Goal: Task Accomplishment & Management: Manage account settings

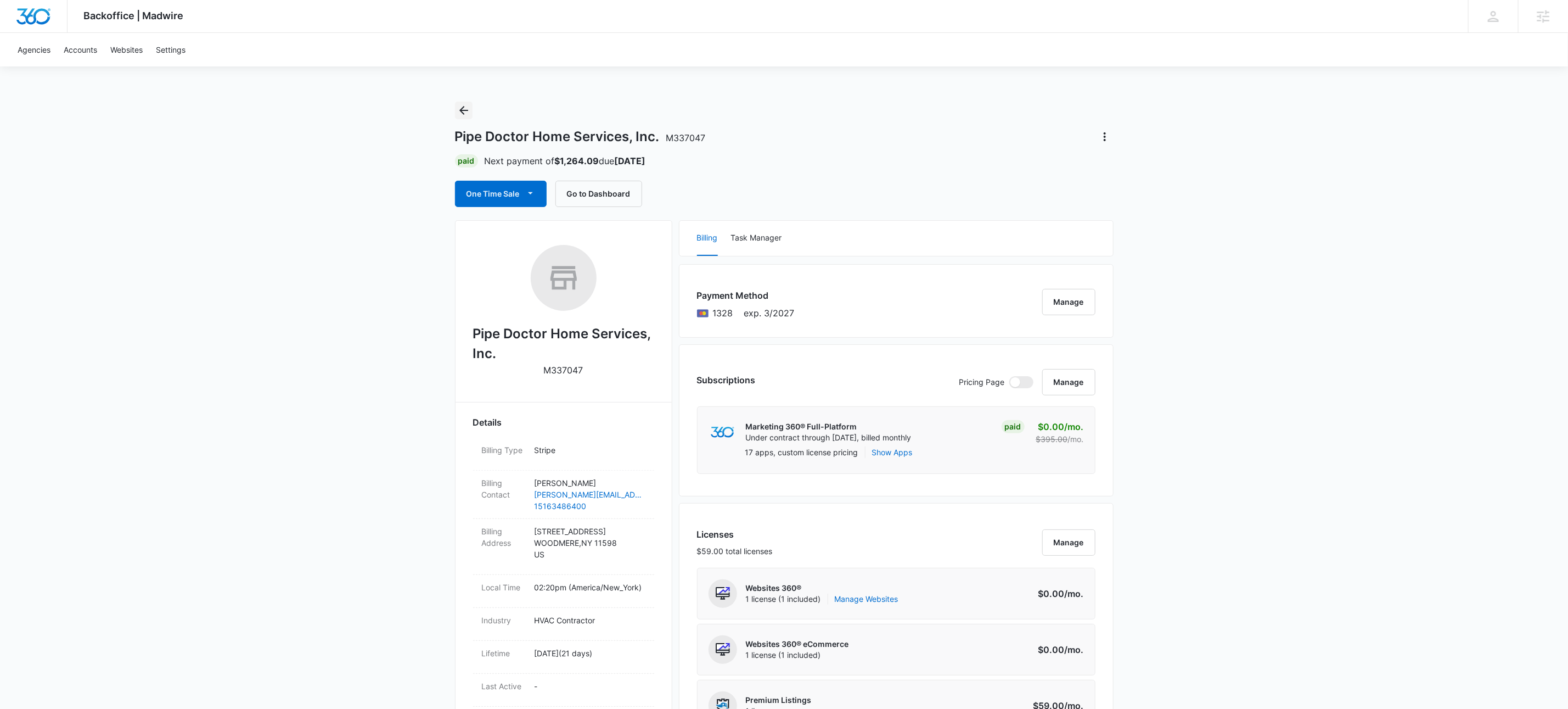
drag, startPoint x: 458, startPoint y: 108, endPoint x: 577, endPoint y: 117, distance: 119.3
click at [458, 108] on icon "Back" at bounding box center [464, 110] width 13 height 13
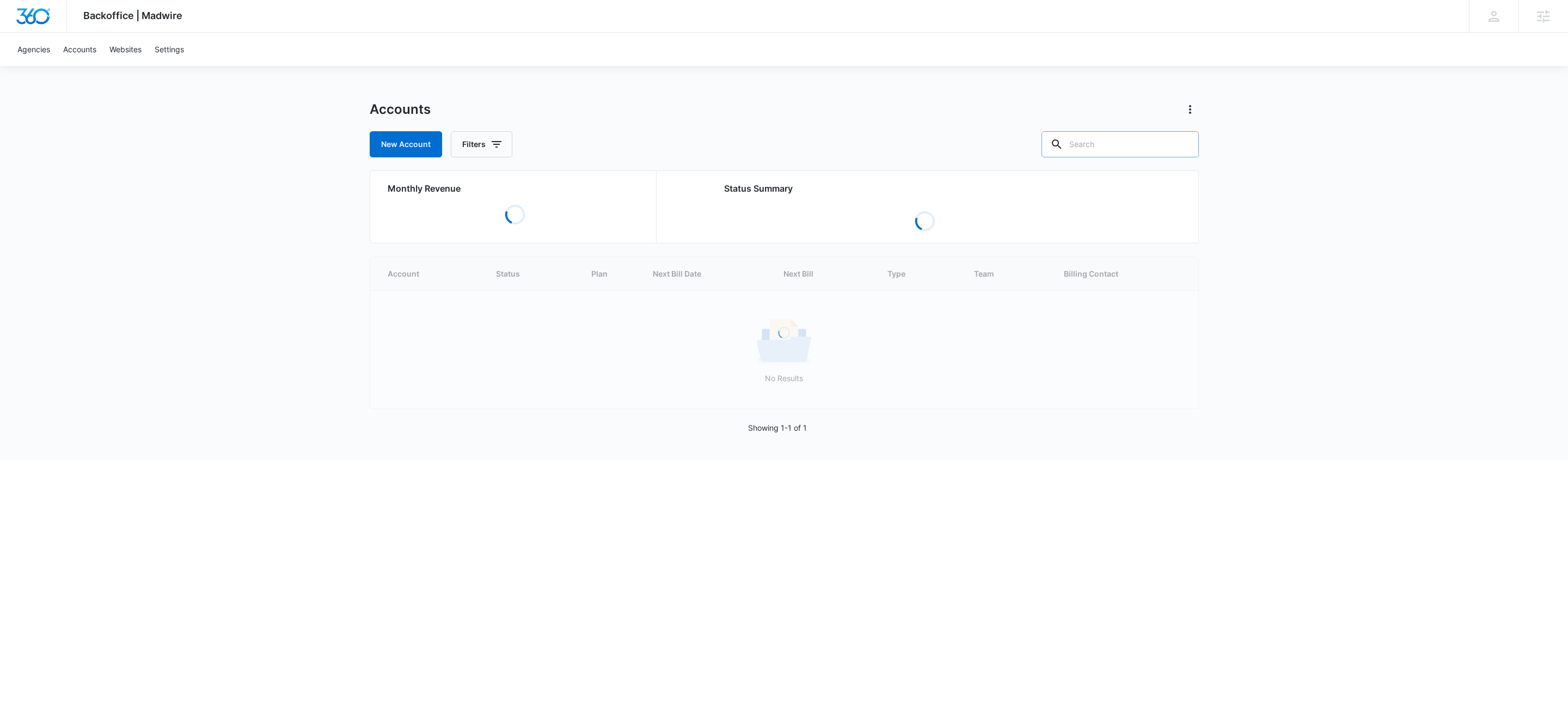
click at [1121, 140] on input "text" at bounding box center [1120, 144] width 158 height 26
click at [1123, 140] on input "text" at bounding box center [1120, 144] width 158 height 26
paste input "M326805"
type input "M326805"
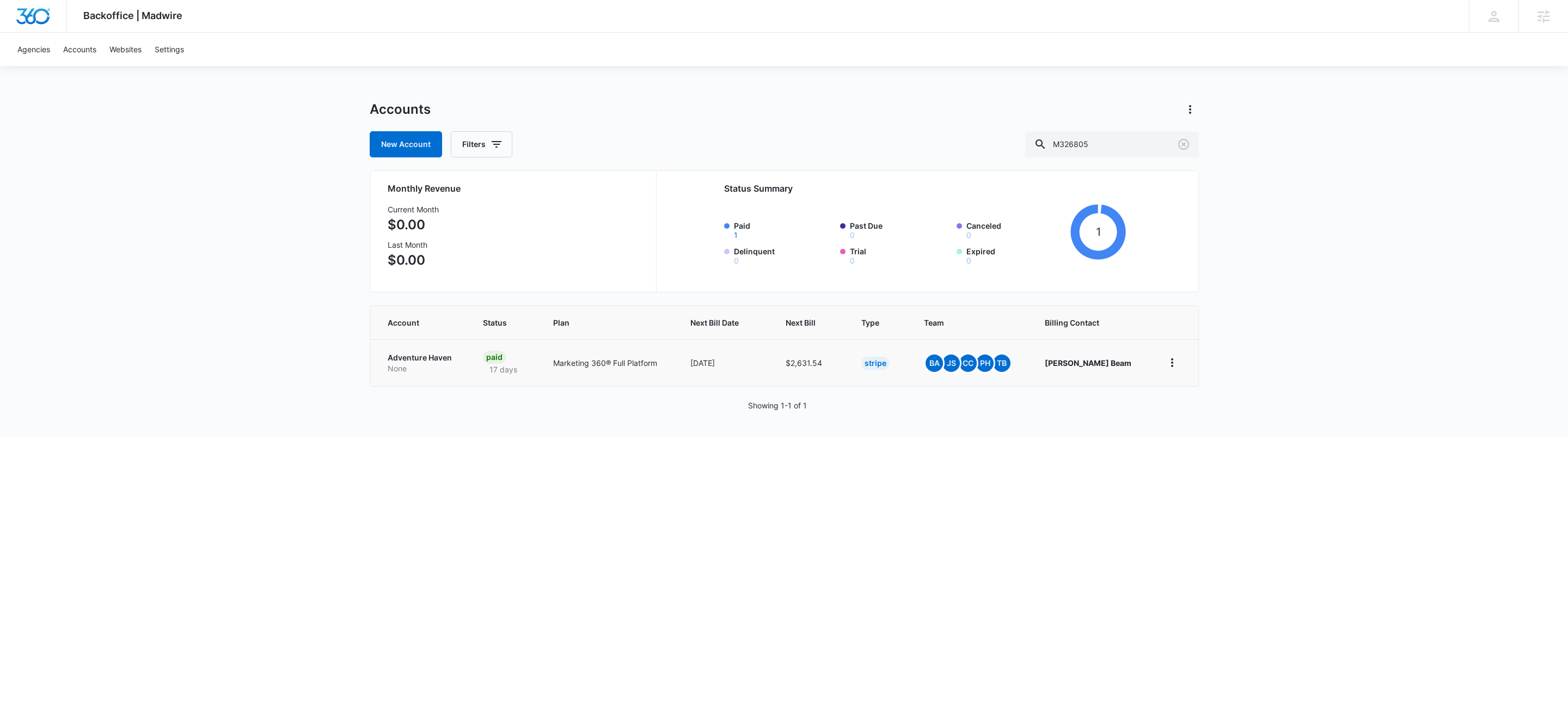
click at [428, 366] on p "None" at bounding box center [422, 368] width 69 height 11
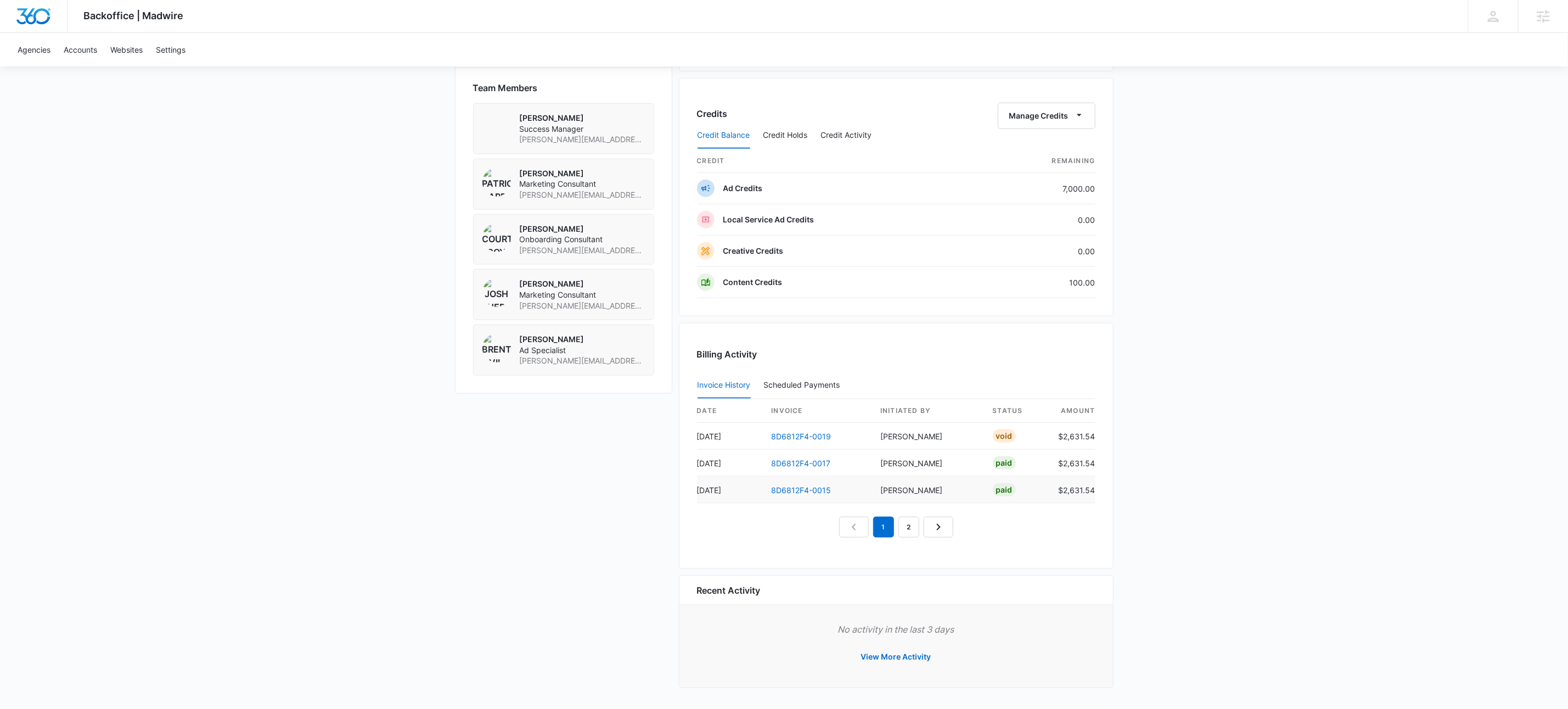
scroll to position [810, 0]
click at [920, 653] on button "View More Activity" at bounding box center [896, 657] width 92 height 27
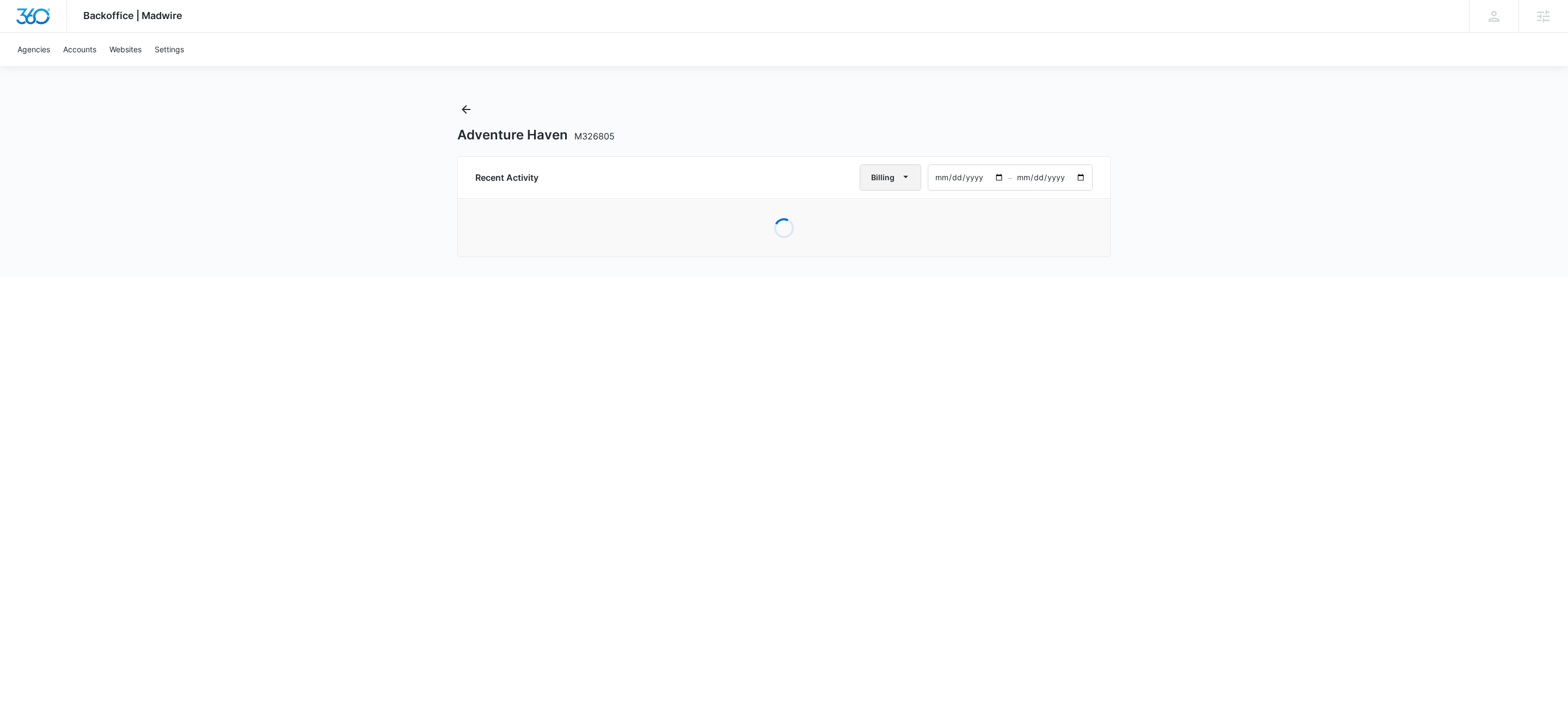
click at [902, 174] on icon "button" at bounding box center [905, 176] width 11 height 11
click at [910, 210] on div "All Activities" at bounding box center [895, 212] width 42 height 8
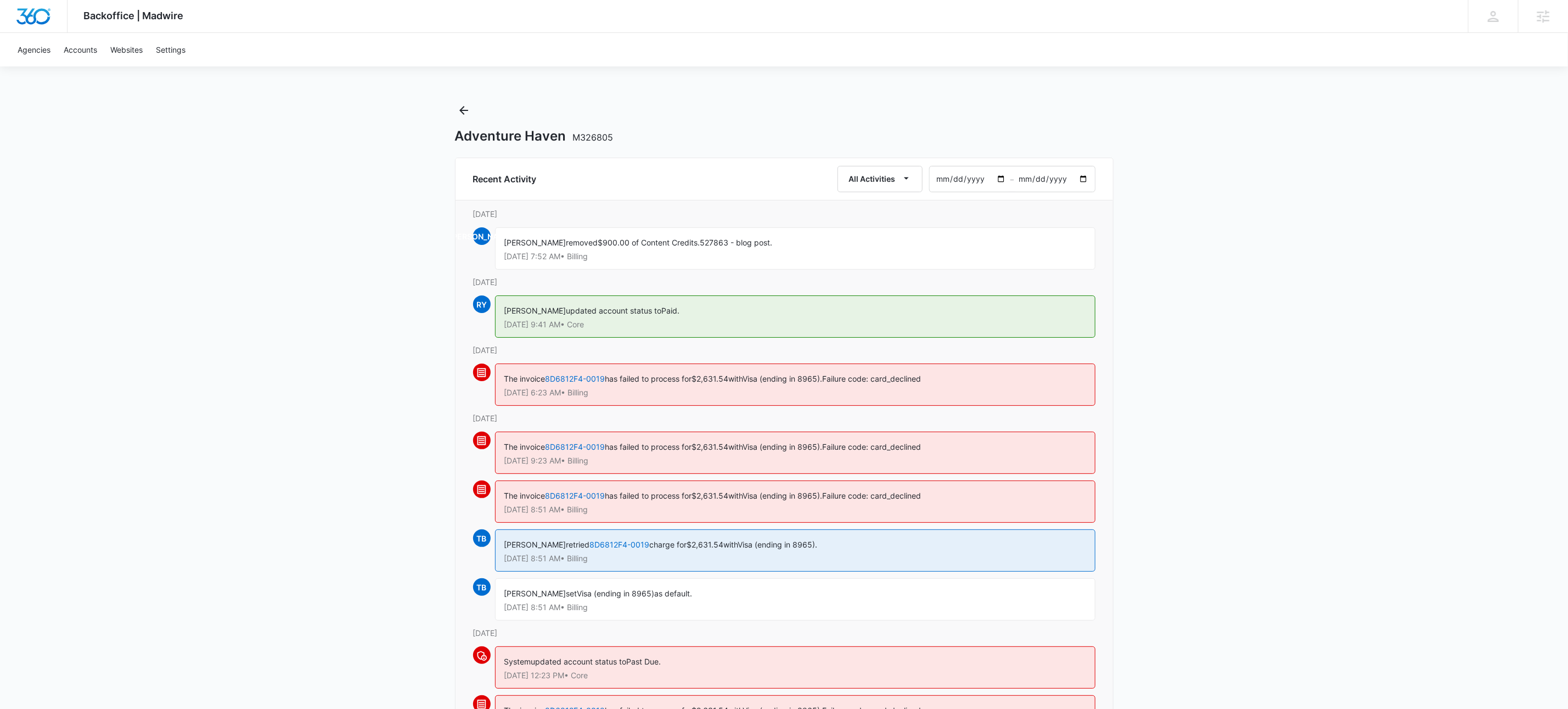
drag, startPoint x: 434, startPoint y: 100, endPoint x: 476, endPoint y: 108, distance: 42.8
click at [458, 102] on div "Backoffice | Madwire Apps Settings KW Kait Weagraff kaitlyn.weagraff@madwire.co…" at bounding box center [784, 714] width 1568 height 1429
click at [466, 108] on icon "Back" at bounding box center [464, 110] width 13 height 13
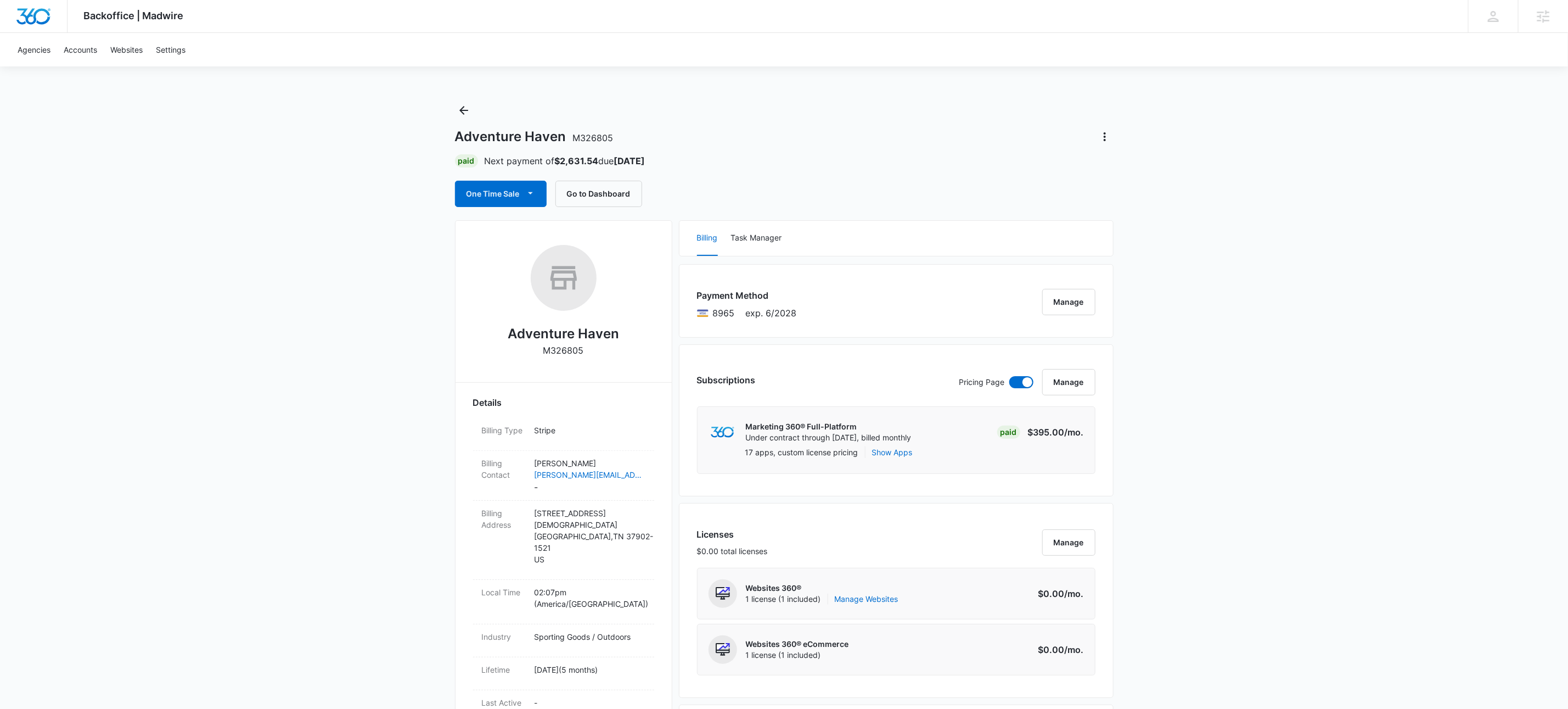
click at [609, 144] on h1 "Adventure Haven M326805" at bounding box center [534, 137] width 159 height 17
click at [607, 143] on span "M326805" at bounding box center [593, 138] width 41 height 11
click at [619, 125] on div "Adventure Haven M326805 Paid Next payment of $2,631.54 due Sep 25 One Time Sale…" at bounding box center [784, 154] width 658 height 106
drag, startPoint x: 630, startPoint y: 141, endPoint x: 593, endPoint y: 123, distance: 41.1
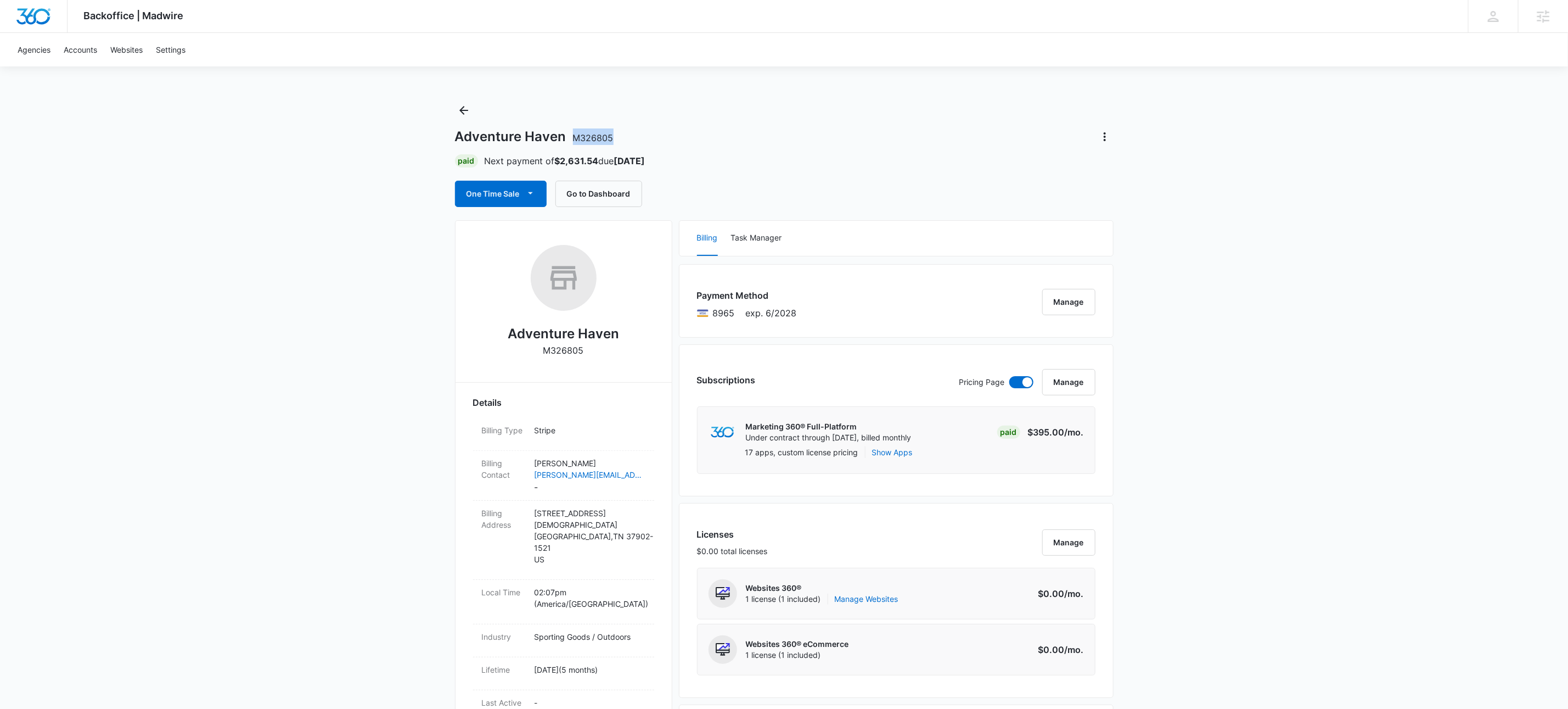
click at [569, 143] on div "Adventure Haven M326805" at bounding box center [784, 137] width 658 height 18
drag, startPoint x: 571, startPoint y: 137, endPoint x: 611, endPoint y: 143, distance: 40.4
click at [611, 143] on h1 "Adventure Haven M326805" at bounding box center [534, 137] width 159 height 17
copy span "M326805"
drag, startPoint x: 196, startPoint y: 199, endPoint x: 510, endPoint y: 212, distance: 314.3
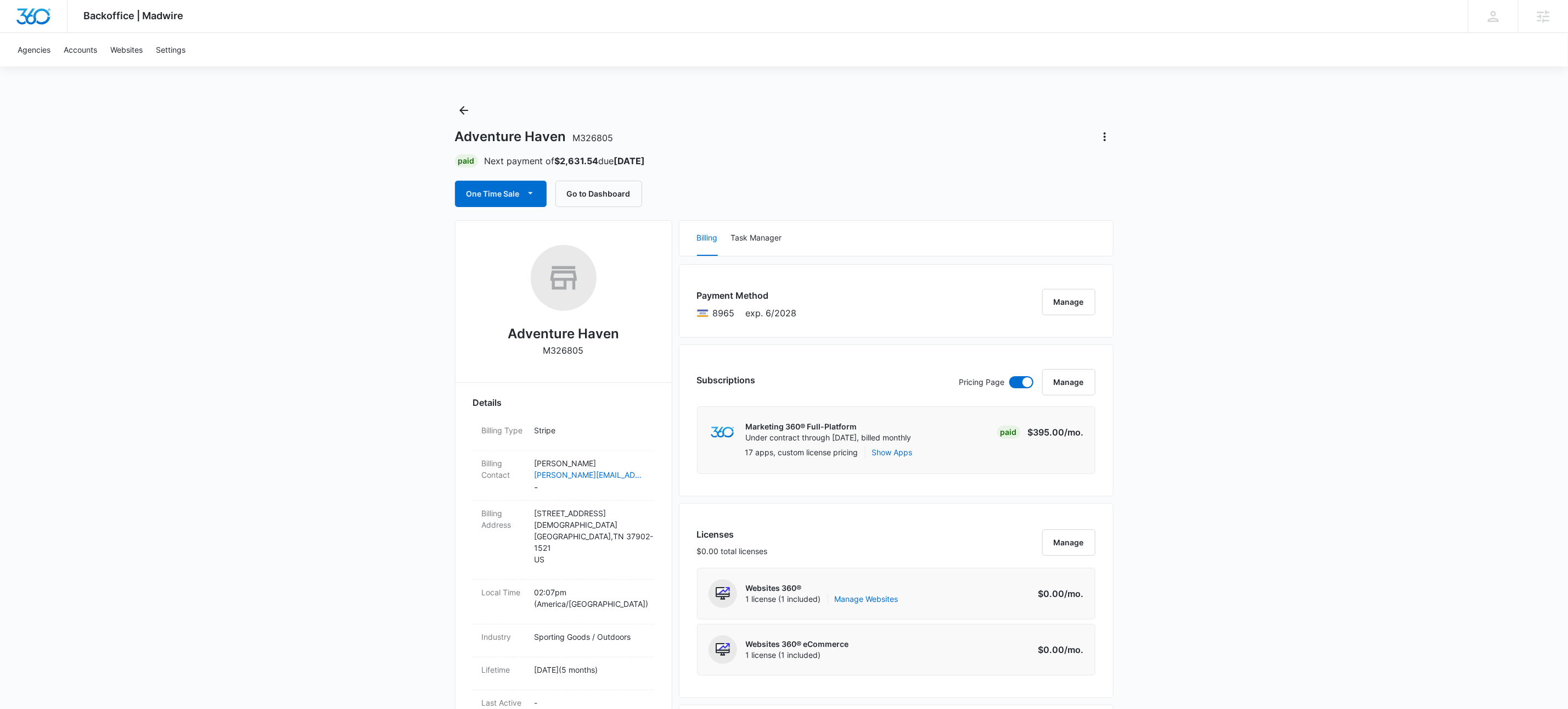
click at [565, 353] on p "M326805" at bounding box center [564, 350] width 41 height 13
copy p "M326805"
click at [463, 110] on icon "Back" at bounding box center [464, 110] width 9 height 9
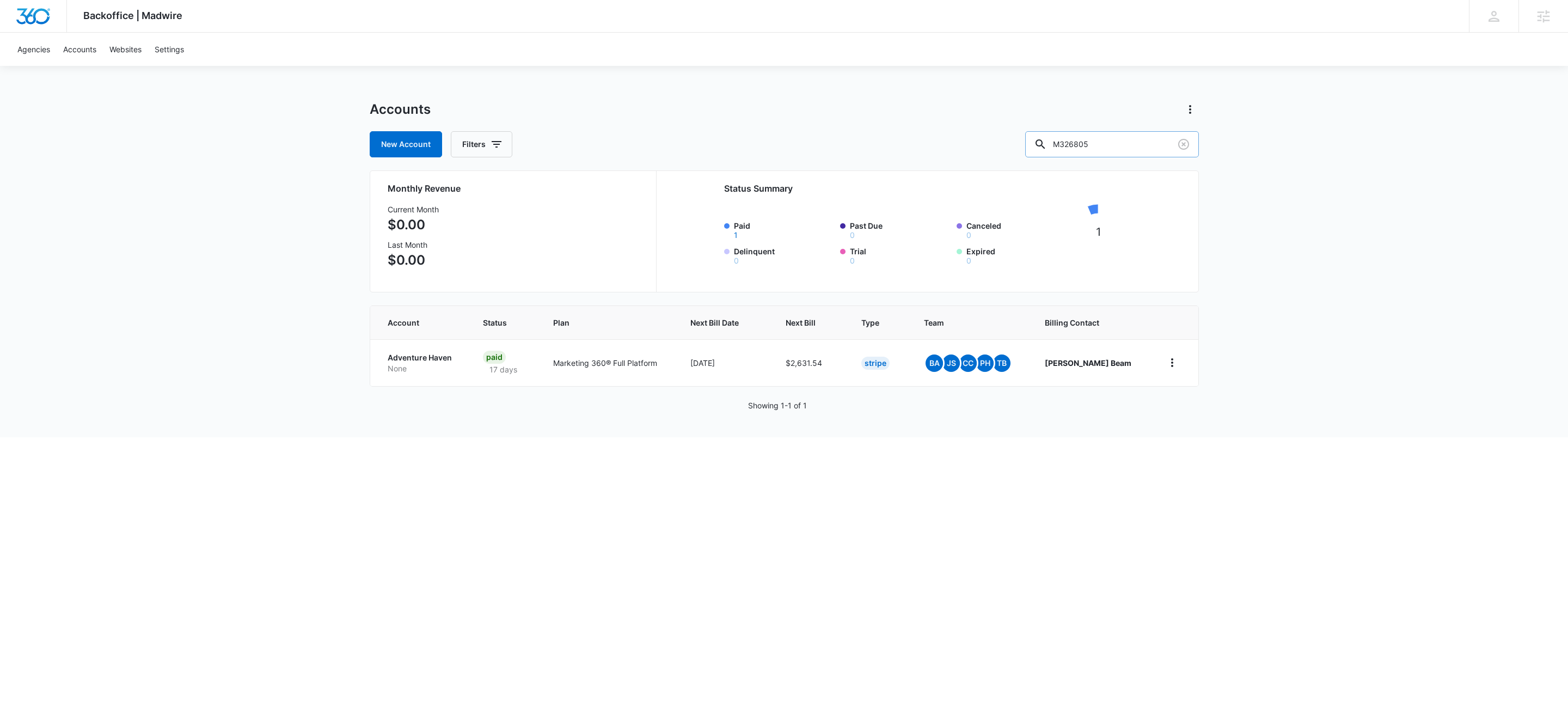
click at [1115, 141] on input "M326805" at bounding box center [1111, 144] width 174 height 26
paste input "170937"
type input "M170937"
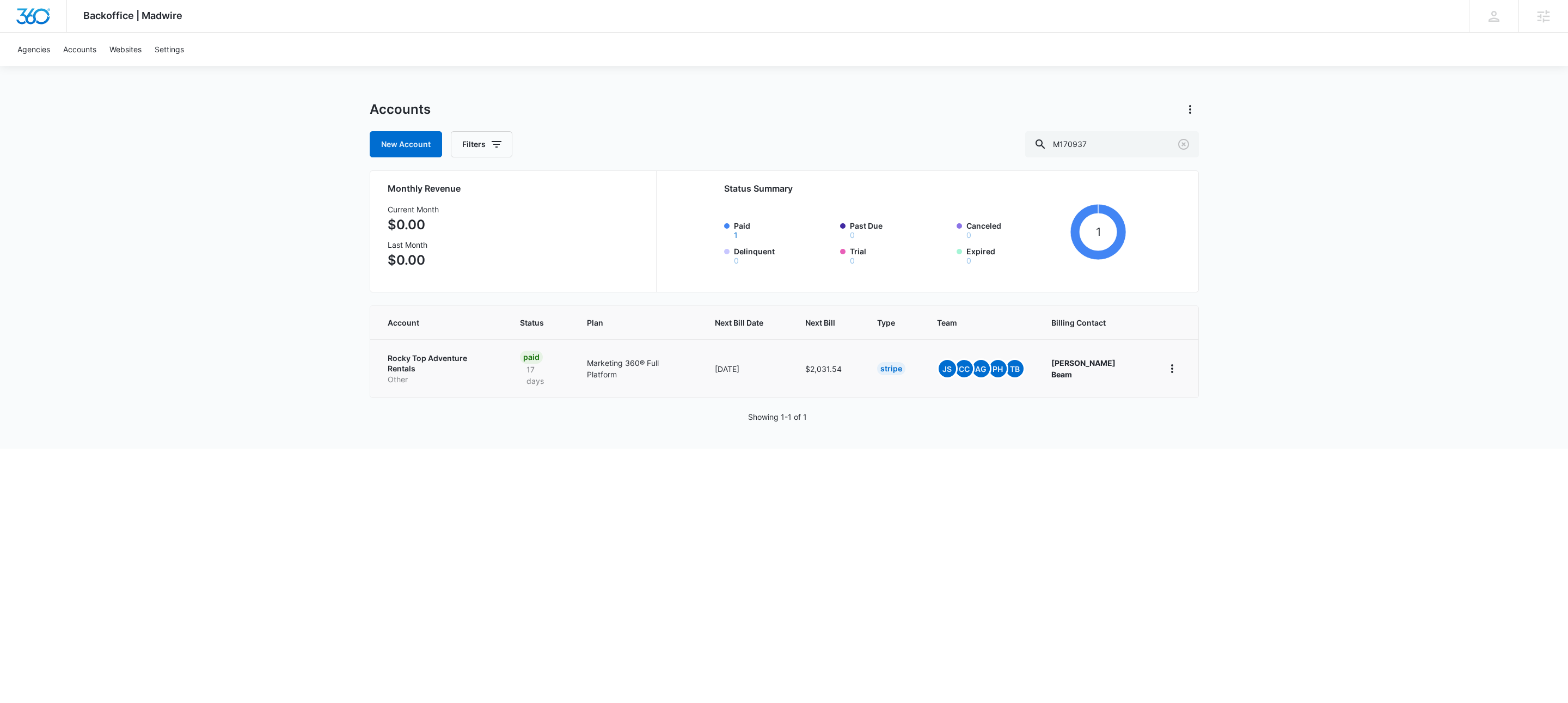
click at [492, 354] on p "Rocky Top Adventure Rentals" at bounding box center [441, 363] width 107 height 21
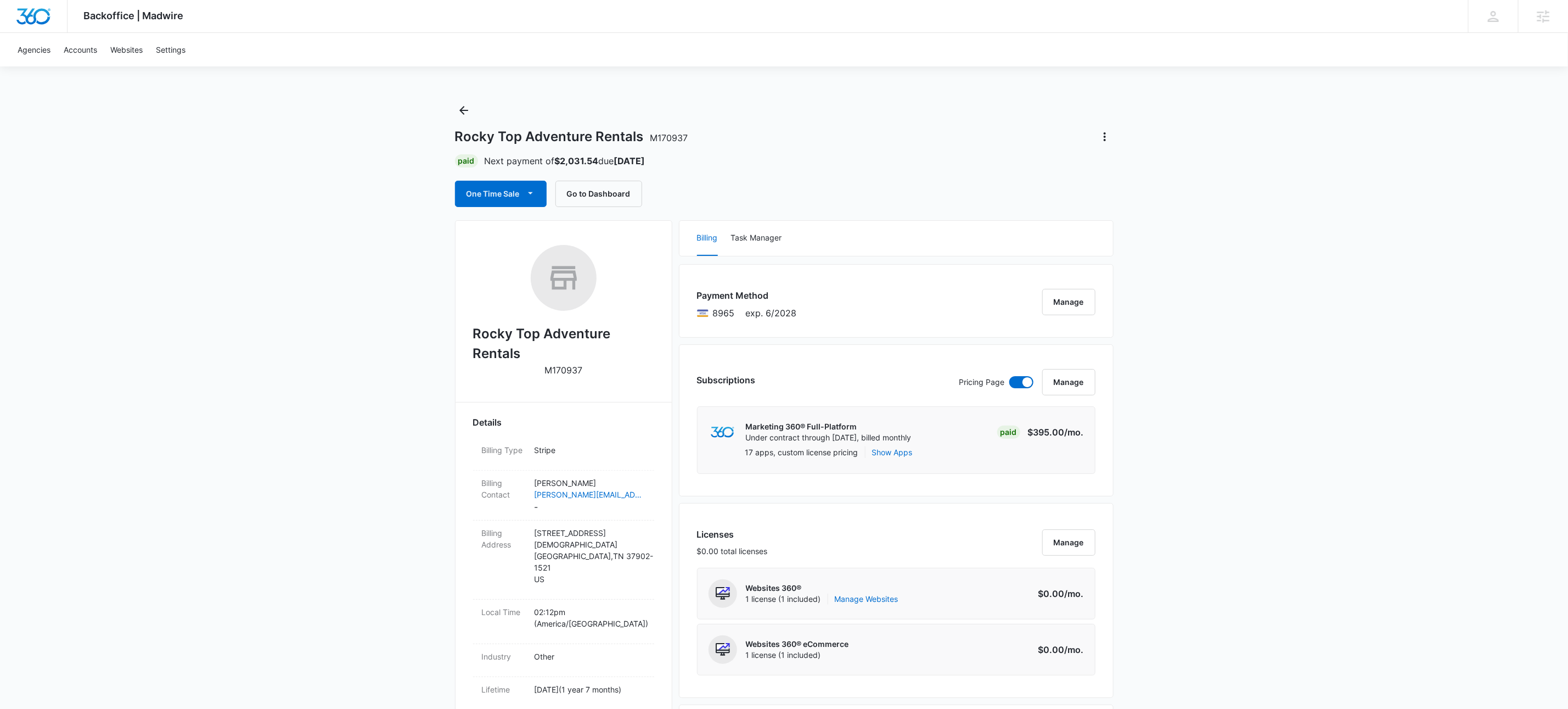
click at [573, 370] on p "M170937" at bounding box center [563, 370] width 38 height 13
copy p "M170937"
click at [1104, 138] on icon "Actions" at bounding box center [1104, 136] width 13 height 13
click at [1060, 153] on div "Rocky Top Adventure Rentals M170937 Paid Next payment of $2,031.54 due Sep 25 O…" at bounding box center [784, 154] width 658 height 106
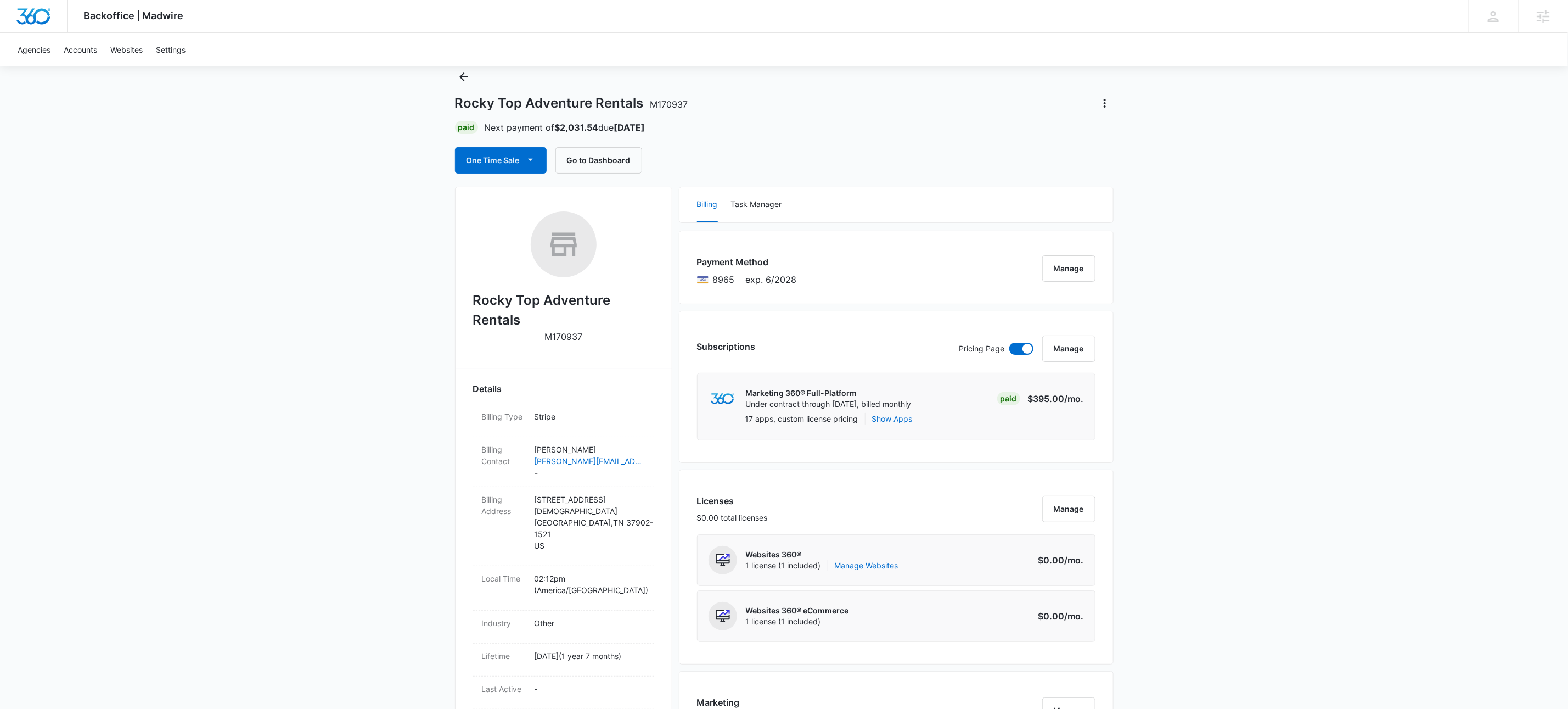
scroll to position [810, 0]
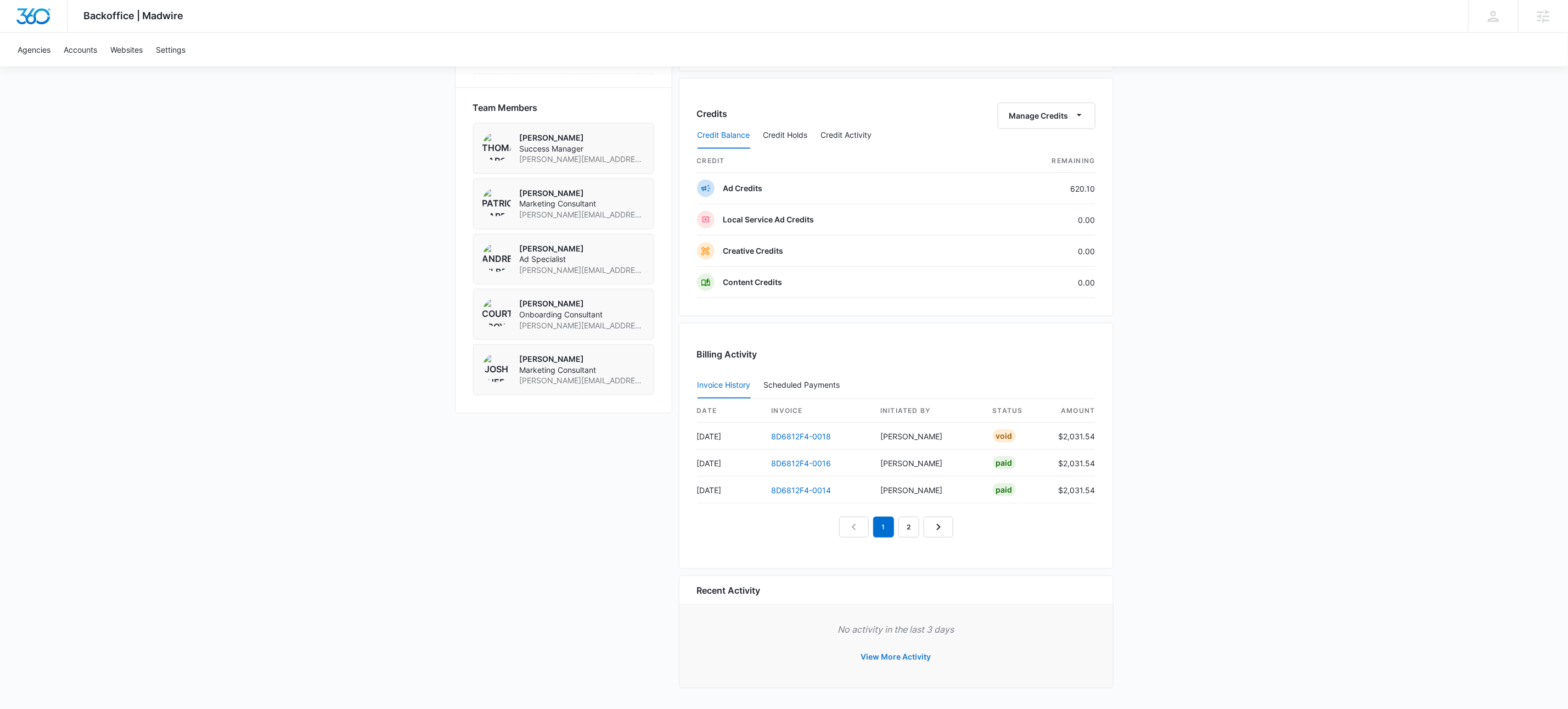
click at [897, 657] on button "View More Activity" at bounding box center [896, 657] width 92 height 27
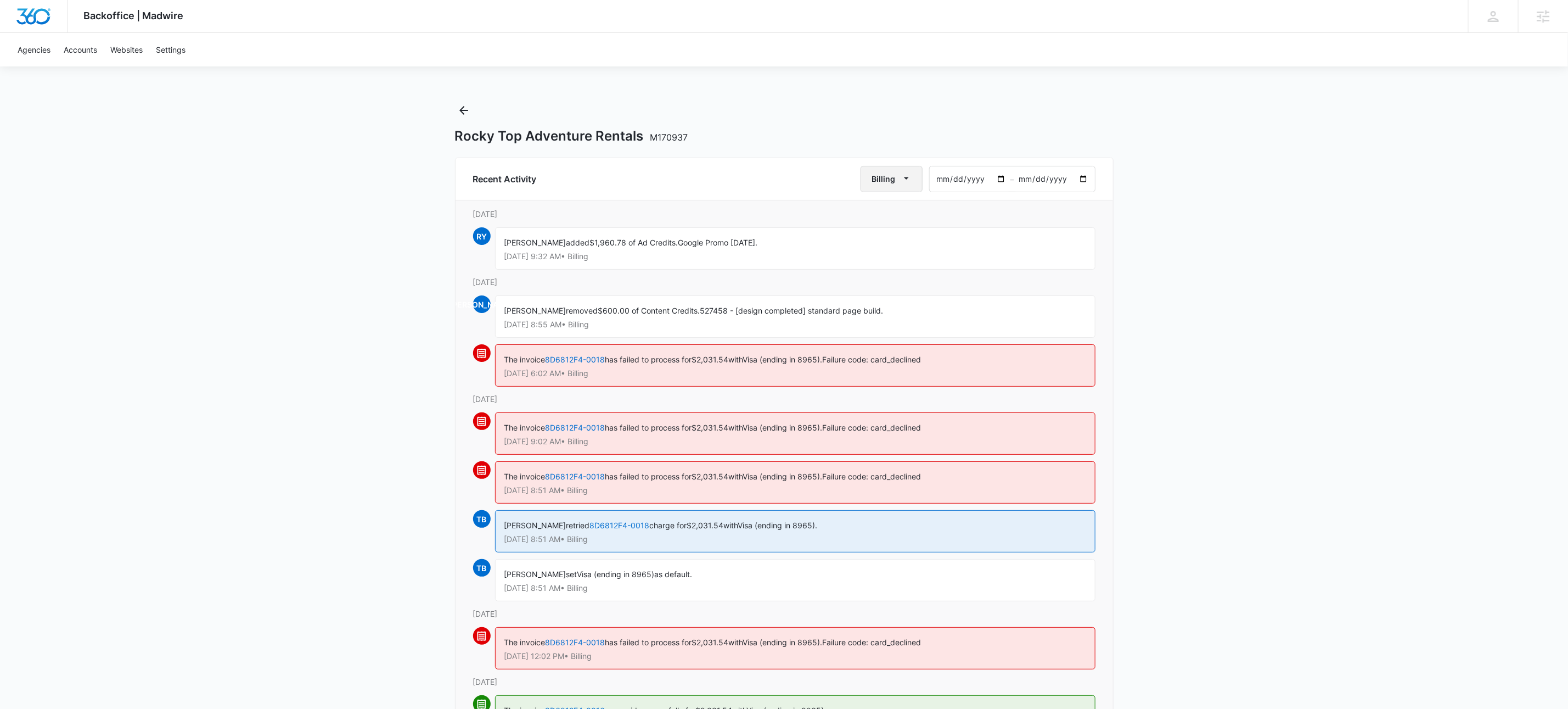
click at [904, 175] on icon "button" at bounding box center [906, 178] width 12 height 12
click at [901, 218] on div "All Activities" at bounding box center [896, 214] width 43 height 8
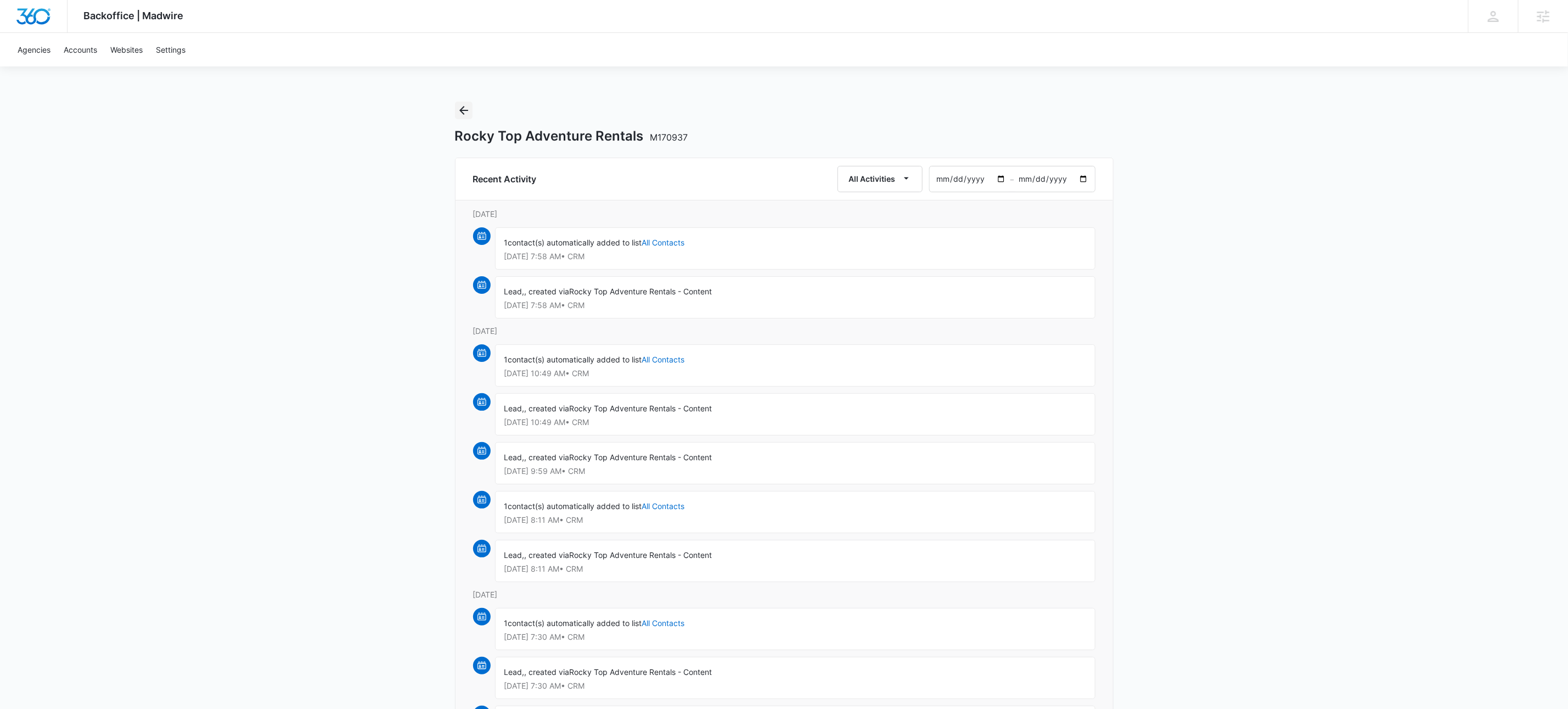
click at [458, 113] on icon "Back" at bounding box center [464, 110] width 13 height 13
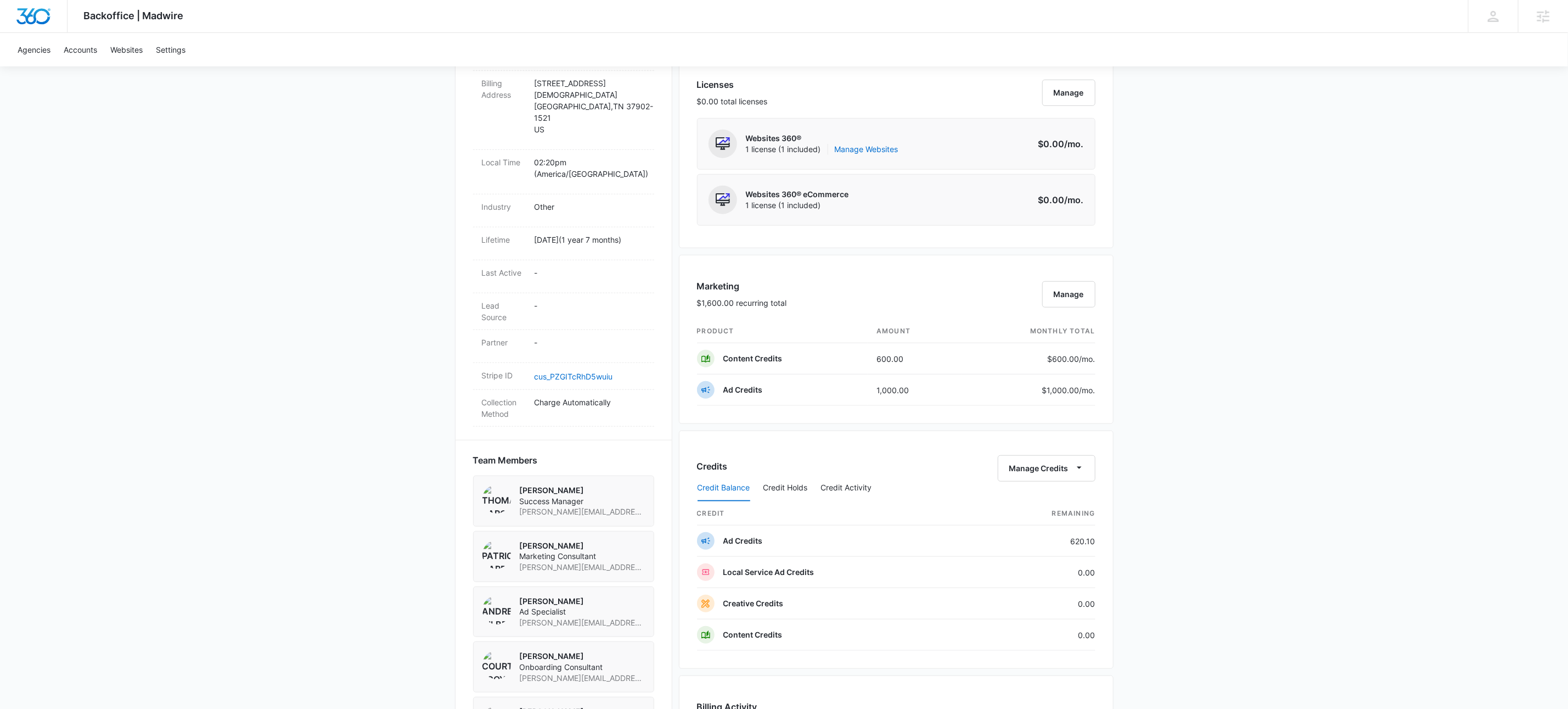
scroll to position [235, 0]
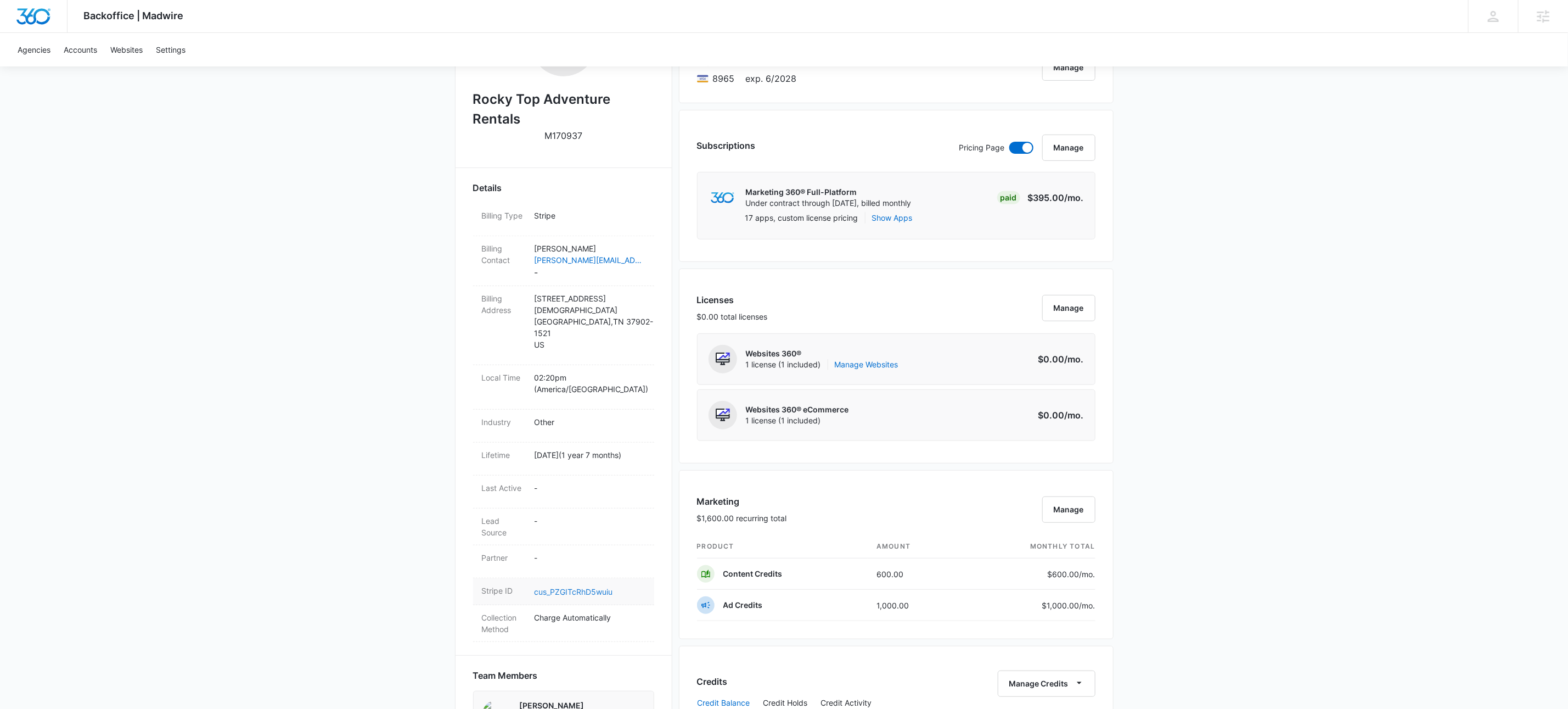
click at [578, 586] on link "cus_PZGITcRhD5wuiu" at bounding box center [574, 591] width 78 height 10
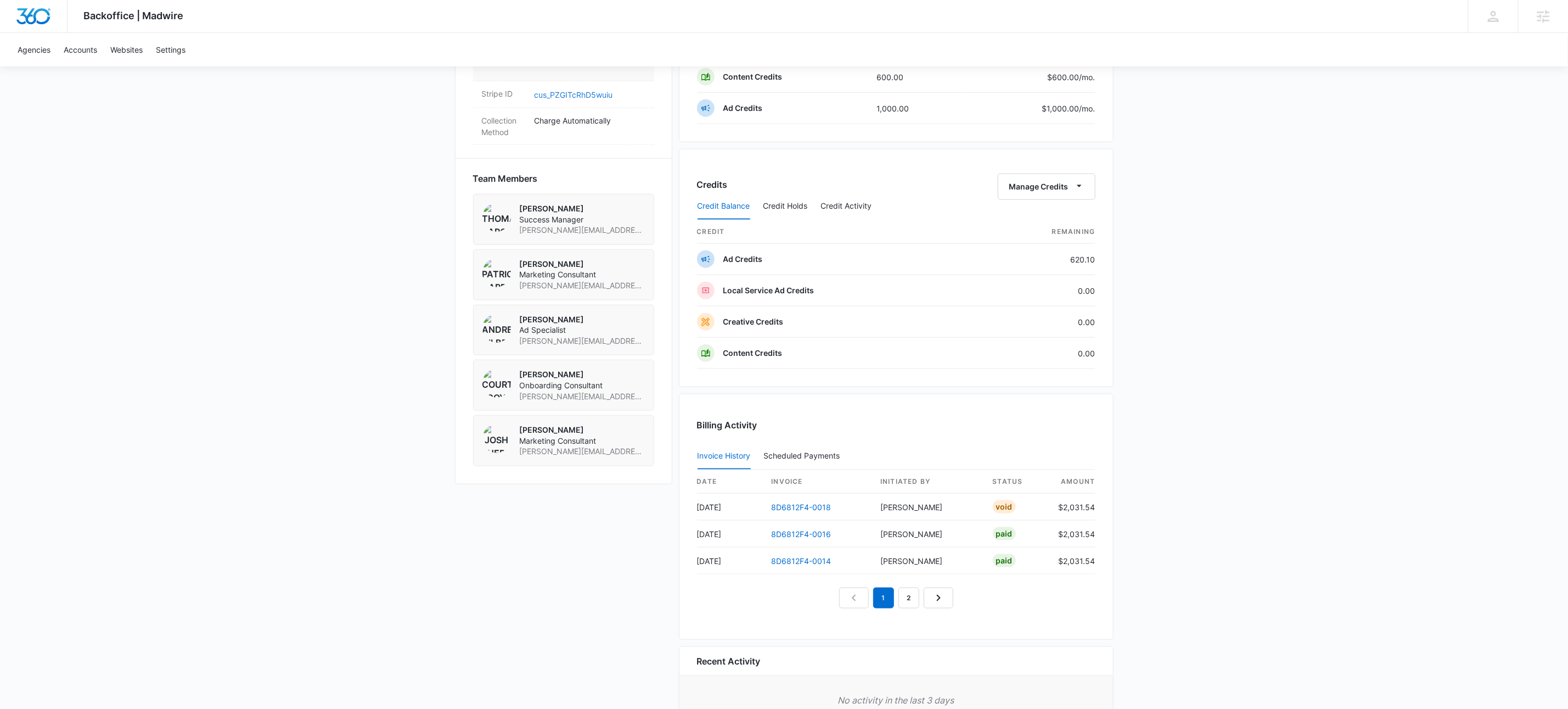
scroll to position [453, 0]
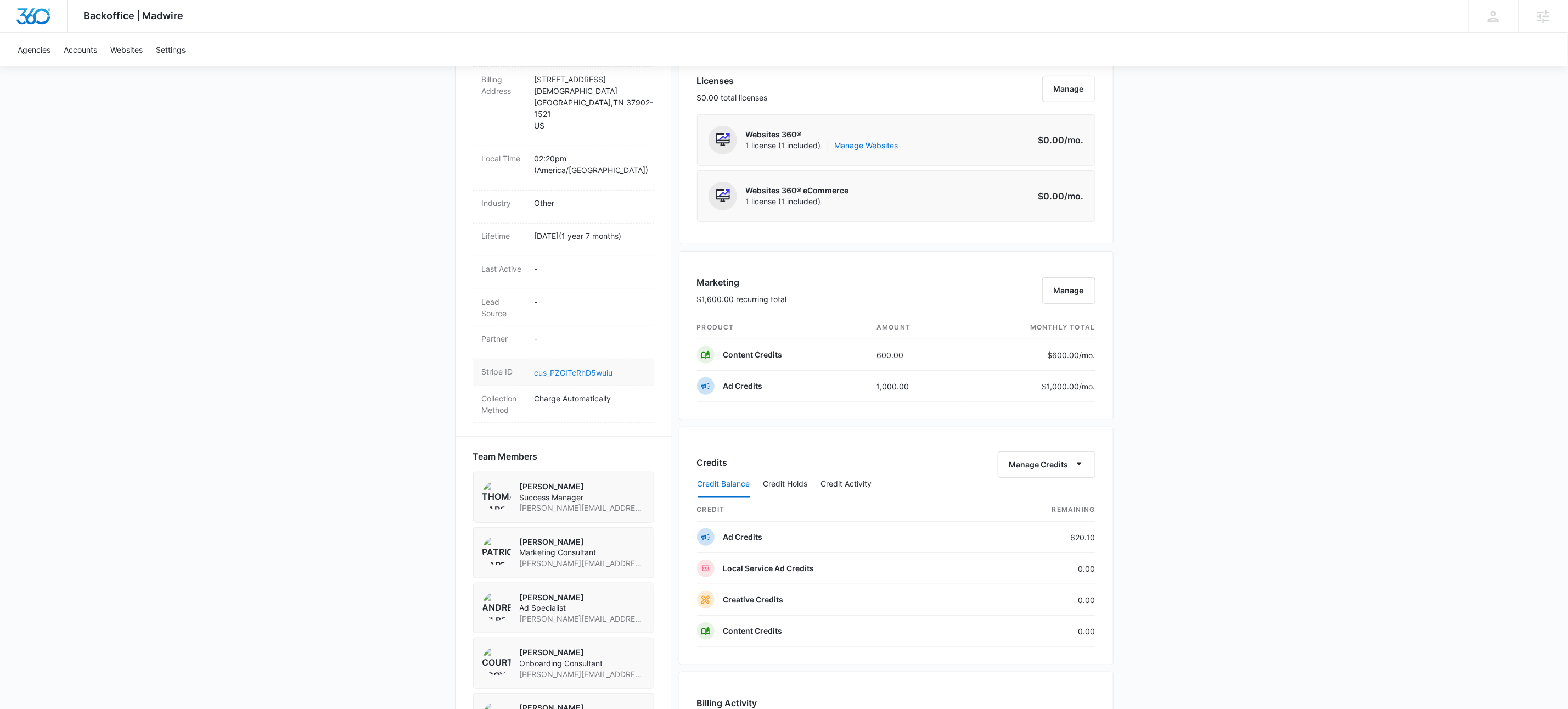
click at [600, 368] on link "cus_PZGITcRhD5wuiu" at bounding box center [574, 372] width 78 height 10
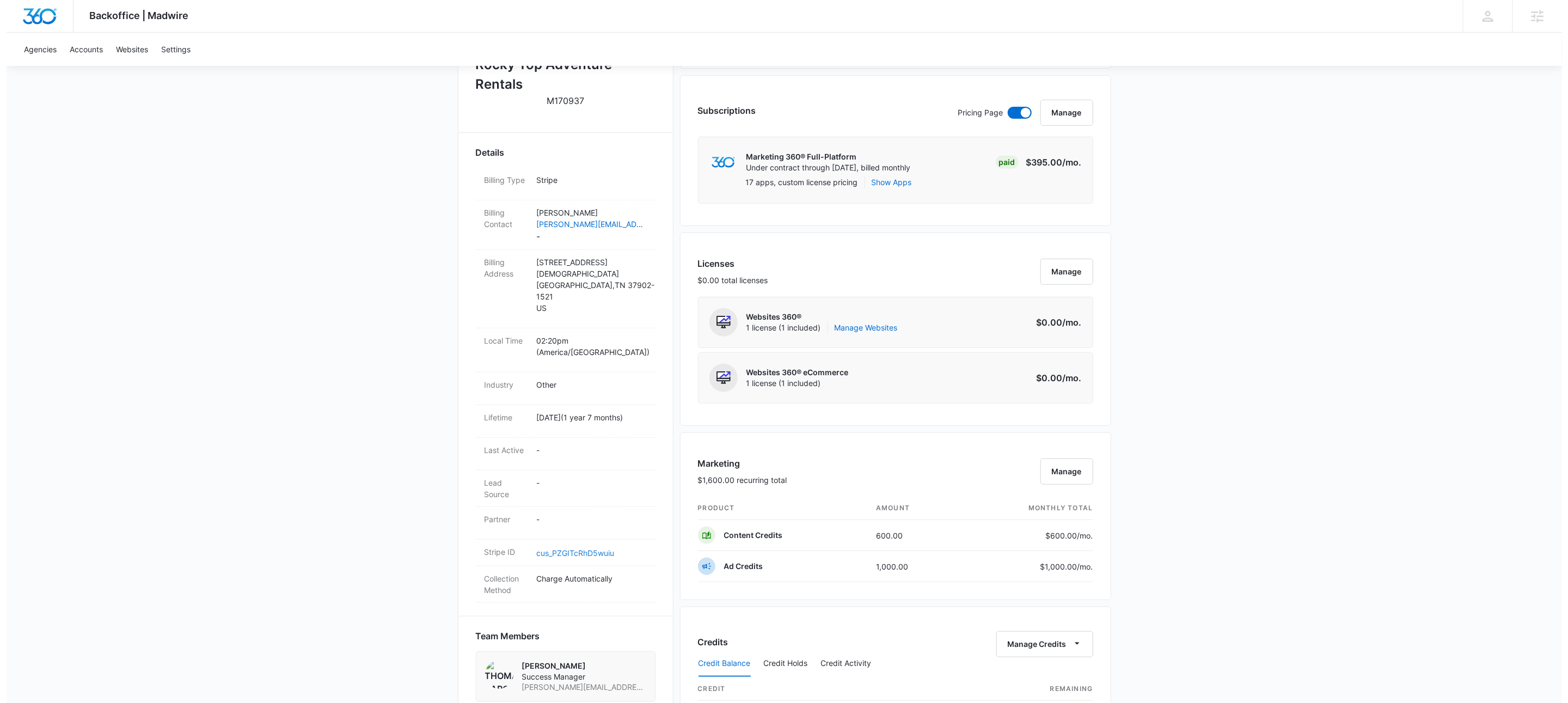
scroll to position [0, 0]
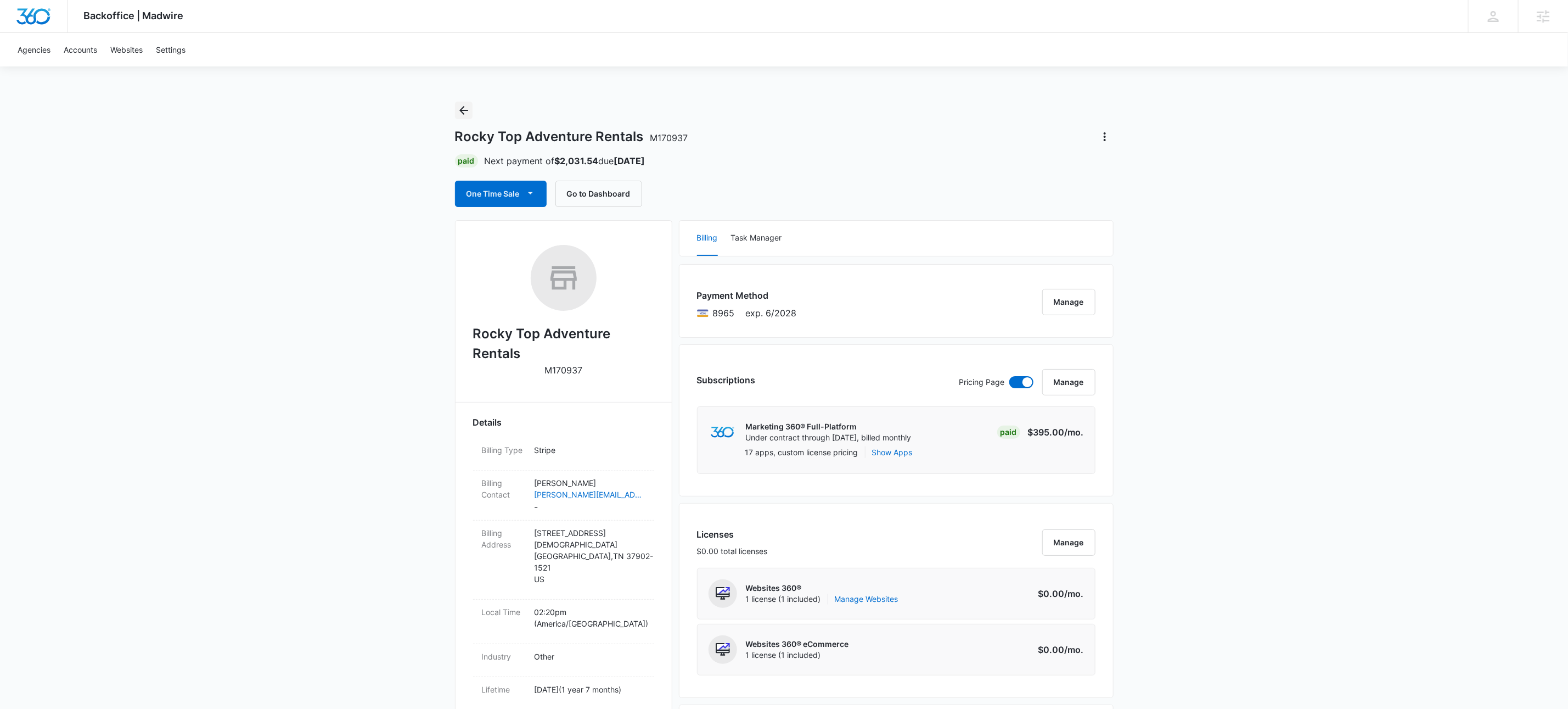
click at [463, 115] on icon "Back" at bounding box center [464, 110] width 13 height 13
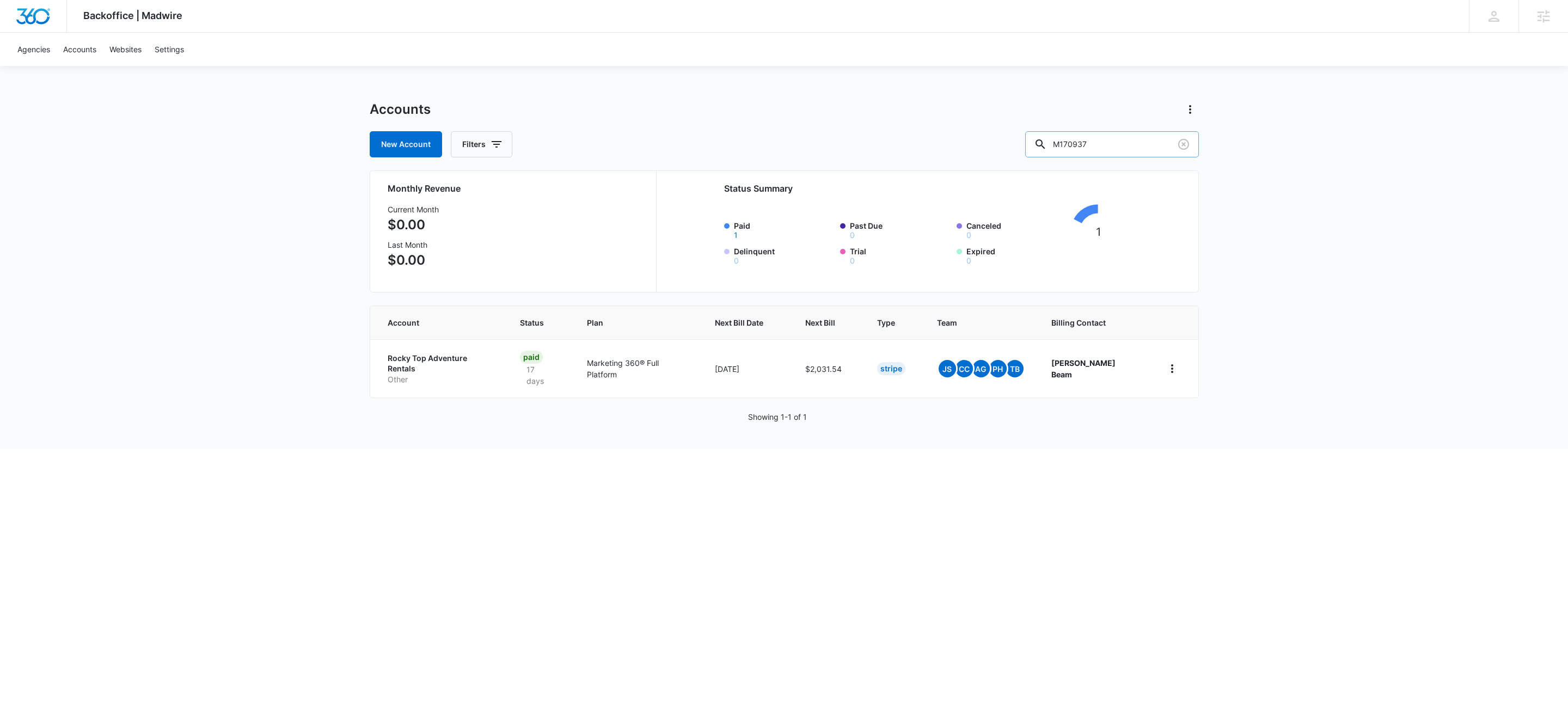
click at [1144, 143] on input "M170937" at bounding box center [1111, 144] width 174 height 26
paste input "26164"
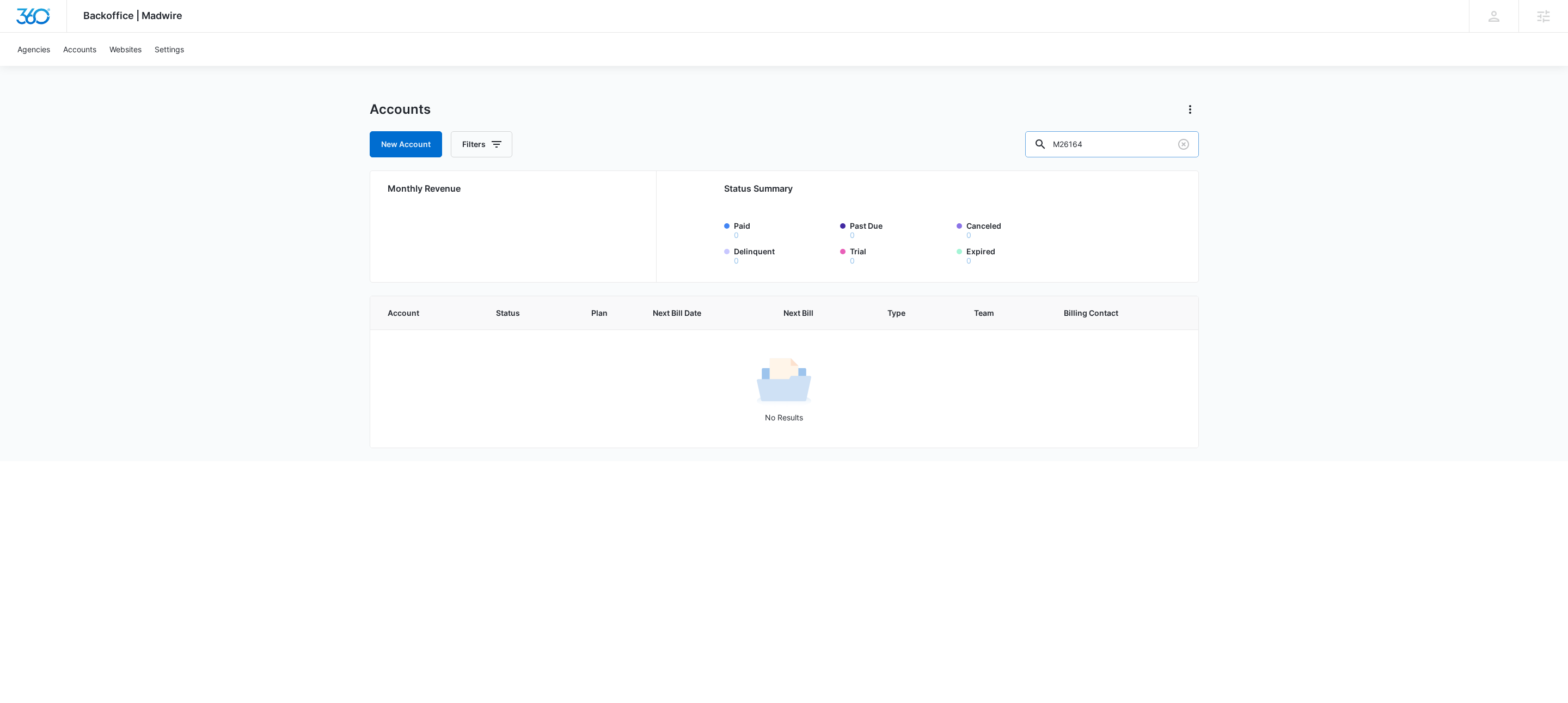
click at [1157, 147] on input "M26164" at bounding box center [1111, 144] width 174 height 26
type input "m337449"
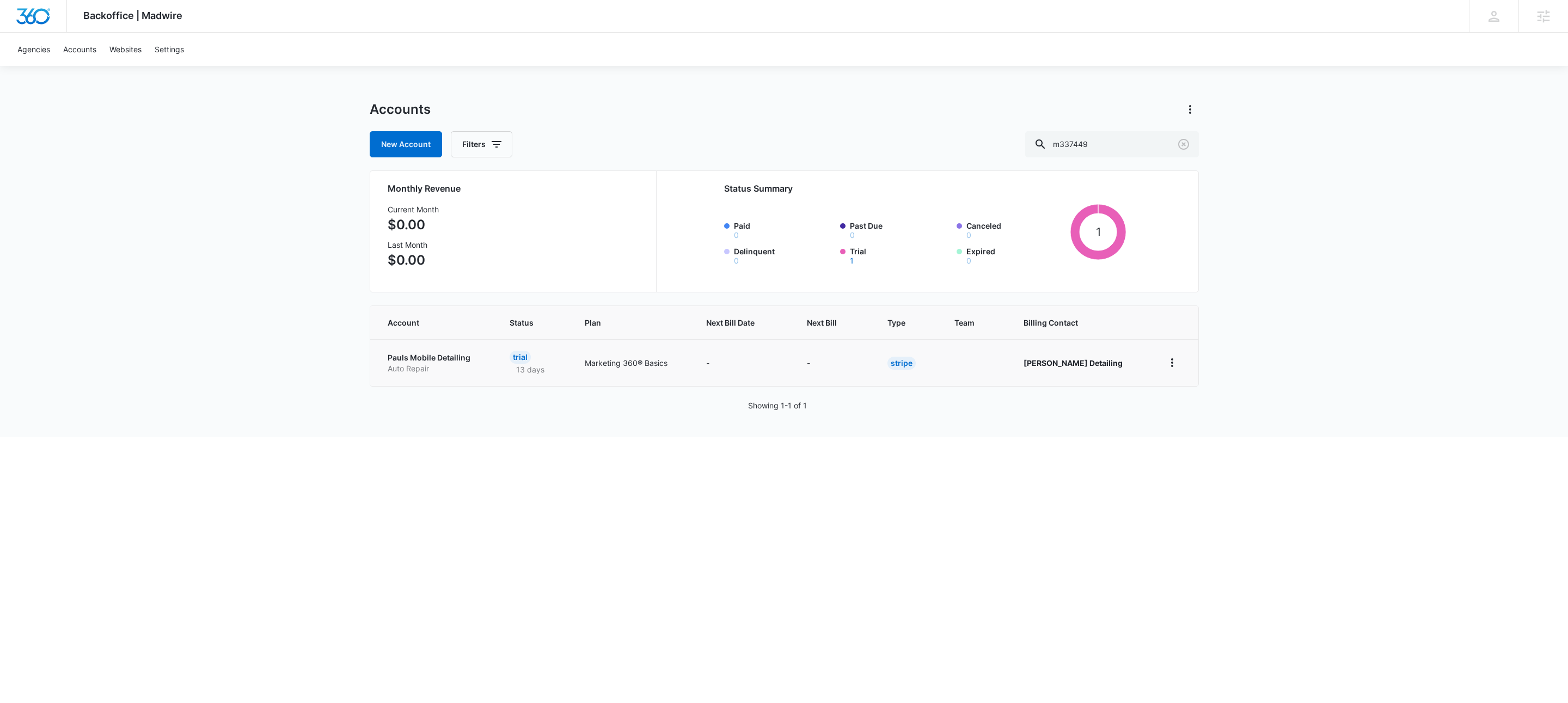
click at [428, 366] on p "Auto Repair" at bounding box center [435, 368] width 96 height 11
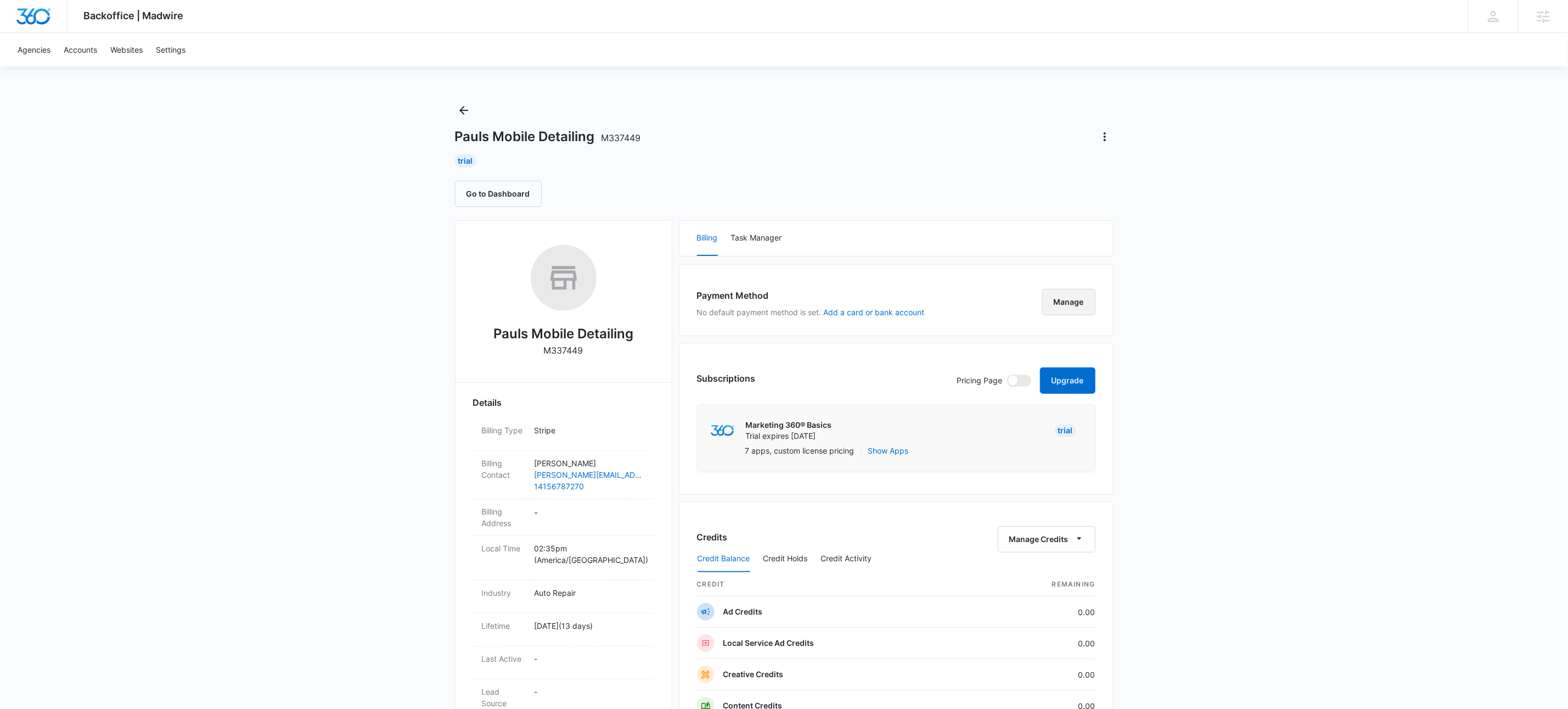
click at [1088, 302] on button "Manage" at bounding box center [1069, 302] width 53 height 27
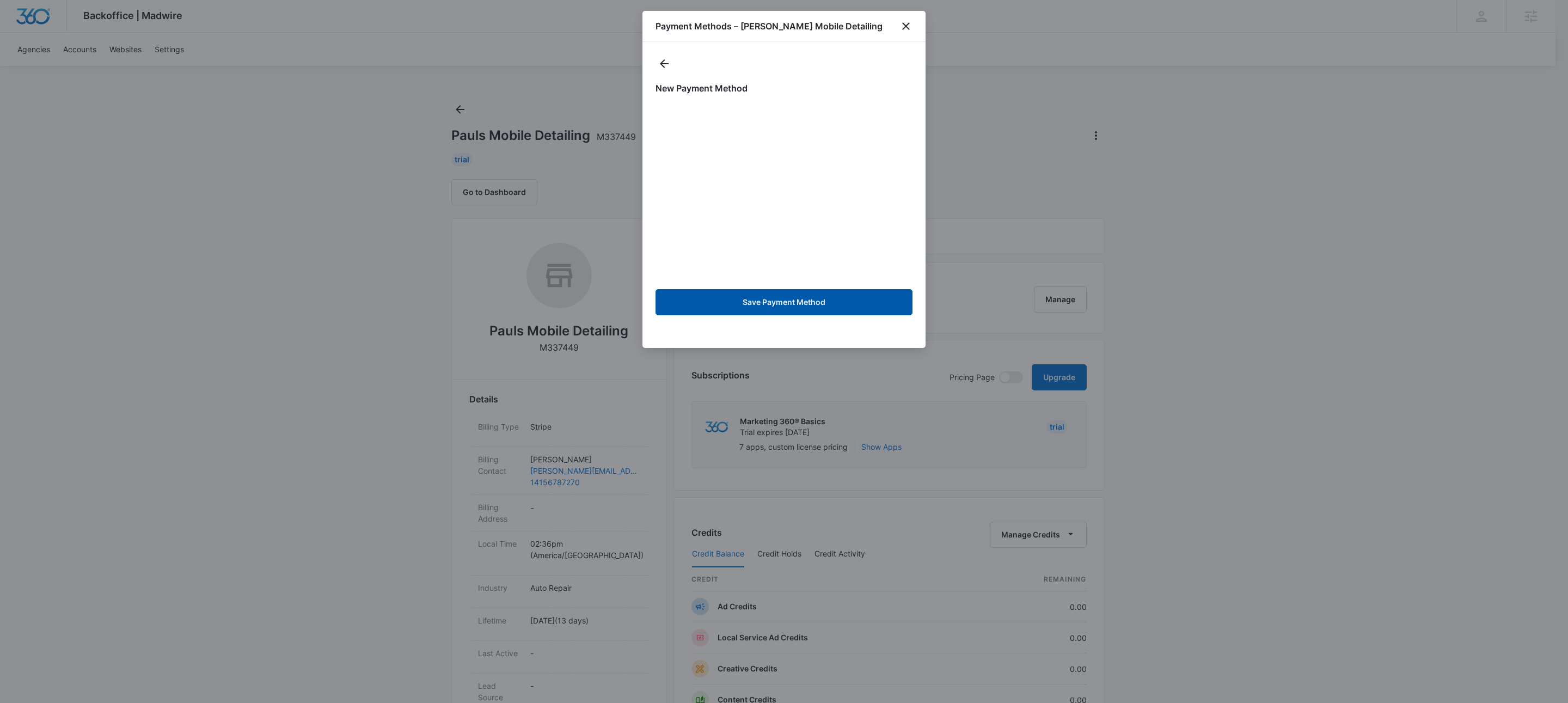
click at [814, 303] on button "Save Payment Method" at bounding box center [784, 302] width 257 height 26
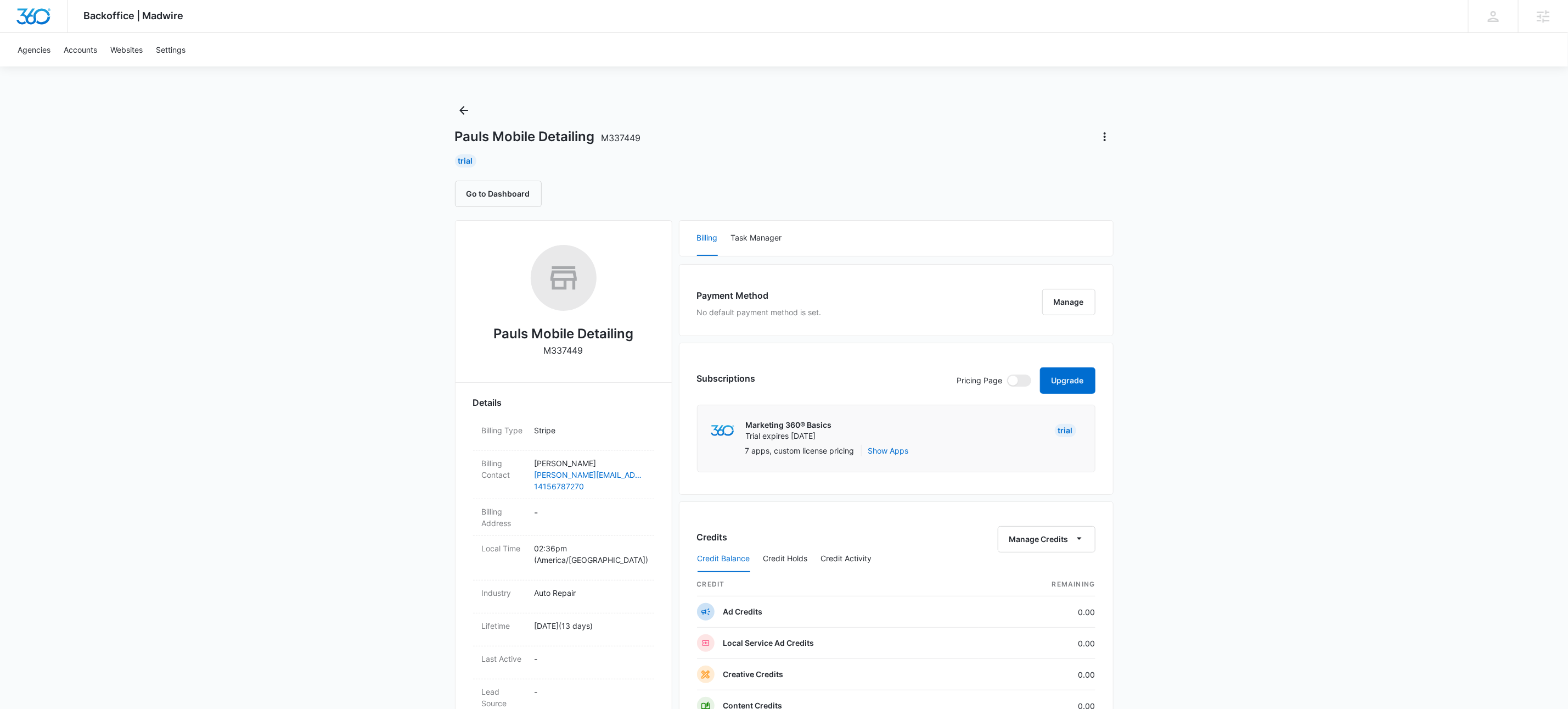
click at [1107, 190] on div "Go to Dashboard" at bounding box center [784, 194] width 658 height 27
click at [1092, 393] on button "Upgrade" at bounding box center [1068, 380] width 55 height 27
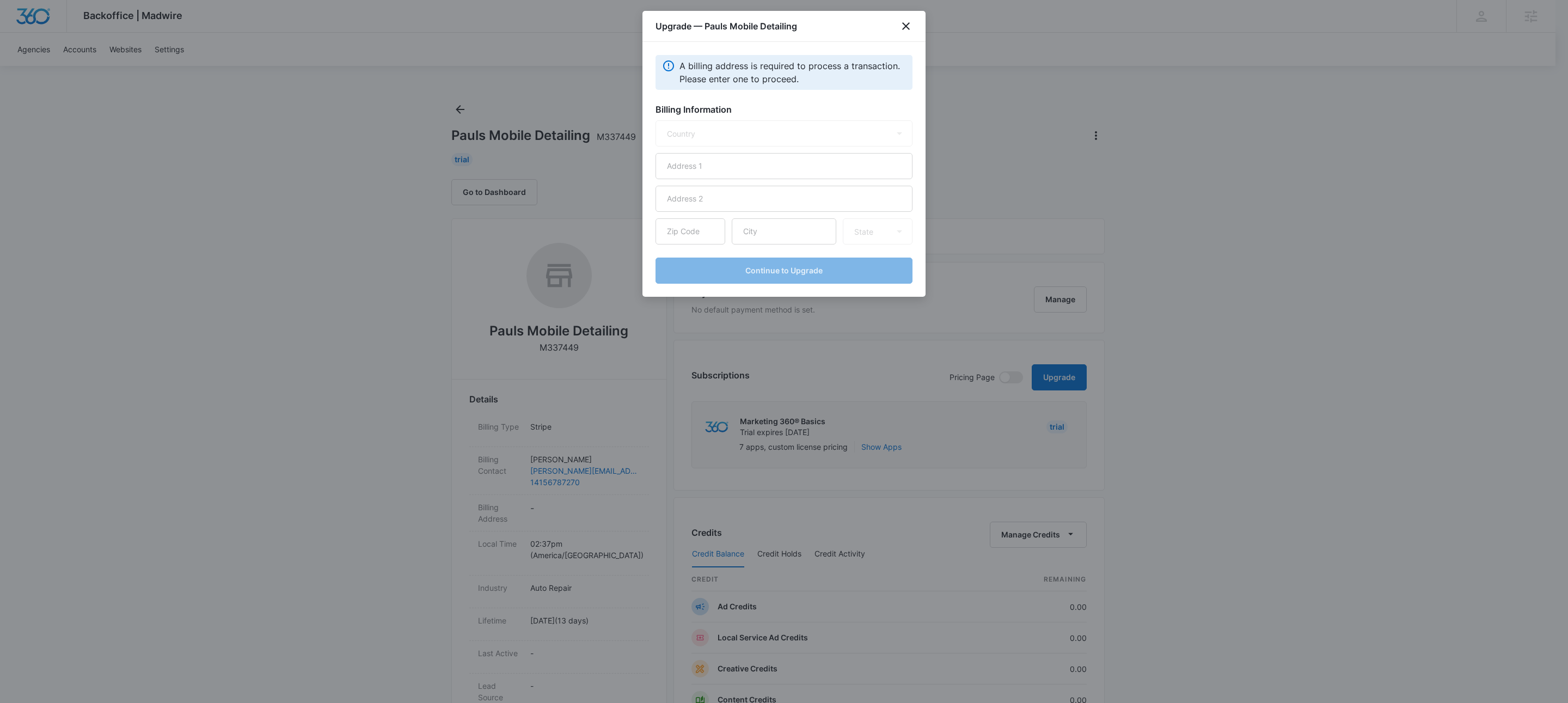
select select "US"
click at [769, 154] on input "text" at bounding box center [784, 166] width 257 height 26
type input "[STREET_ADDRESS]"
type input "94044"
type input "Pacifica"
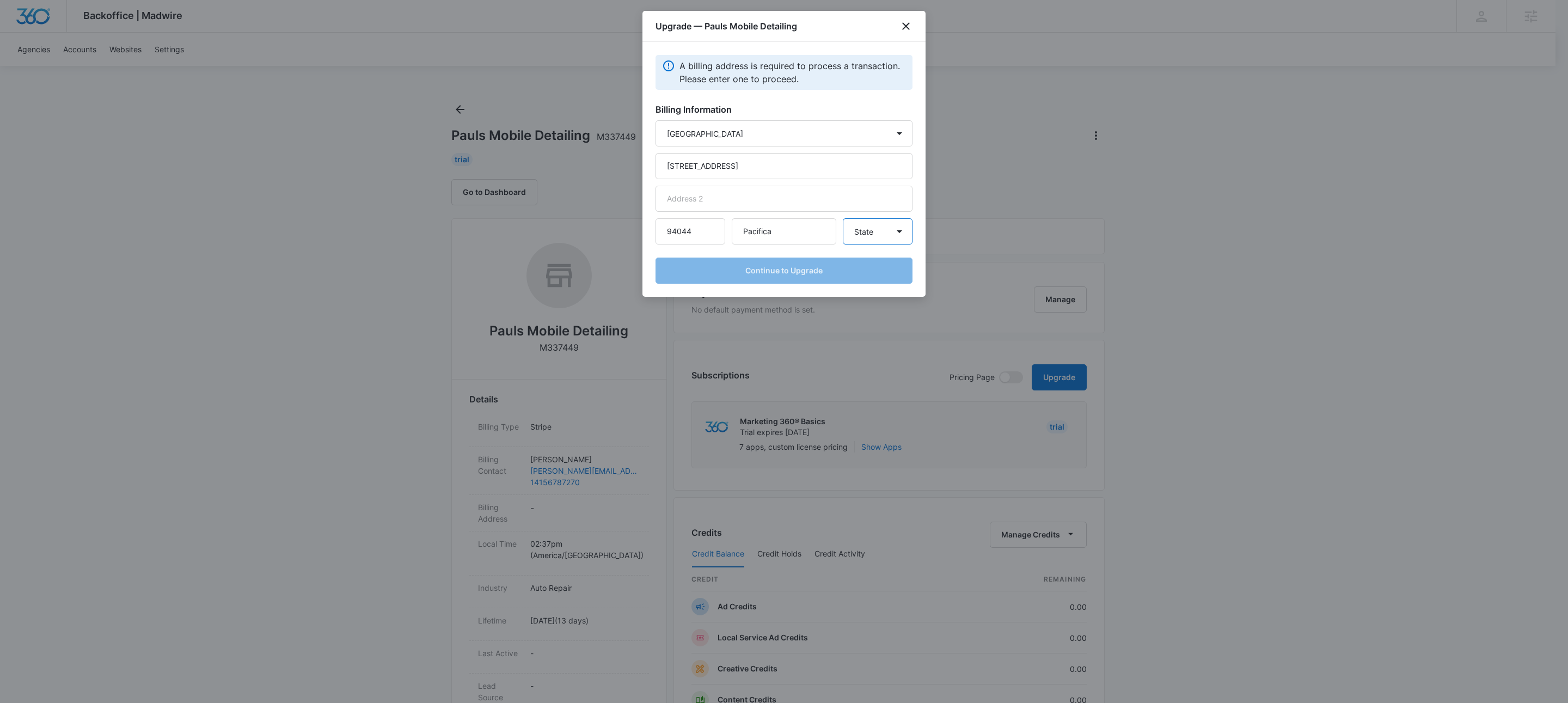
select select "CA"
click at [826, 270] on button "Continue to Upgrade" at bounding box center [784, 270] width 257 height 26
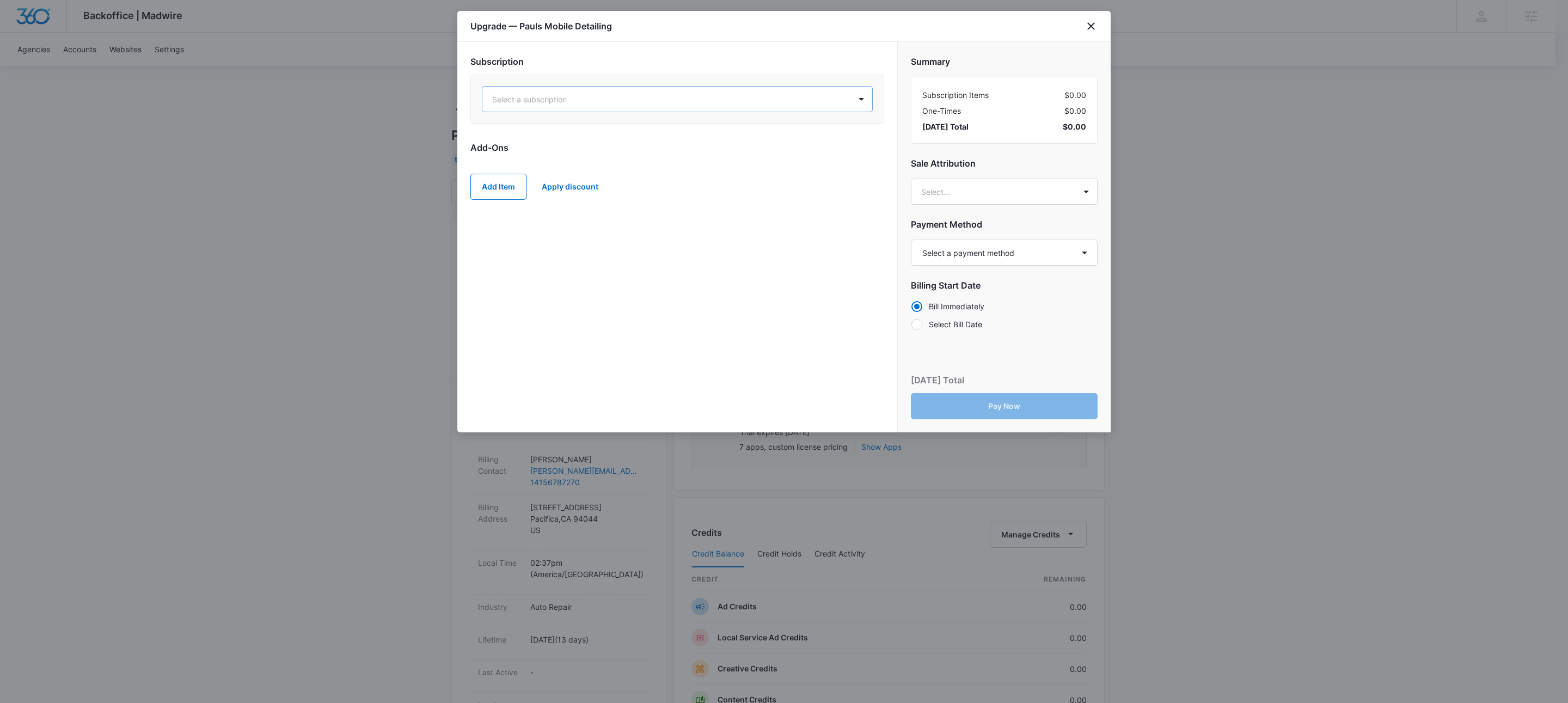
click at [631, 89] on div "Select a subscription" at bounding box center [666, 100] width 368 height 25
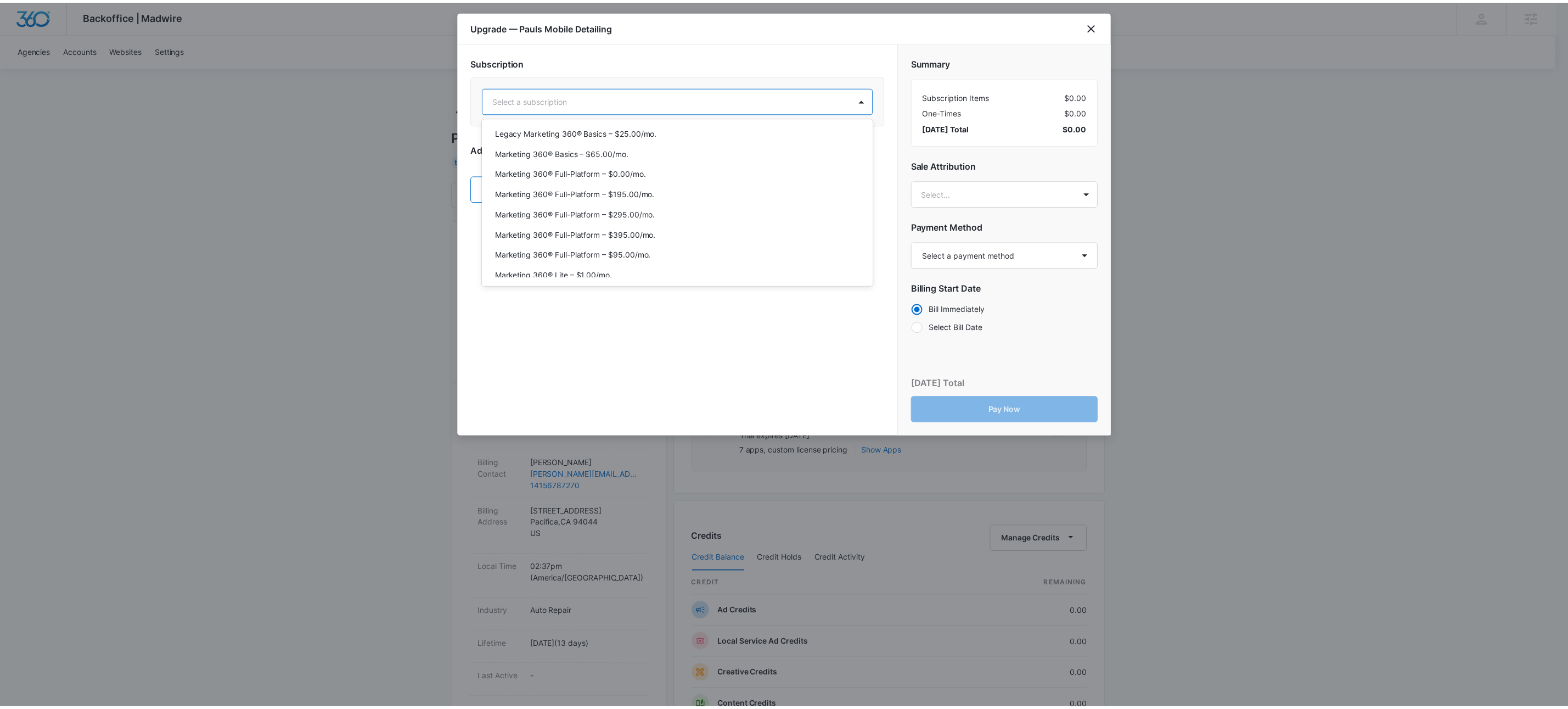
scroll to position [97, 0]
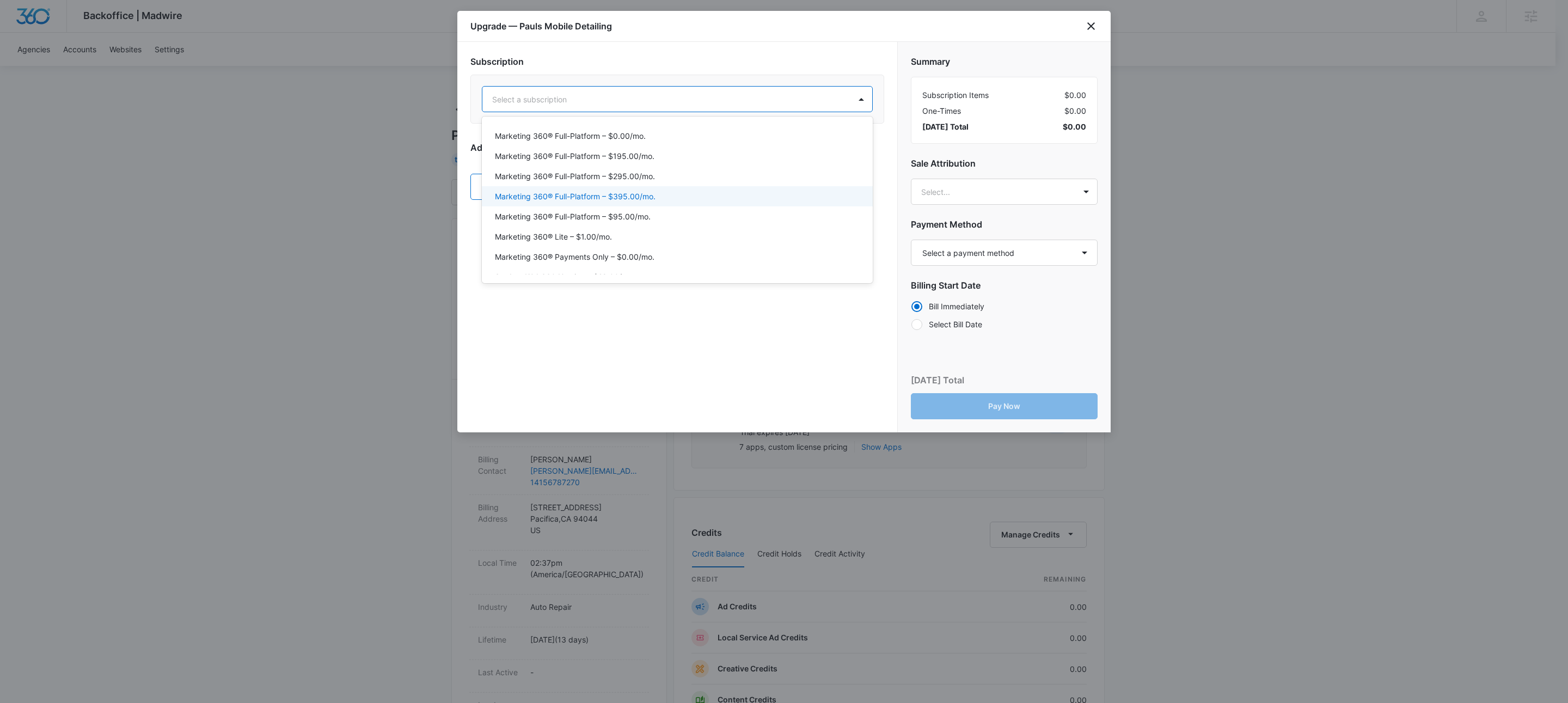
click at [683, 197] on div "Marketing 360® Full-Platform – $395.00/mo." at bounding box center [676, 196] width 362 height 11
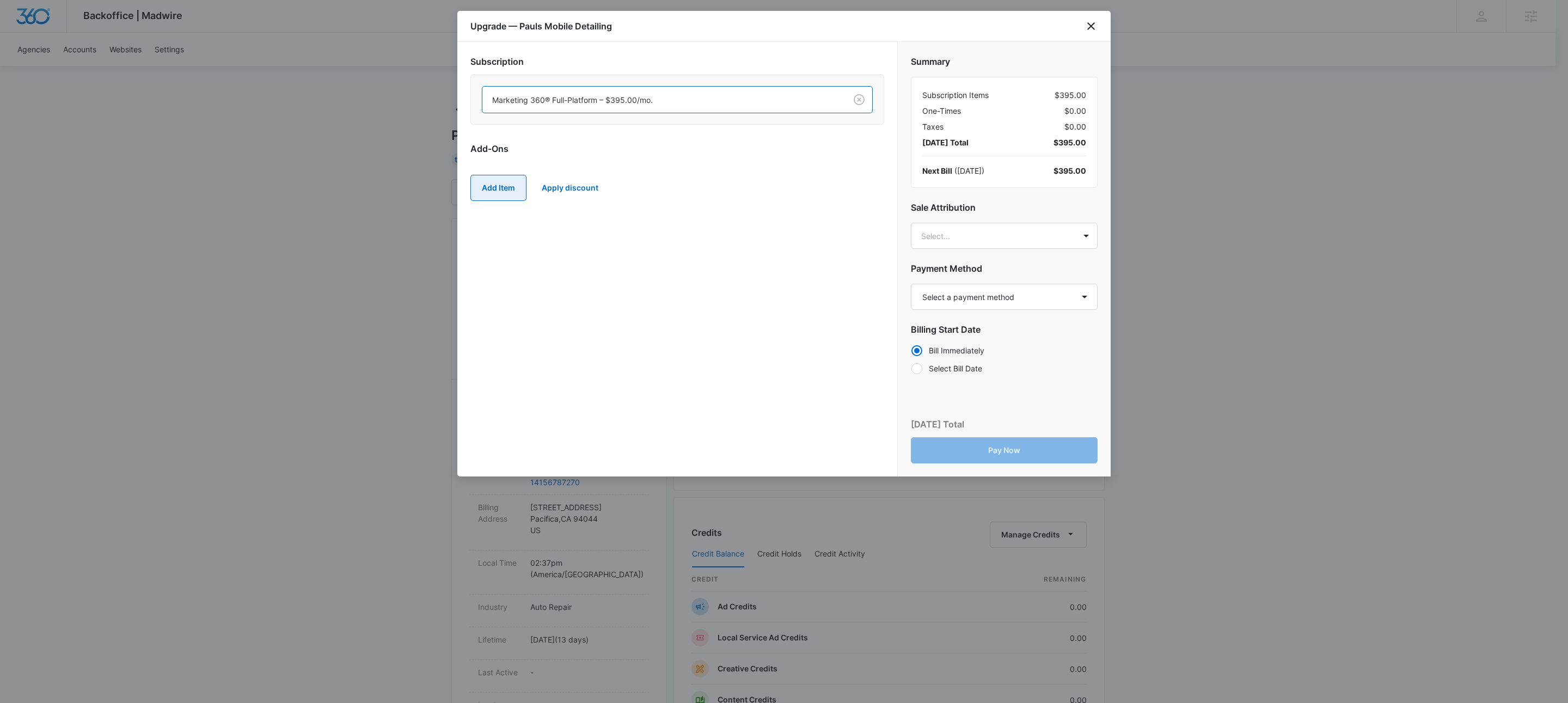
click at [500, 187] on button "Add Item" at bounding box center [499, 188] width 56 height 26
click at [505, 246] on button "Add Item" at bounding box center [499, 241] width 56 height 26
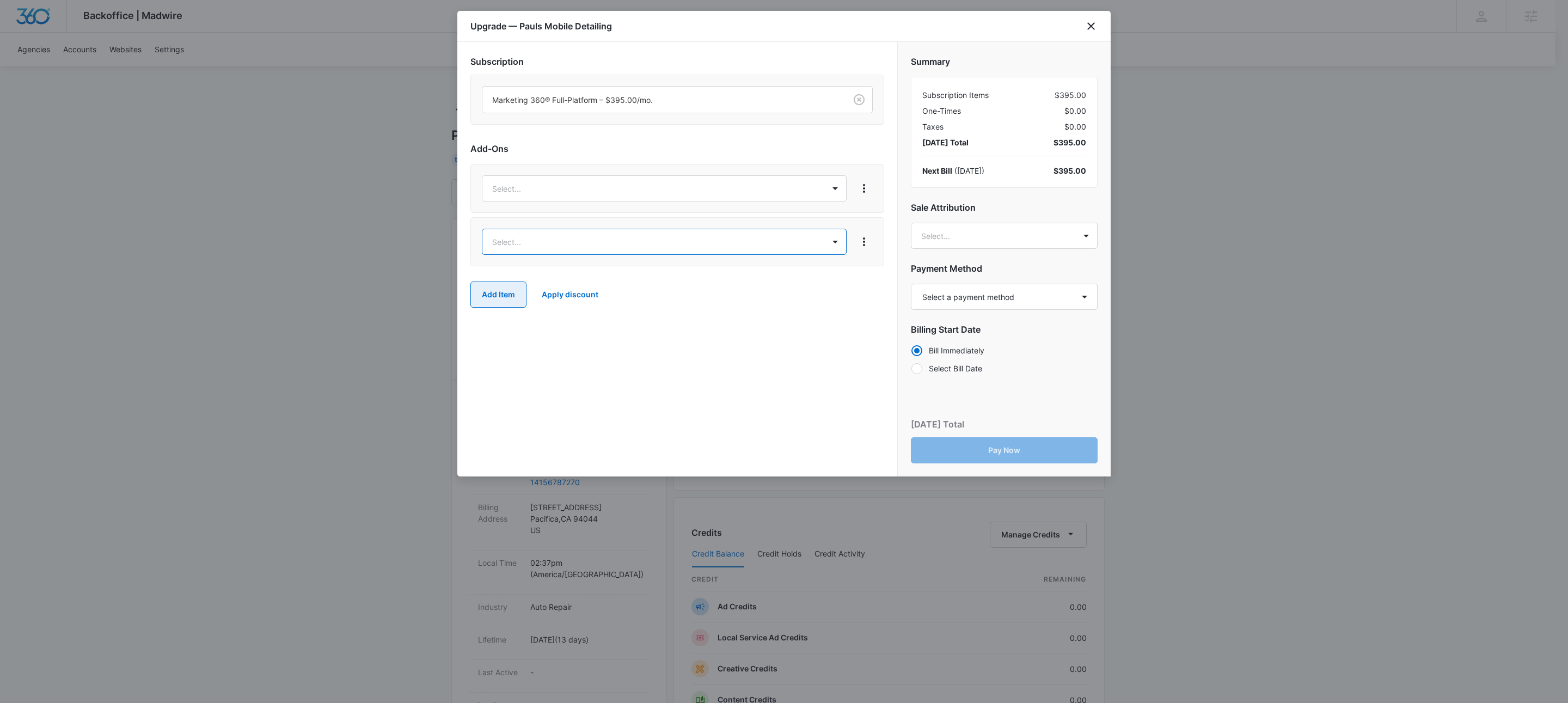
drag, startPoint x: 516, startPoint y: 295, endPoint x: 562, endPoint y: 169, distance: 134.1
click at [521, 284] on button "Add Item" at bounding box center [499, 294] width 56 height 26
click at [559, 184] on body "Backoffice | Madwire Apps Settings KW Kait Weagraff [EMAIL_ADDRESS][PERSON_NAME…" at bounding box center [784, 556] width 1568 height 1113
type input "social"
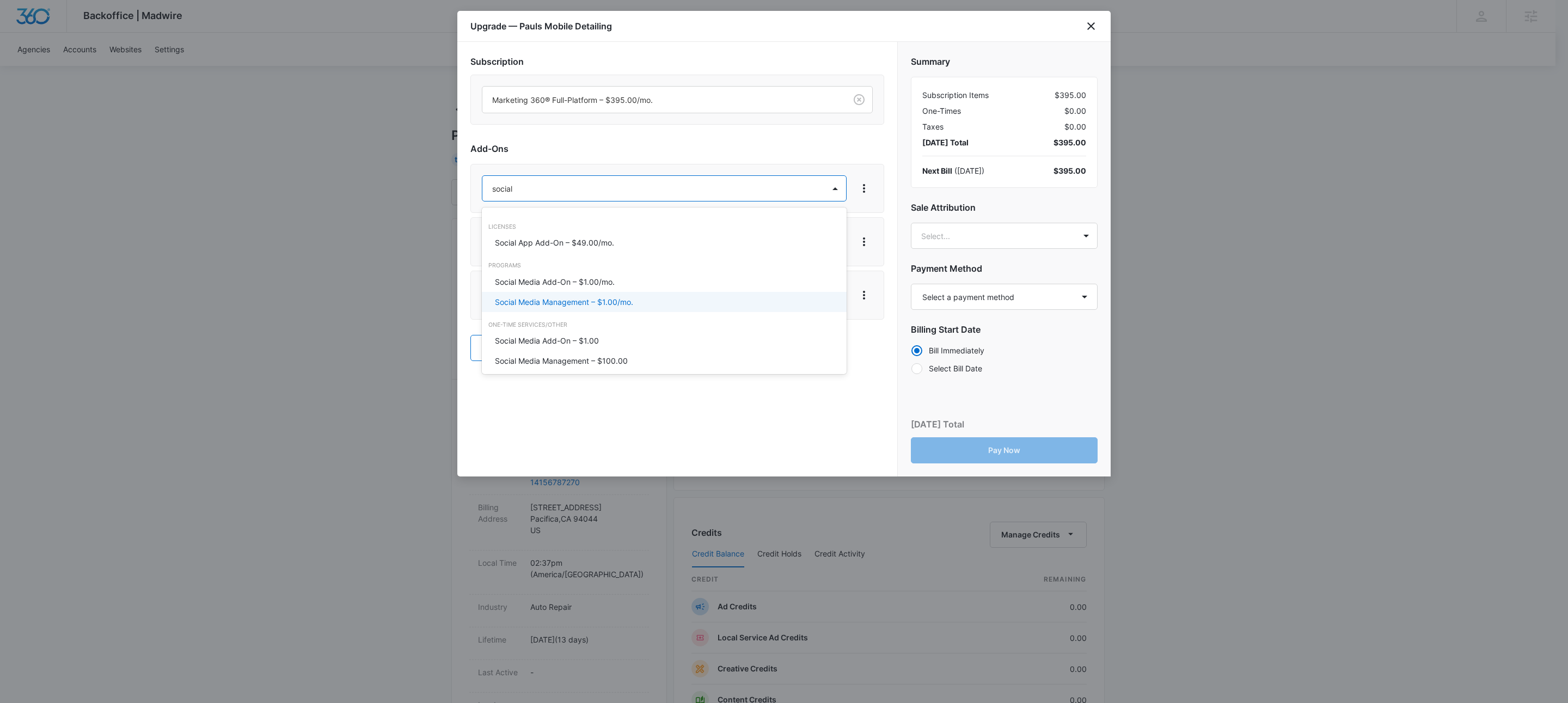
click at [592, 302] on p "Social Media Management – $1.00/mo." at bounding box center [564, 301] width 138 height 11
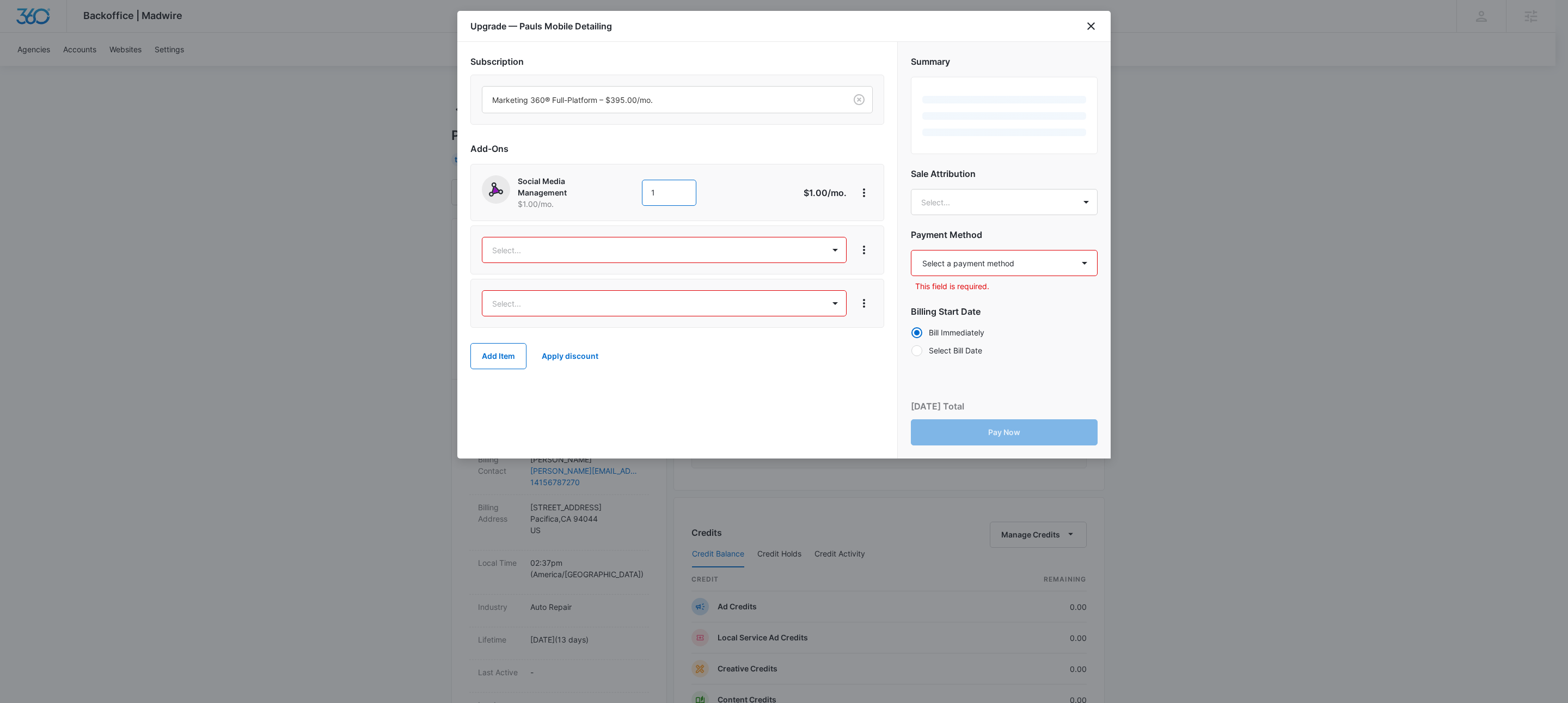
click at [670, 196] on input "1" at bounding box center [669, 193] width 55 height 26
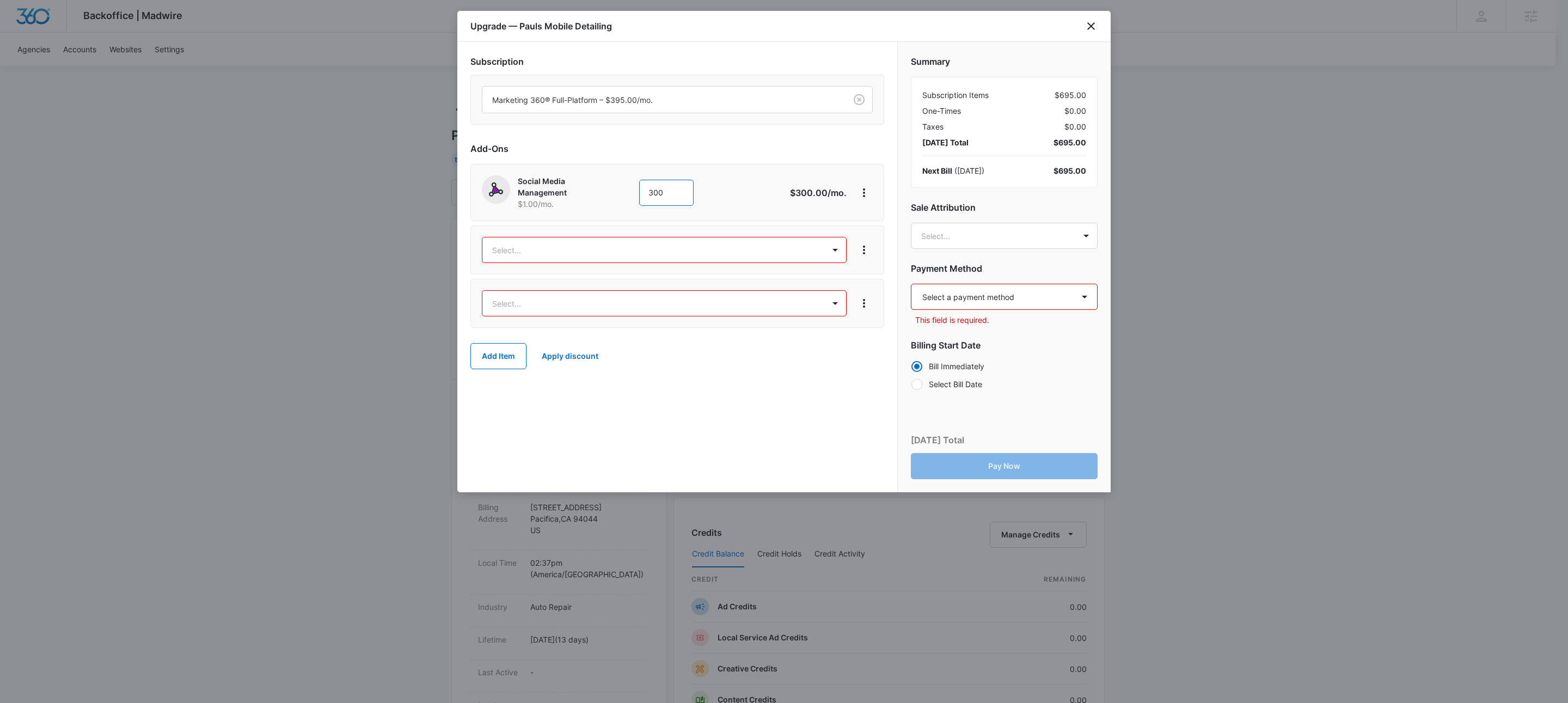
type input "300"
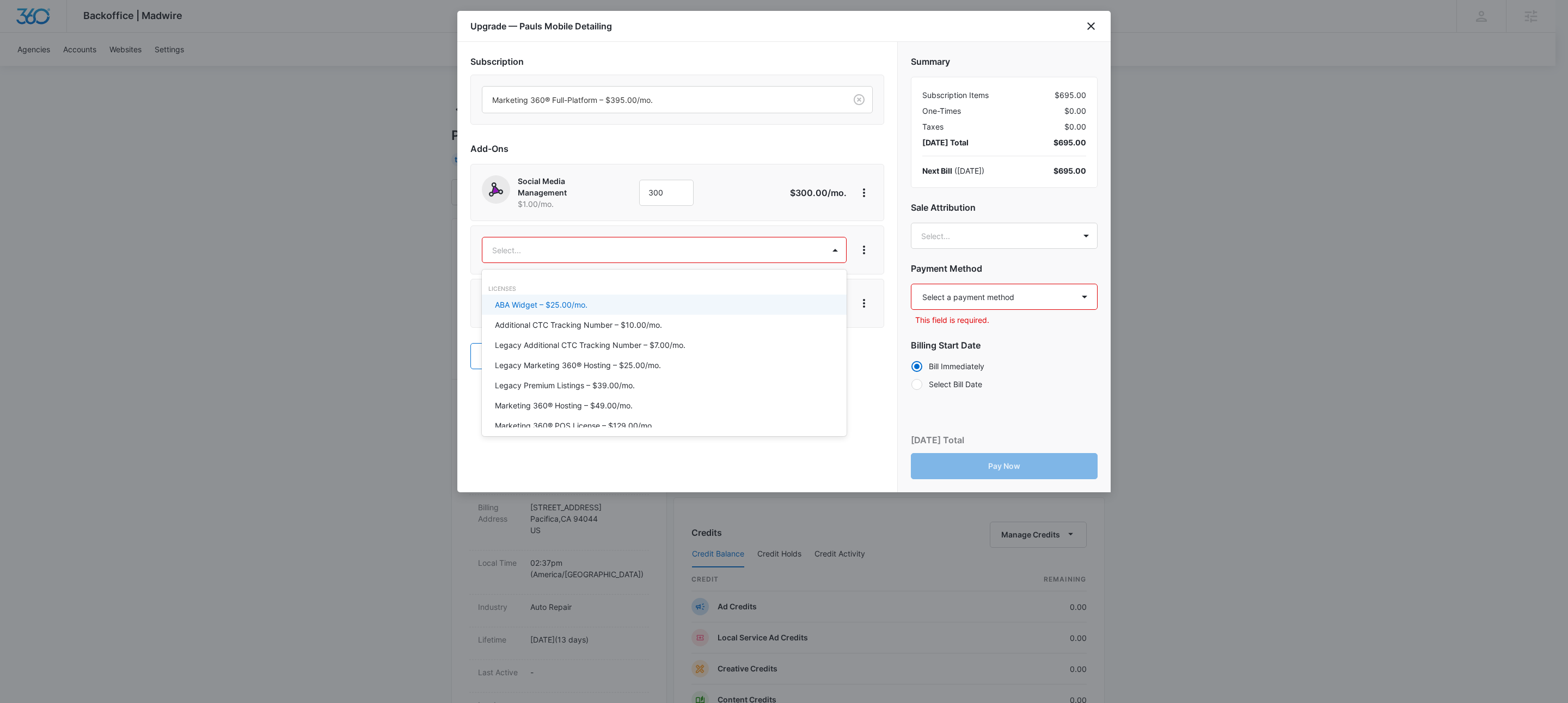
click at [566, 255] on body "Backoffice | Madwire Apps Settings KW Kait Weagraff [EMAIL_ADDRESS][PERSON_NAME…" at bounding box center [784, 556] width 1568 height 1113
type input "content"
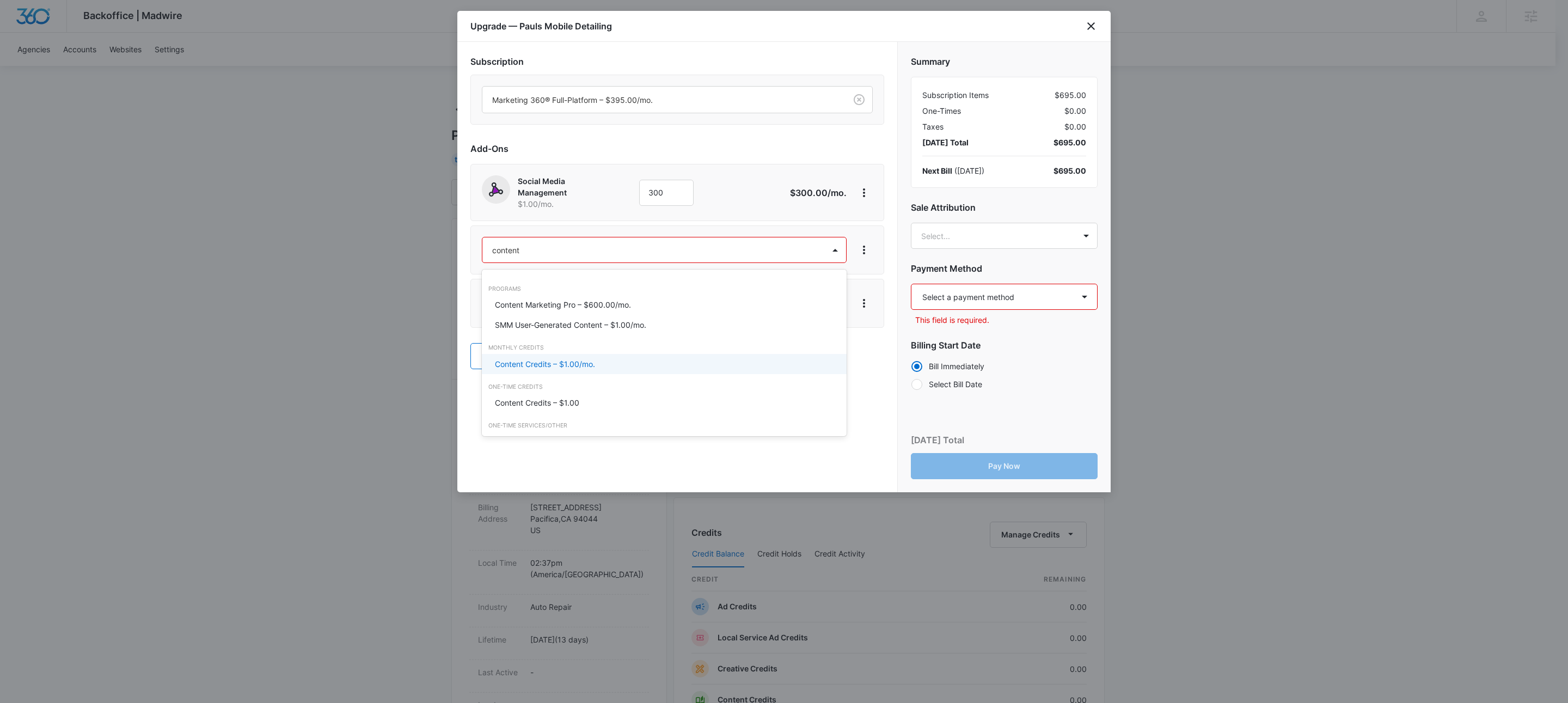
click at [576, 363] on p "Content Credits – $1.00/mo." at bounding box center [546, 364] width 100 height 11
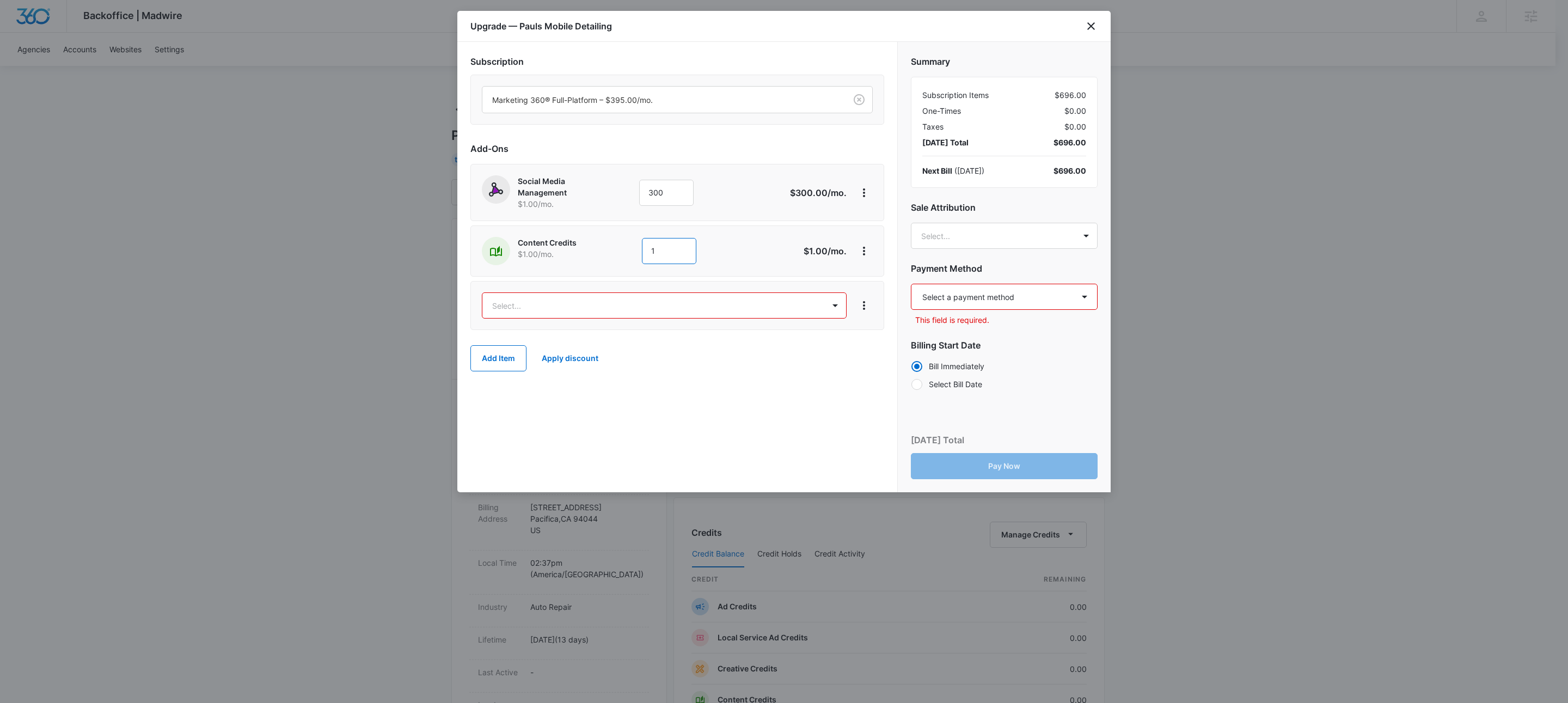
click at [666, 258] on input "1" at bounding box center [669, 251] width 55 height 26
type input "600"
click at [544, 300] on body "Backoffice | Madwire Apps Settings KW Kait Weagraff [EMAIL_ADDRESS][PERSON_NAME…" at bounding box center [784, 556] width 1568 height 1113
type input "ad cred"
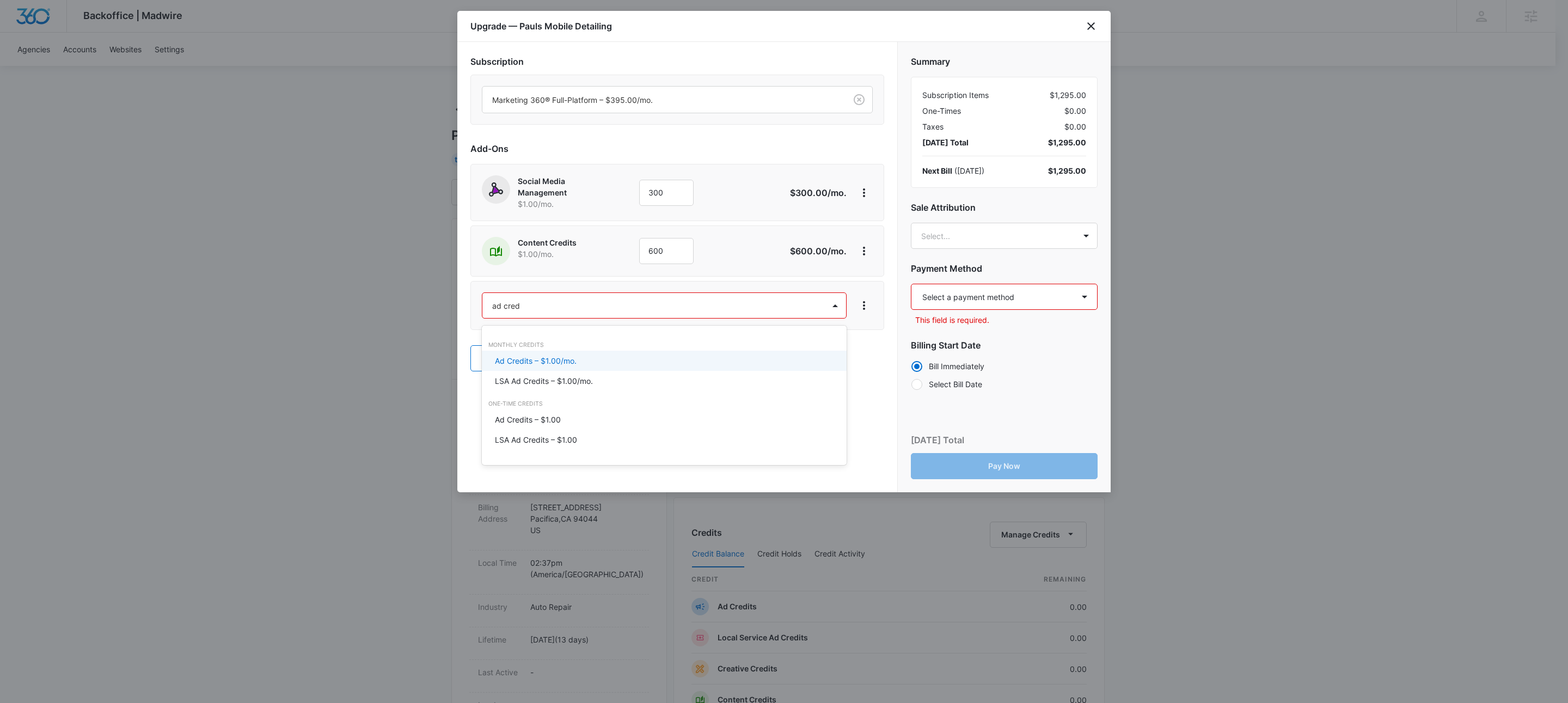
drag, startPoint x: 552, startPoint y: 359, endPoint x: 674, endPoint y: 329, distance: 125.6
click at [552, 359] on p "Ad Credits – $1.00/mo." at bounding box center [536, 360] width 82 height 11
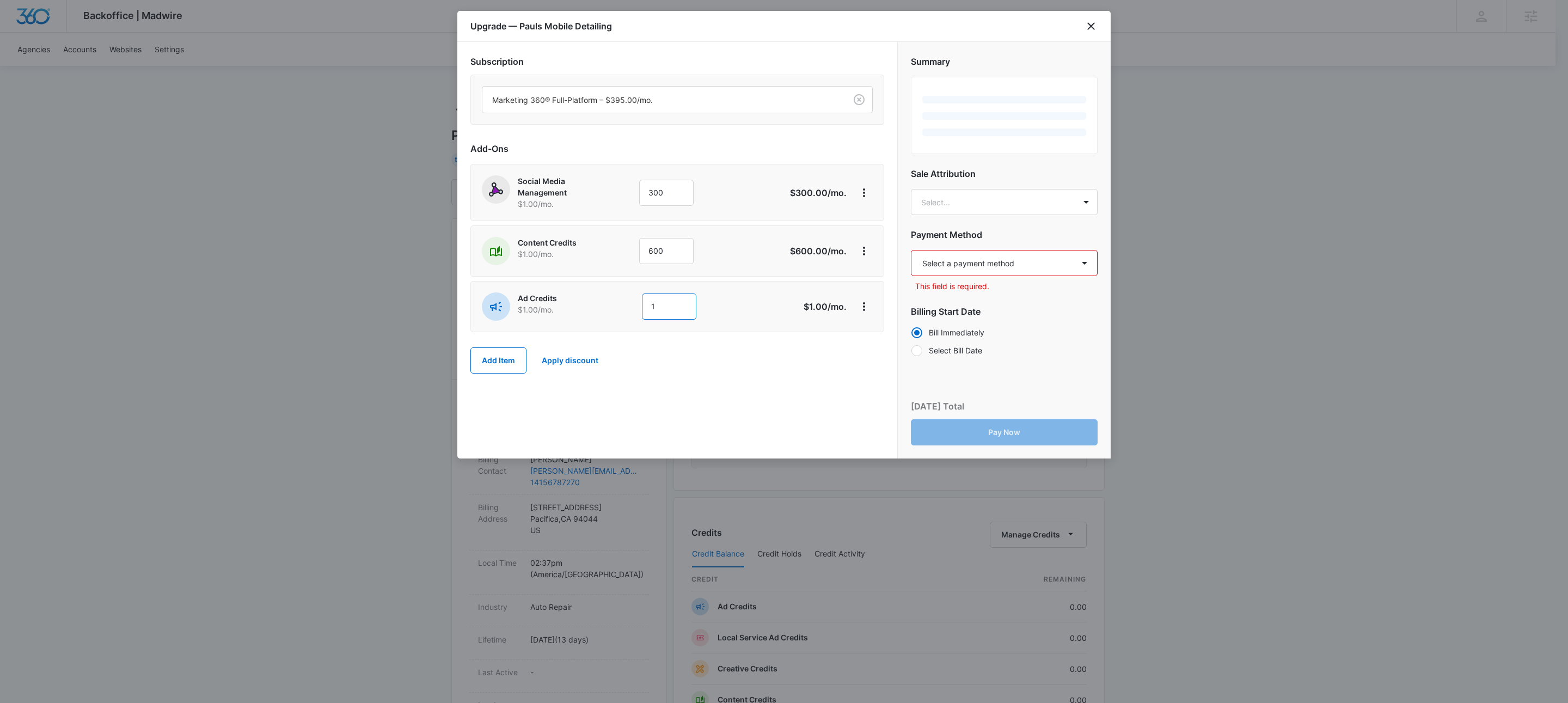
click at [680, 314] on input "1" at bounding box center [669, 307] width 55 height 26
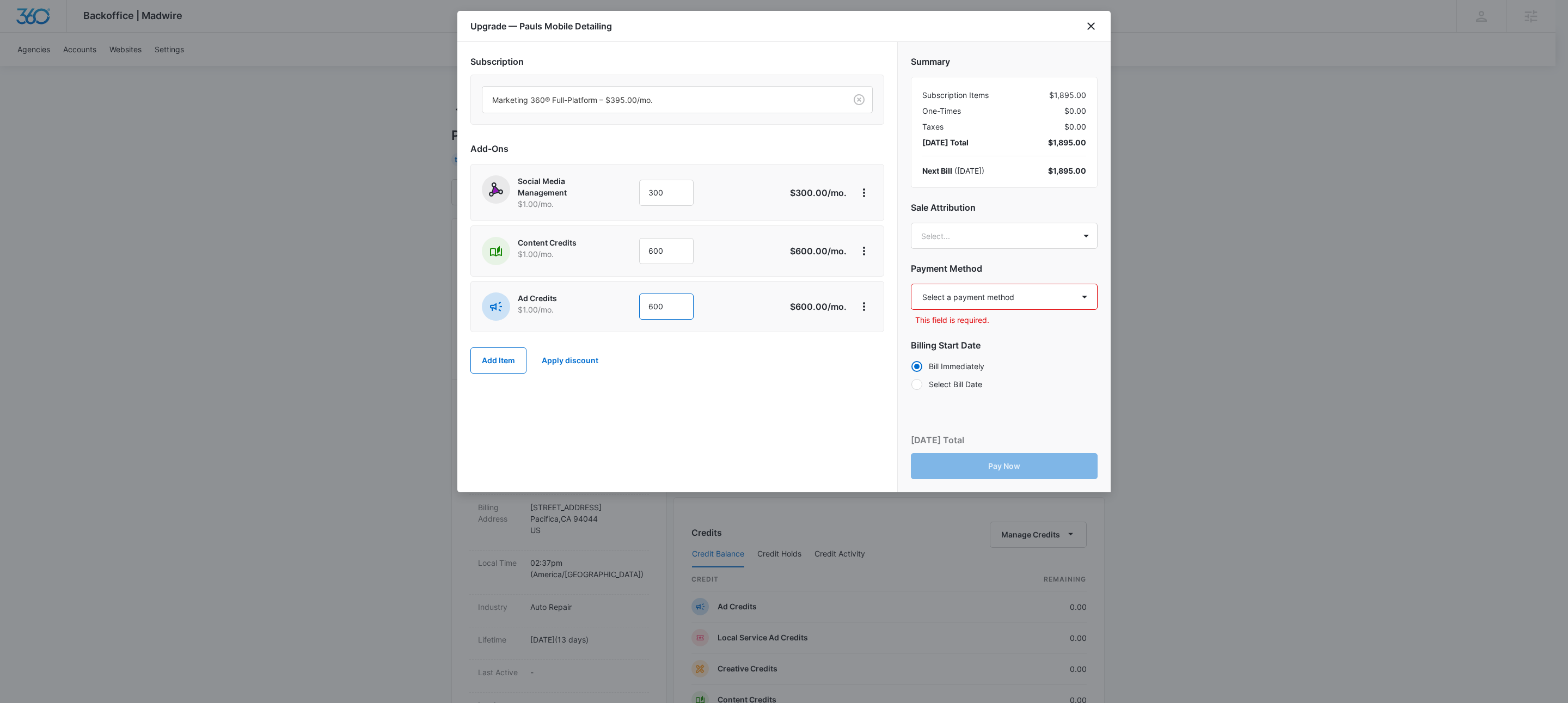
type input "600"
click at [692, 409] on div "Subscription Marketing 360® Full-Platform – $395.00/mo. Add-Ons Social Media Ma…" at bounding box center [677, 267] width 440 height 450
click at [968, 302] on select "Select a payment method Visa ending in 8843 New payment method Monthly invoice" at bounding box center [1005, 297] width 187 height 26
select select "pm_1S7j8TA4n8RTgNjU6hFwCM6n"
click at [911, 284] on select "Select a payment method Visa ending in 8843 New payment method Monthly invoice" at bounding box center [1005, 297] width 187 height 26
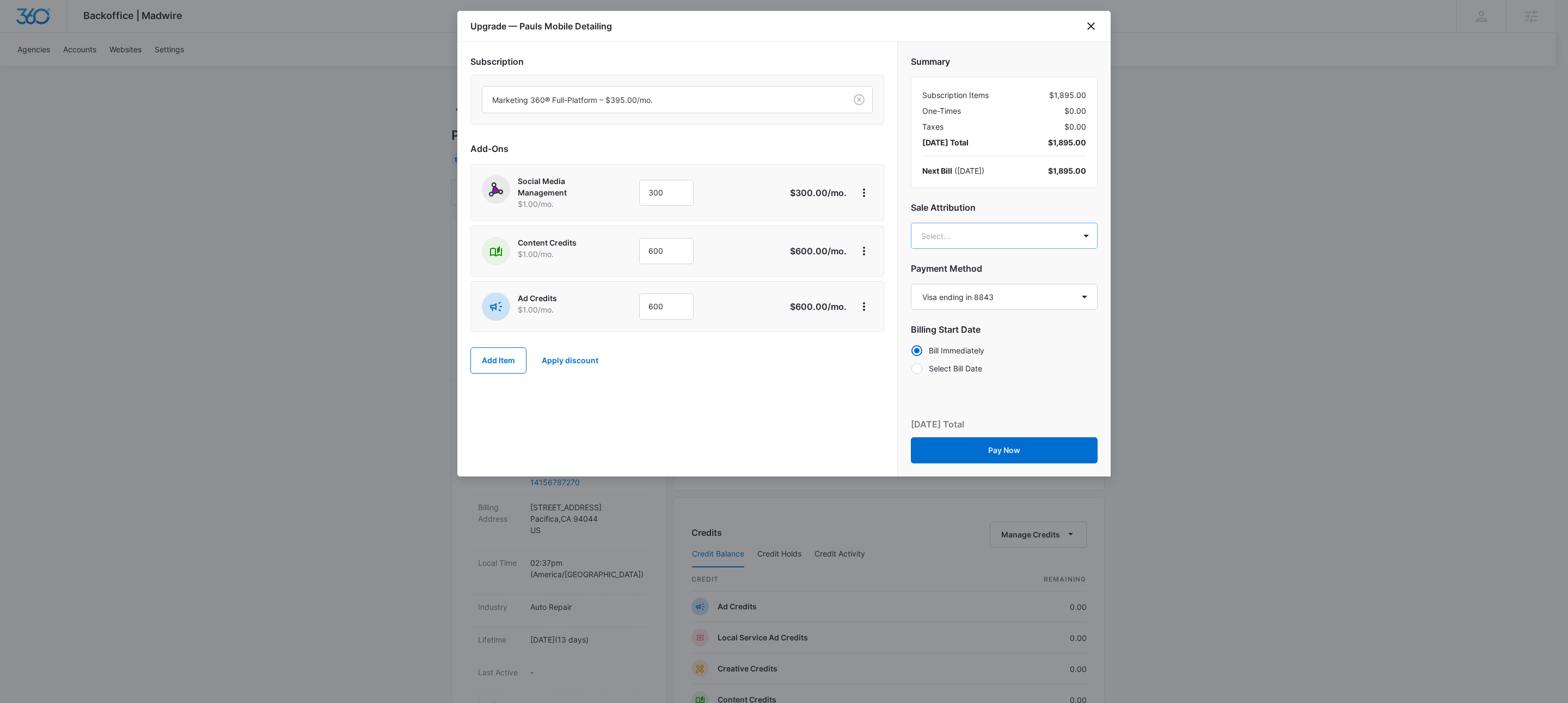
click at [946, 237] on body "Backoffice | Madwire Apps Settings KW Kait Weagraff [EMAIL_ADDRESS][PERSON_NAME…" at bounding box center [784, 556] width 1568 height 1113
type input "[PERSON_NAME]"
click at [983, 286] on p "[PERSON_NAME][EMAIL_ADDRESS][PERSON_NAME][DOMAIN_NAME]" at bounding box center [1003, 292] width 158 height 23
click at [1023, 454] on button "Pay Now" at bounding box center [1005, 451] width 187 height 26
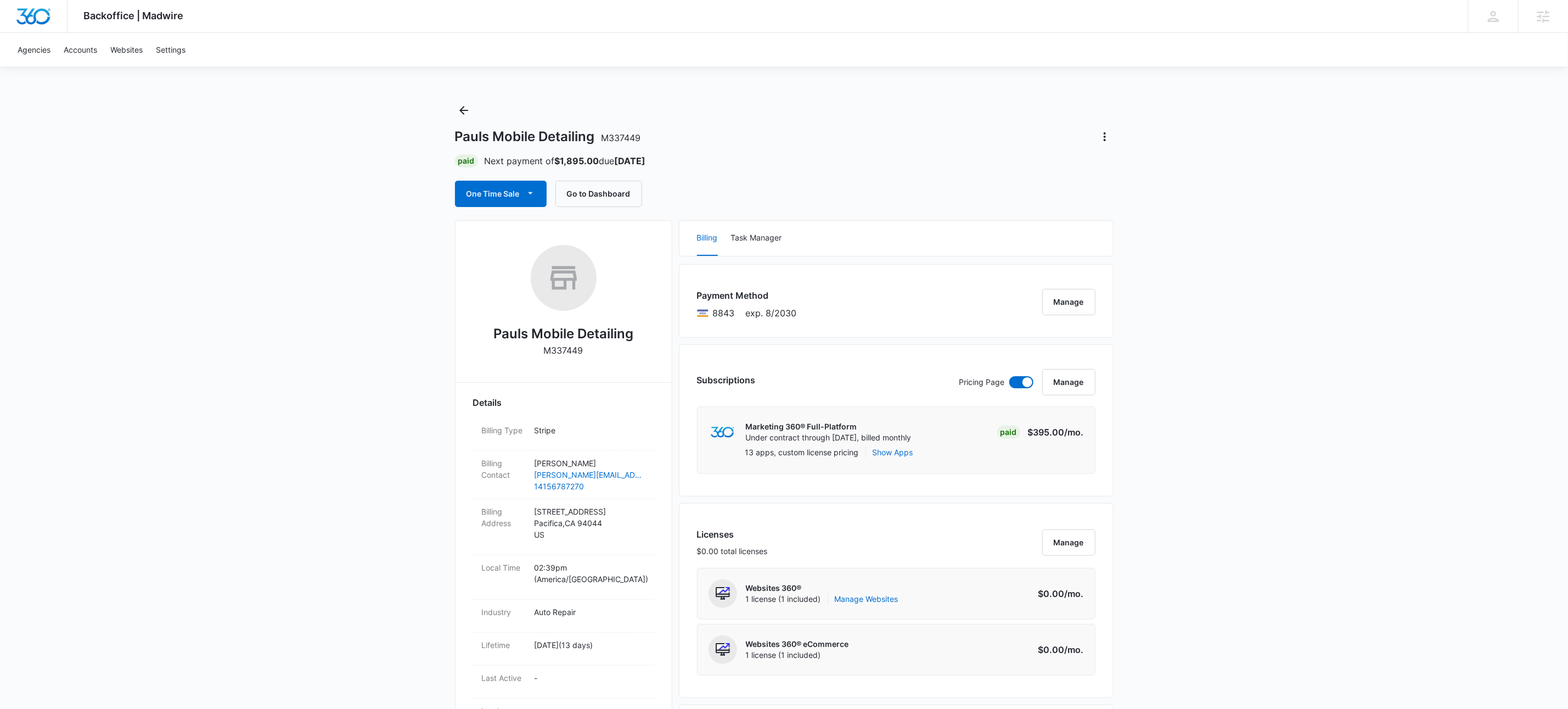
click at [841, 108] on div "Pauls Mobile Detailing M337449 Paid Next payment of $1,895.00 due [DATE] One Ti…" at bounding box center [784, 154] width 658 height 106
click at [535, 195] on icon "button" at bounding box center [530, 193] width 12 height 12
click at [537, 229] on div "Run One-Time Payment" at bounding box center [532, 231] width 127 height 12
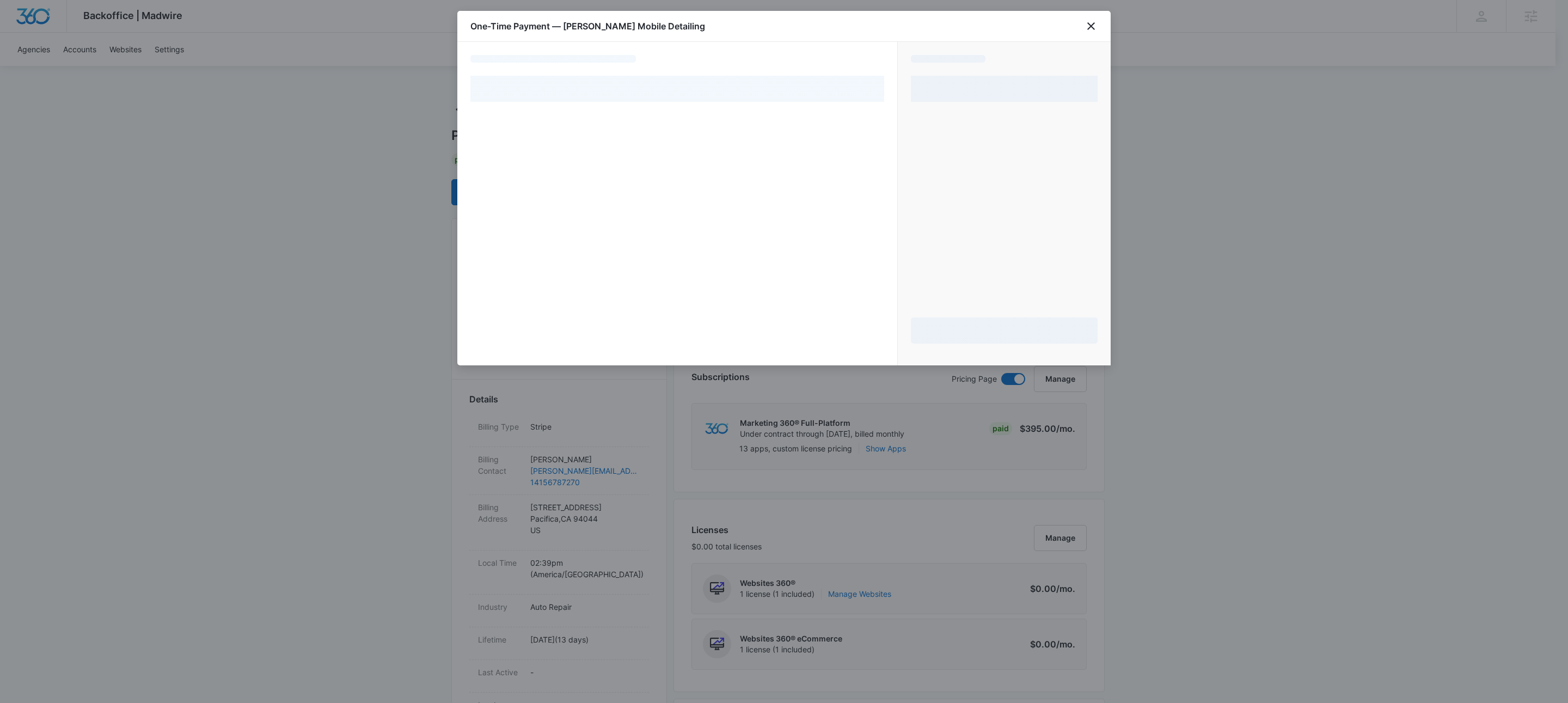
select select "pm_1S7j8TA4n8RTgNjU6hFwCM6n"
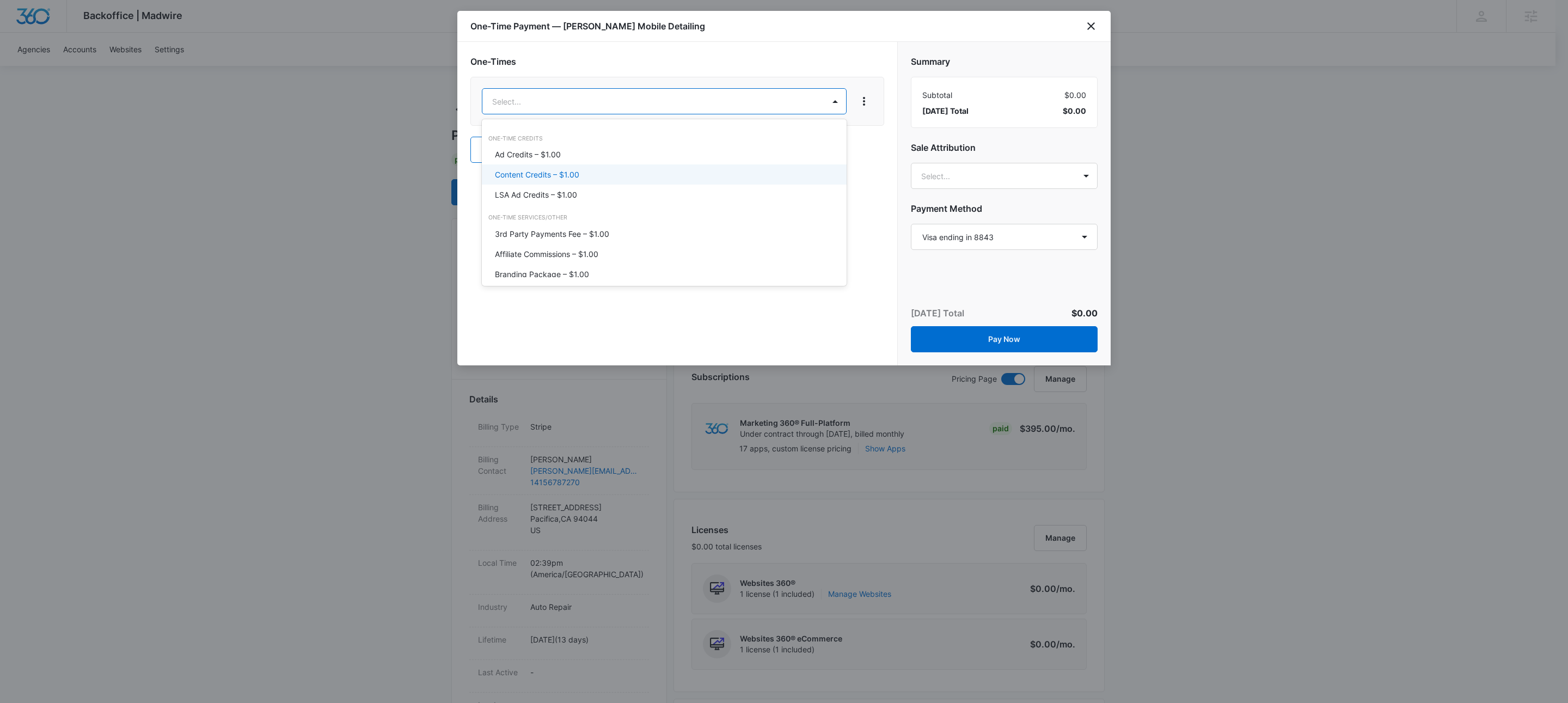
drag, startPoint x: 561, startPoint y: 177, endPoint x: 595, endPoint y: 139, distance: 51.0
click at [561, 176] on p "Content Credits – $1.00" at bounding box center [538, 174] width 85 height 11
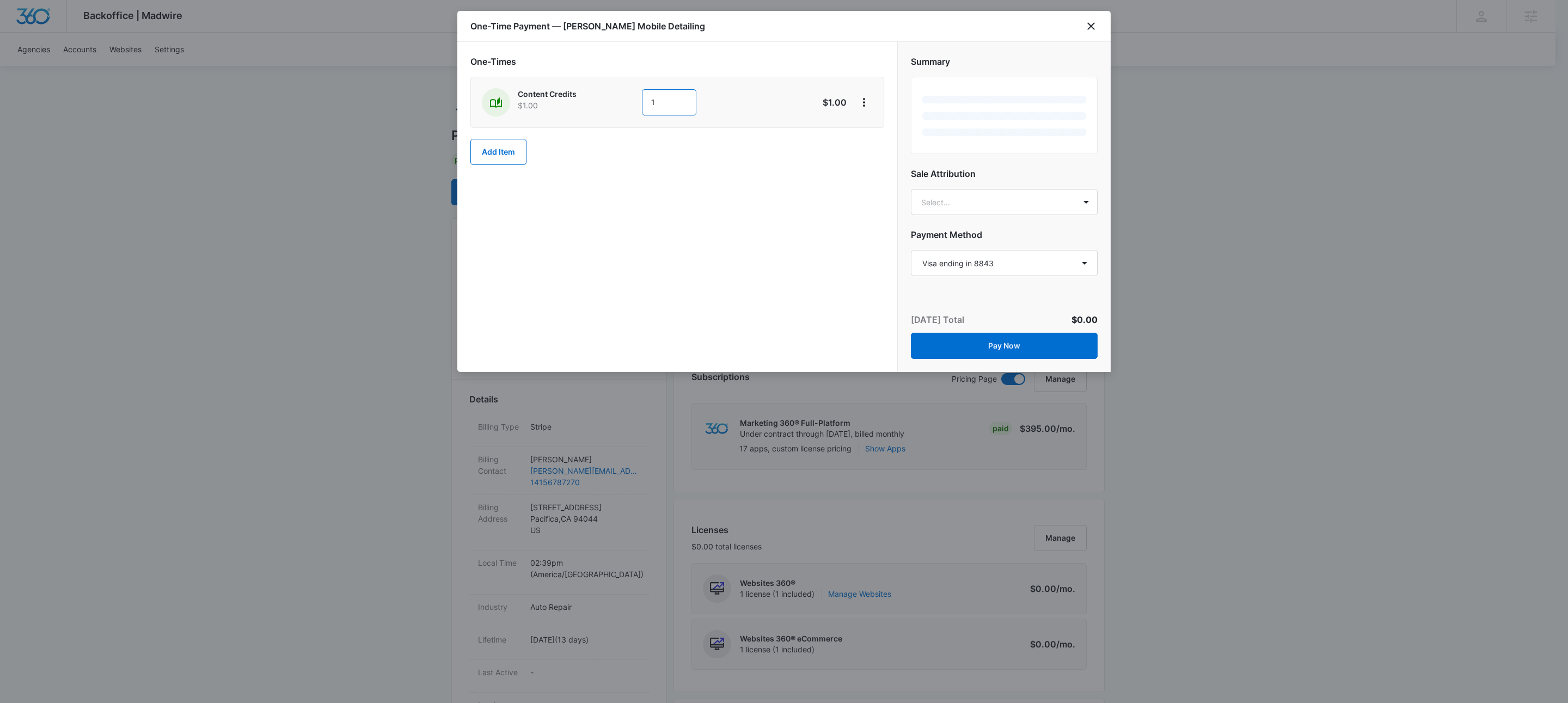
click at [676, 99] on input "1" at bounding box center [669, 102] width 55 height 26
click at [677, 99] on input "1" at bounding box center [669, 102] width 55 height 26
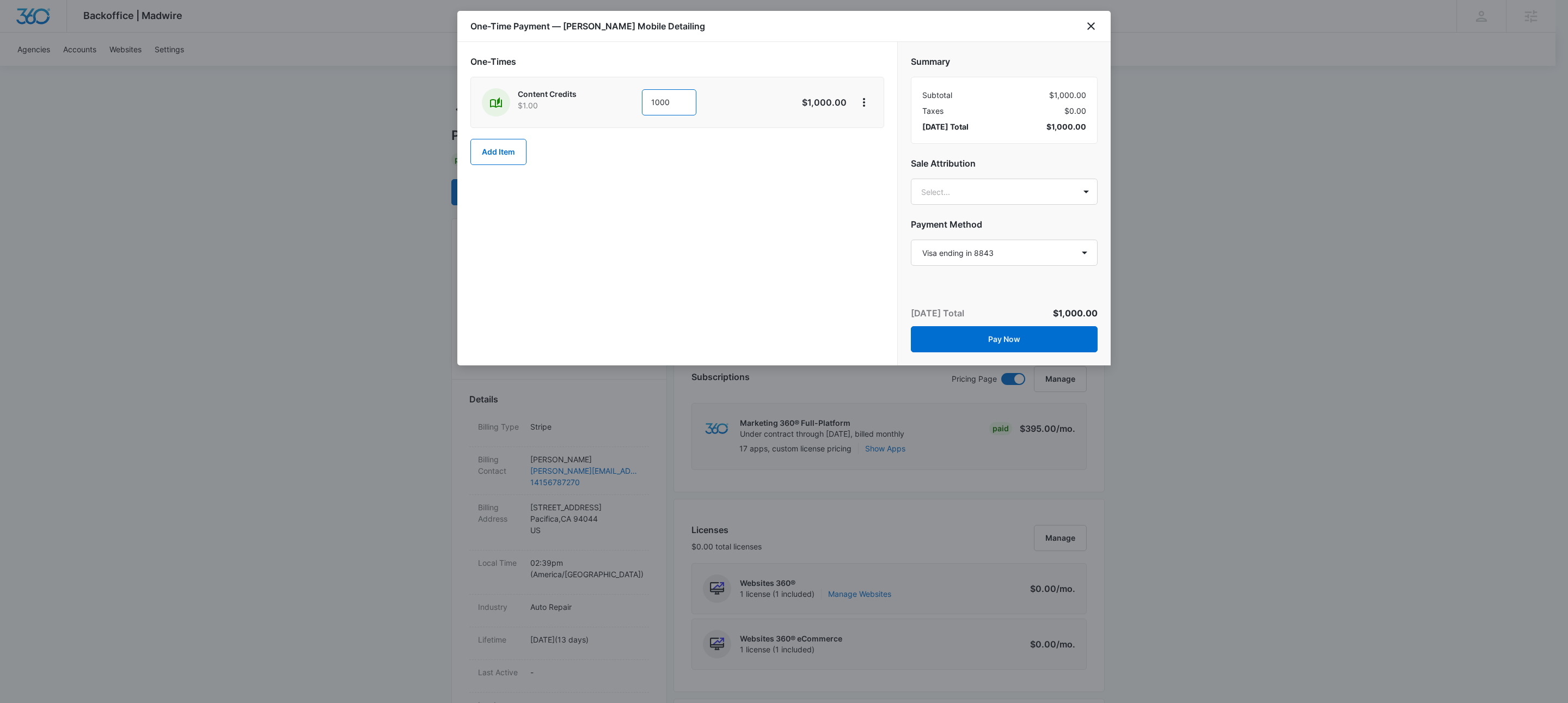
type input "1000"
click at [829, 32] on div "One-Time Payment — Pauls Mobile Detailing" at bounding box center [784, 26] width 653 height 31
click at [864, 98] on icon "View More" at bounding box center [864, 102] width 13 height 13
click at [870, 135] on div "Add Discount" at bounding box center [893, 134] width 48 height 8
drag, startPoint x: 610, startPoint y: 186, endPoint x: 605, endPoint y: 183, distance: 5.8
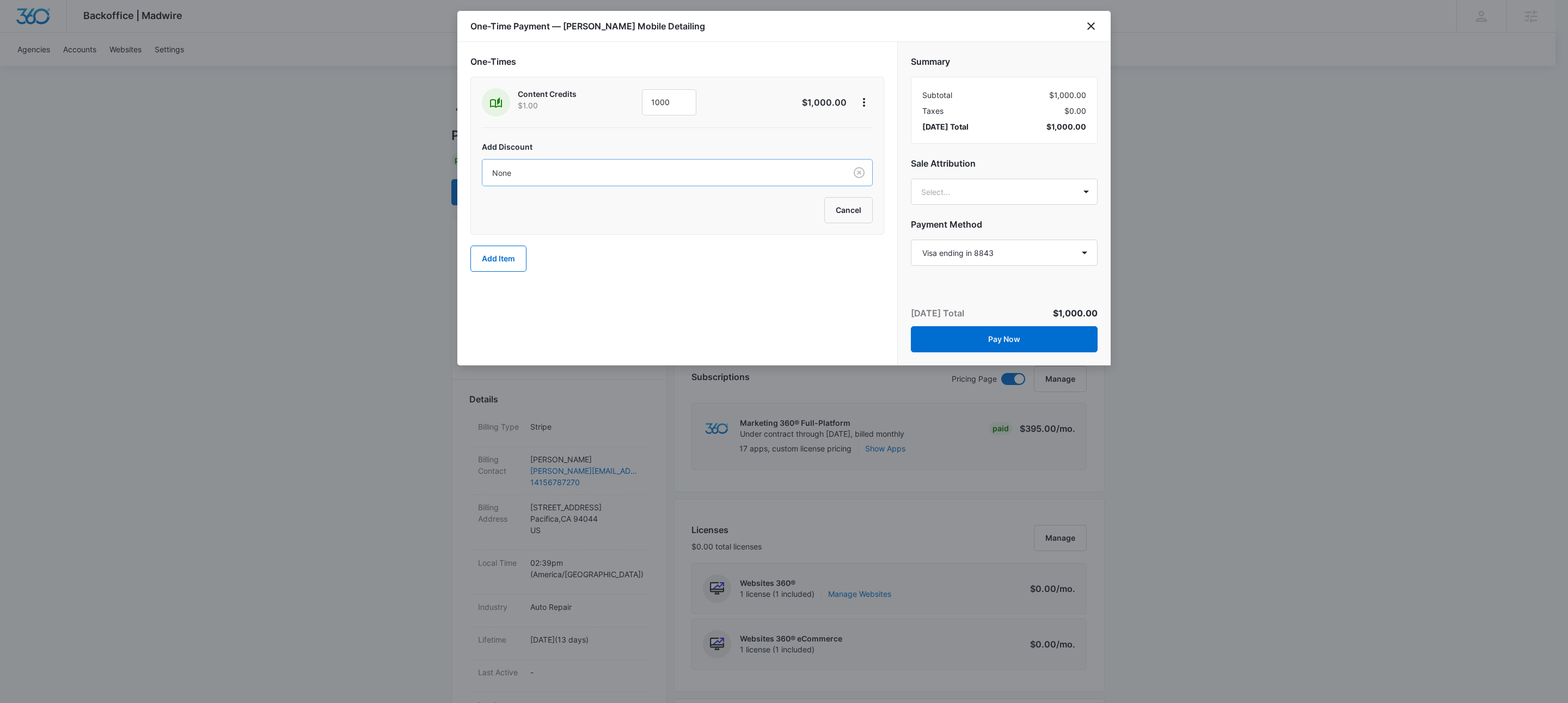
click at [608, 184] on div "None" at bounding box center [678, 172] width 391 height 27
click at [546, 255] on p "100% Discount - All Products — 100%" at bounding box center [562, 253] width 135 height 11
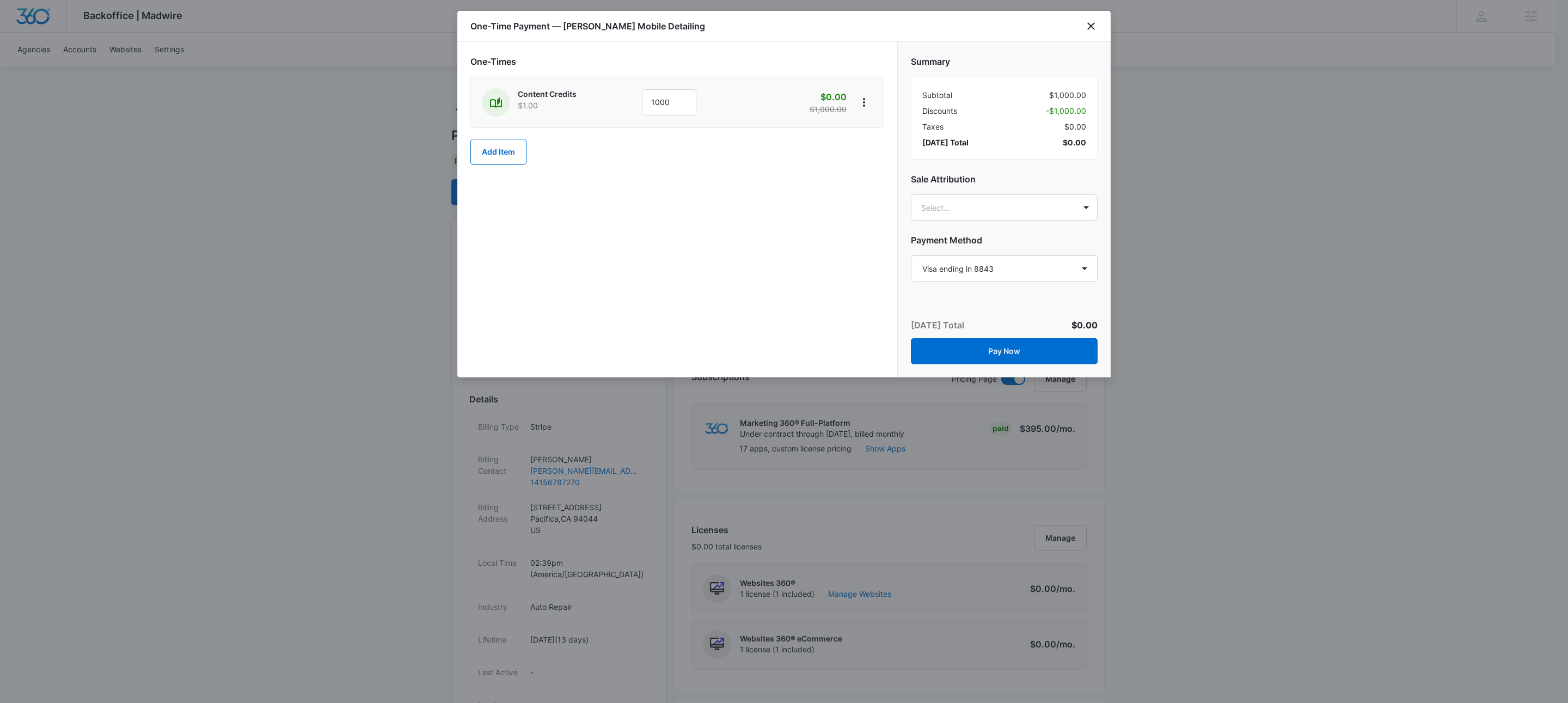
click at [659, 273] on div "One-Times Content Credits $1.00 1000 $0.00 $1,000.00 Add Item" at bounding box center [677, 210] width 440 height 336
click at [994, 352] on button "Pay Now" at bounding box center [1005, 352] width 187 height 26
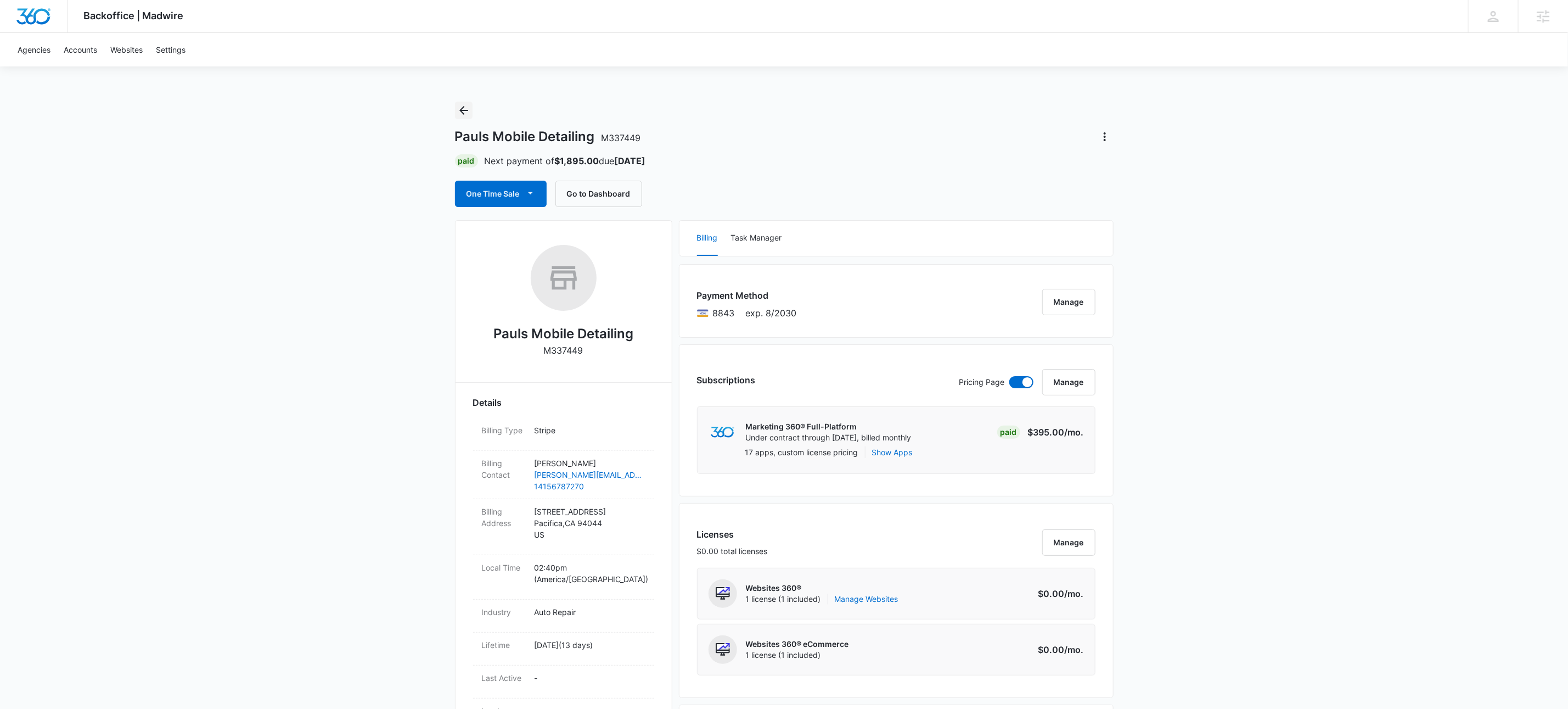
click at [467, 112] on icon "Back" at bounding box center [464, 110] width 13 height 13
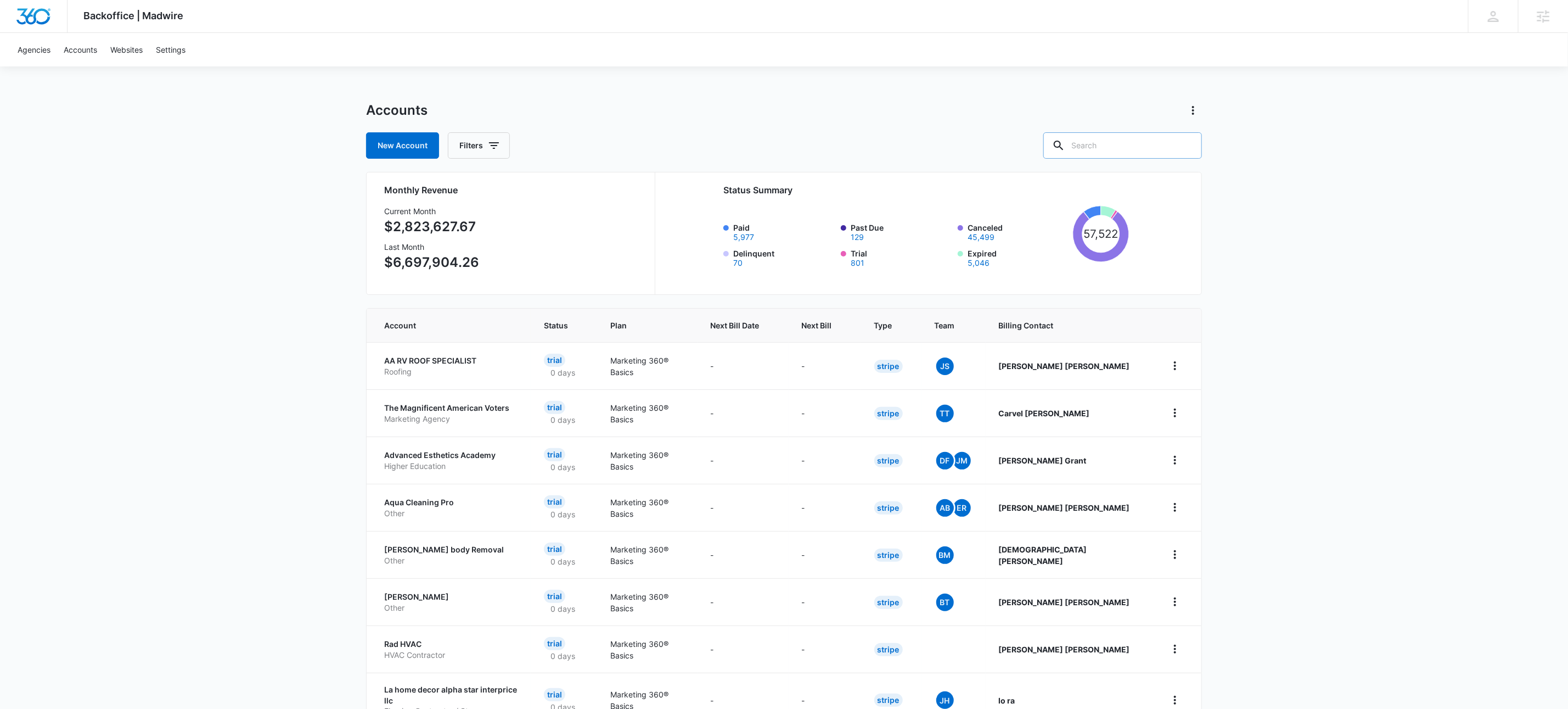
click at [1164, 144] on input "text" at bounding box center [1122, 146] width 159 height 27
paste input "M333694"
type input "M333694"
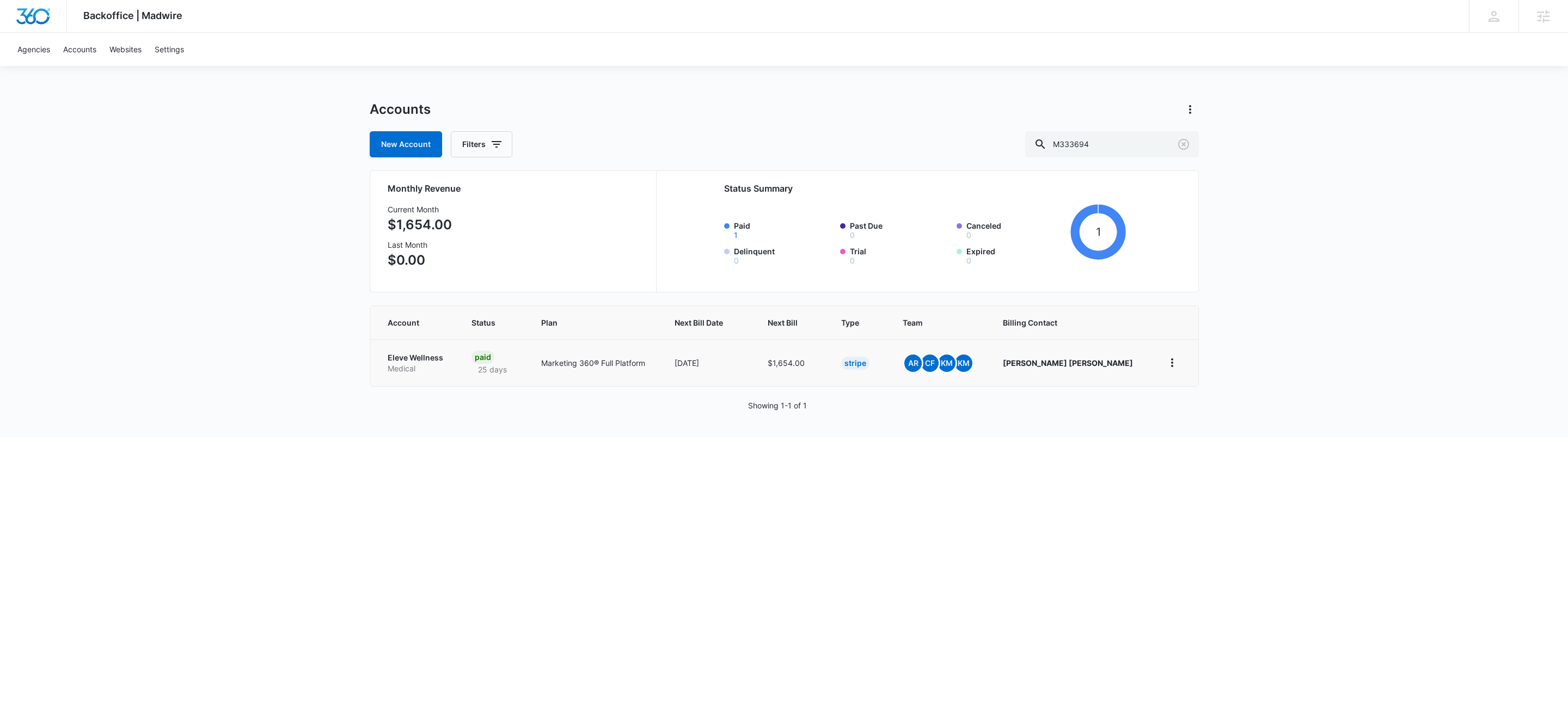
click at [395, 358] on p "Eleve Wellness" at bounding box center [416, 358] width 57 height 11
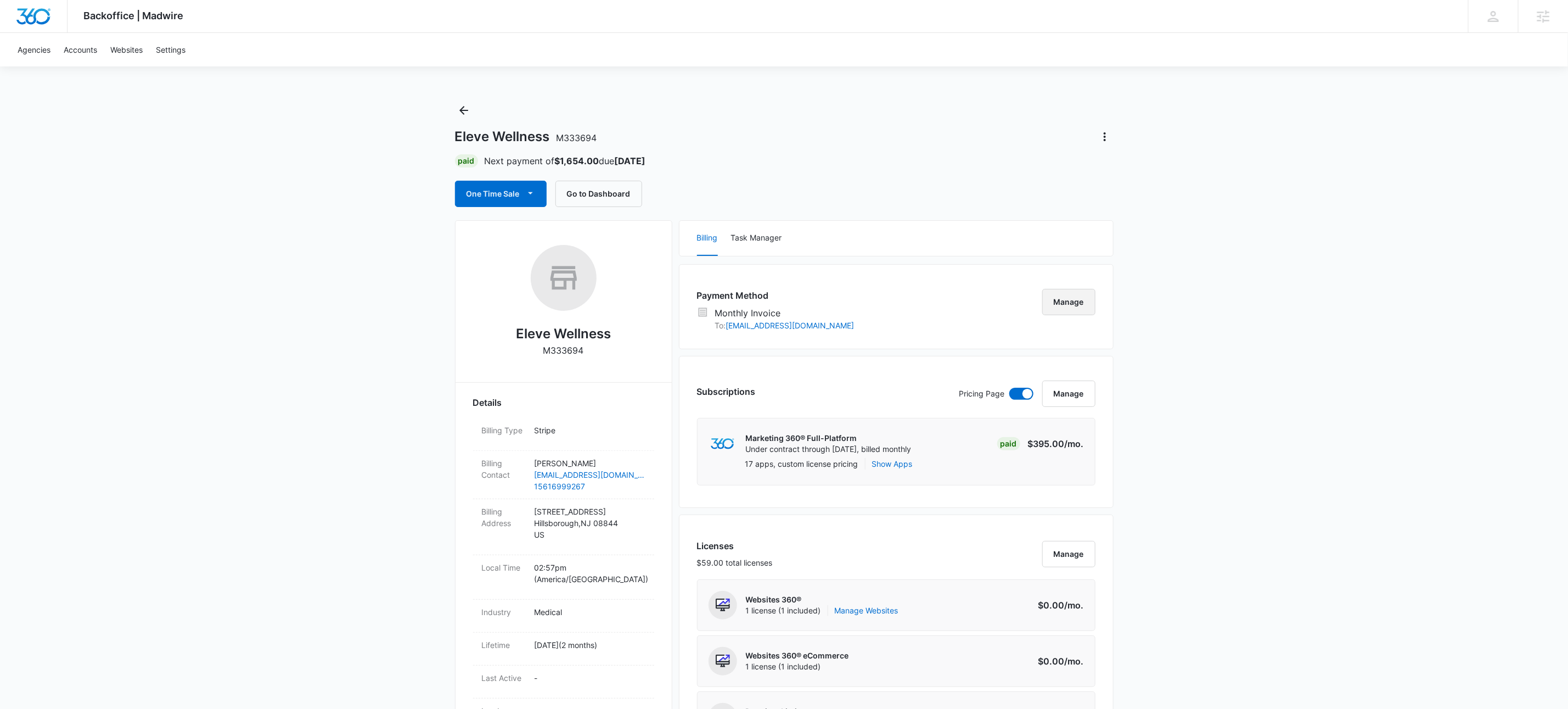
click at [1086, 305] on button "Manage" at bounding box center [1069, 302] width 53 height 27
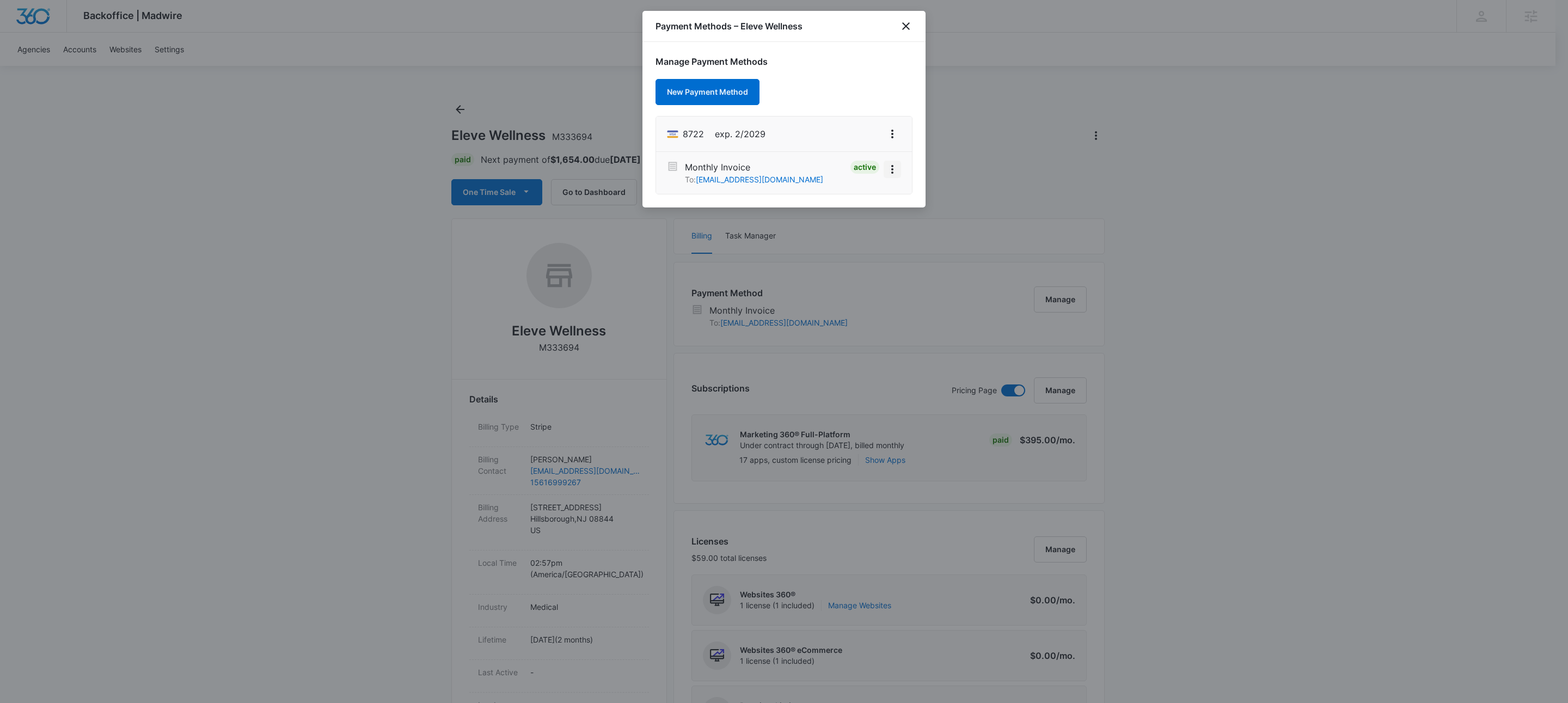
click at [899, 165] on button "View More" at bounding box center [893, 169] width 18 height 18
click at [851, 142] on div "Deactivate" at bounding box center [855, 138] width 39 height 8
click at [851, 30] on div "Payment Methods – Eleve Wellness" at bounding box center [784, 26] width 283 height 31
click at [907, 28] on icon "close" at bounding box center [906, 26] width 13 height 13
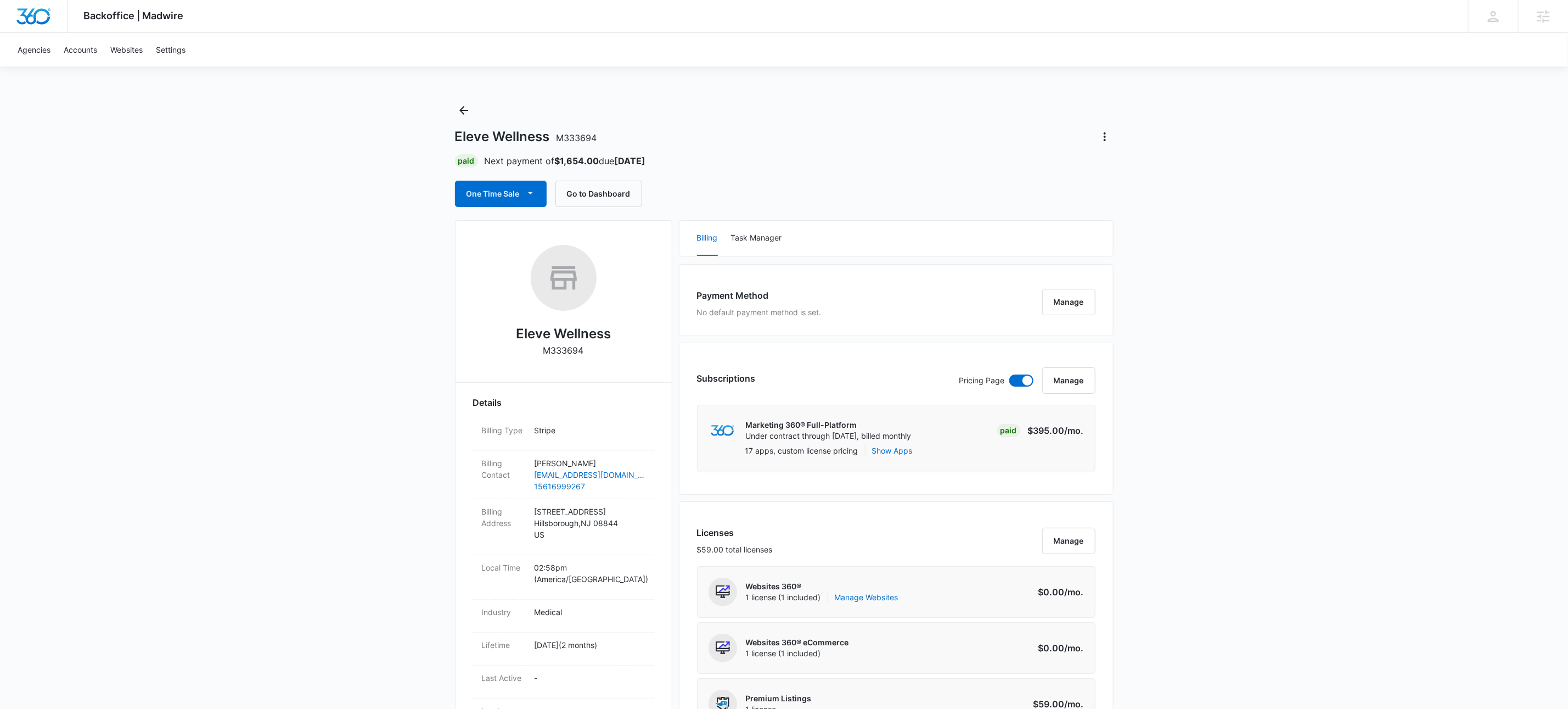
click at [931, 122] on div "Eleve Wellness M333694 Paid Next payment of $1,654.00 due Oct 14 One Time Sale …" at bounding box center [784, 154] width 658 height 106
click at [1059, 293] on button "Manage" at bounding box center [1069, 302] width 53 height 27
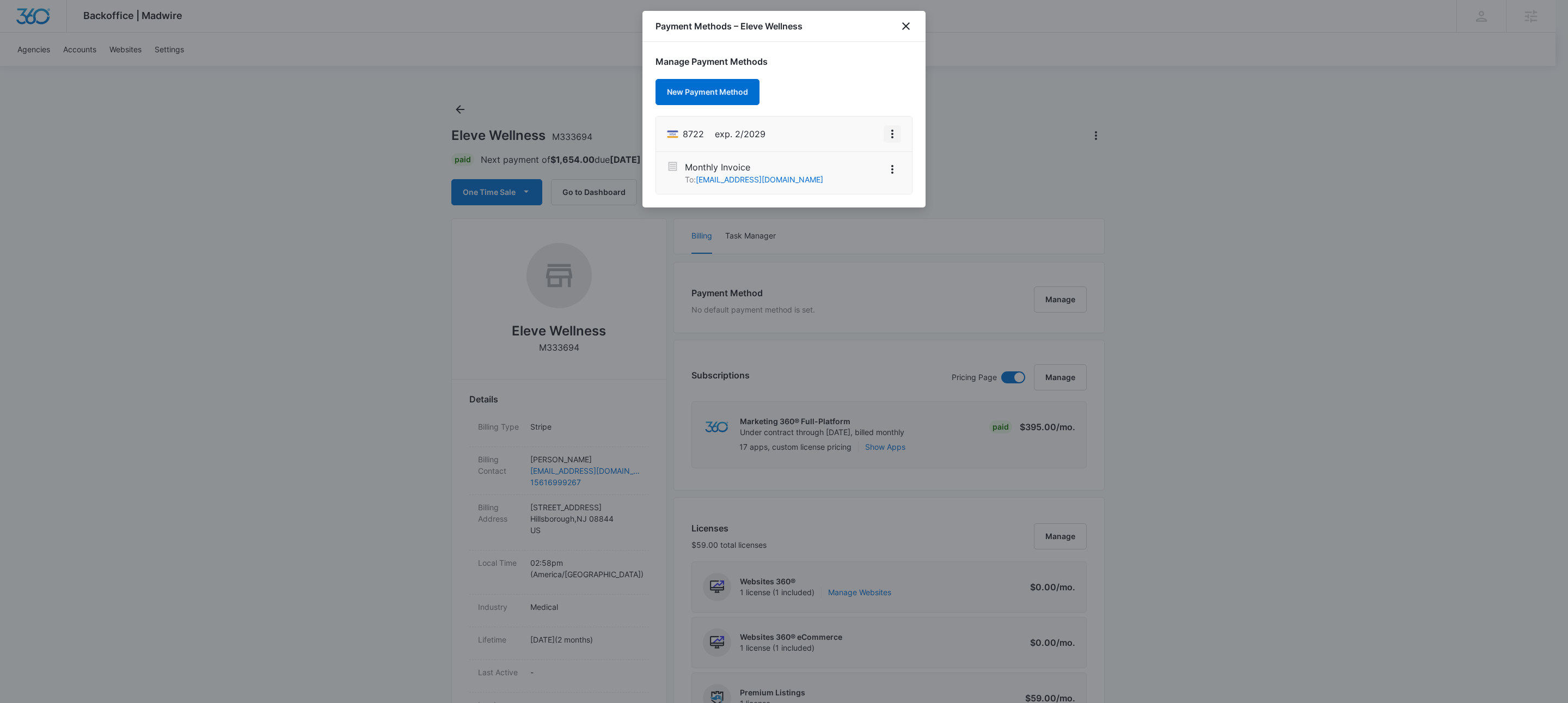
click at [887, 132] on icon "View More" at bounding box center [892, 134] width 13 height 13
click at [847, 81] on button "Set As Default" at bounding box center [856, 86] width 90 height 17
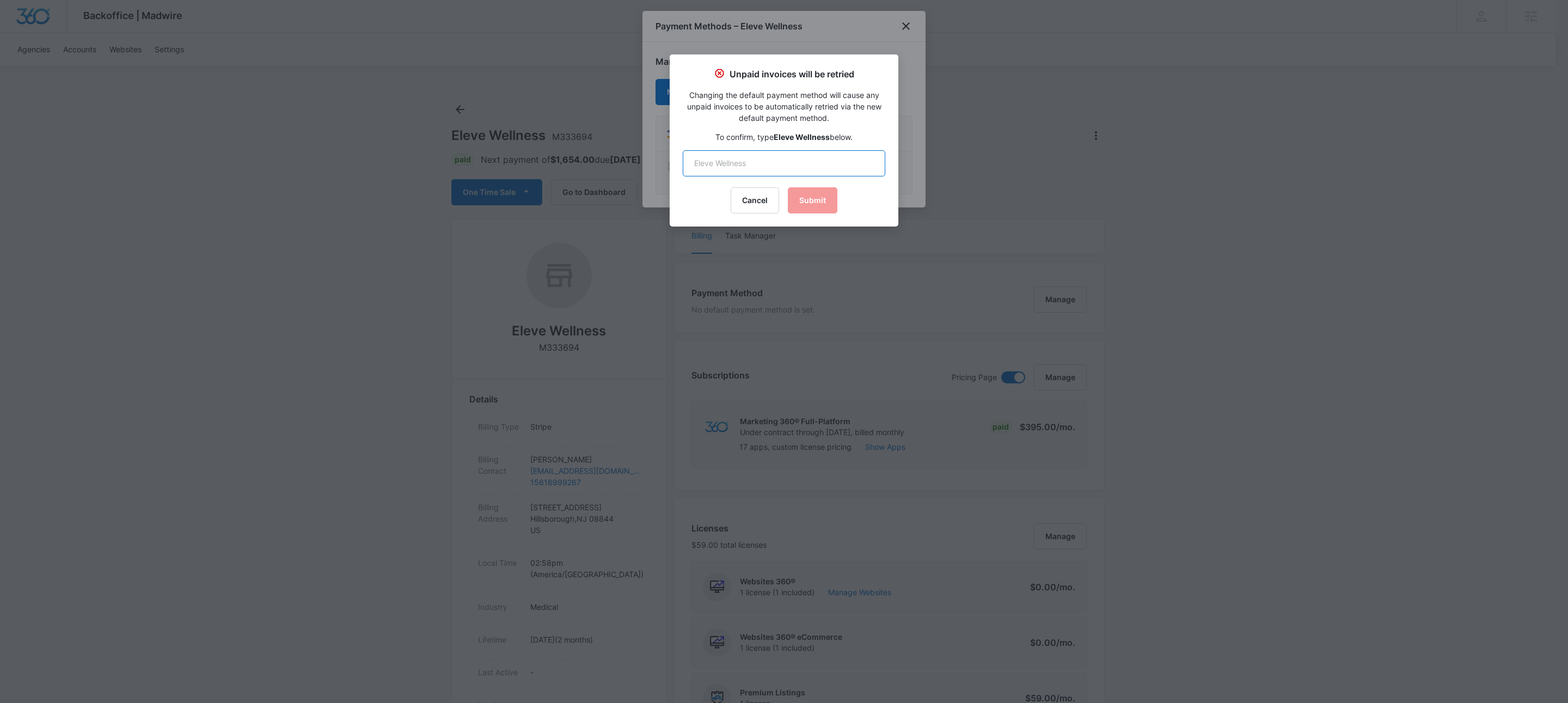
click at [812, 158] on input "text" at bounding box center [784, 164] width 203 height 26
type input "Eleve Wellness"
click at [834, 189] on button "Submit" at bounding box center [813, 201] width 49 height 26
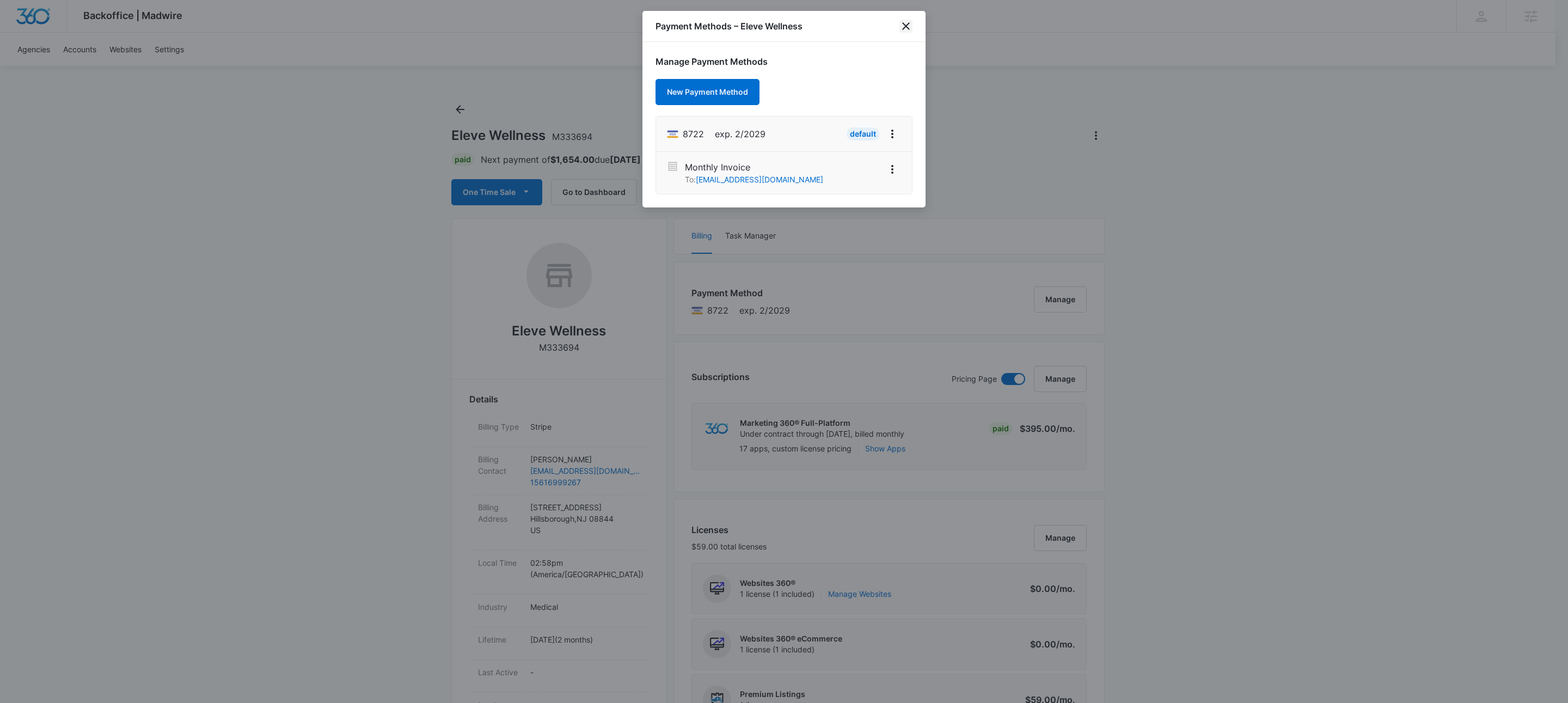
click at [911, 25] on icon "close" at bounding box center [906, 26] width 13 height 13
